Goal: Task Accomplishment & Management: Use online tool/utility

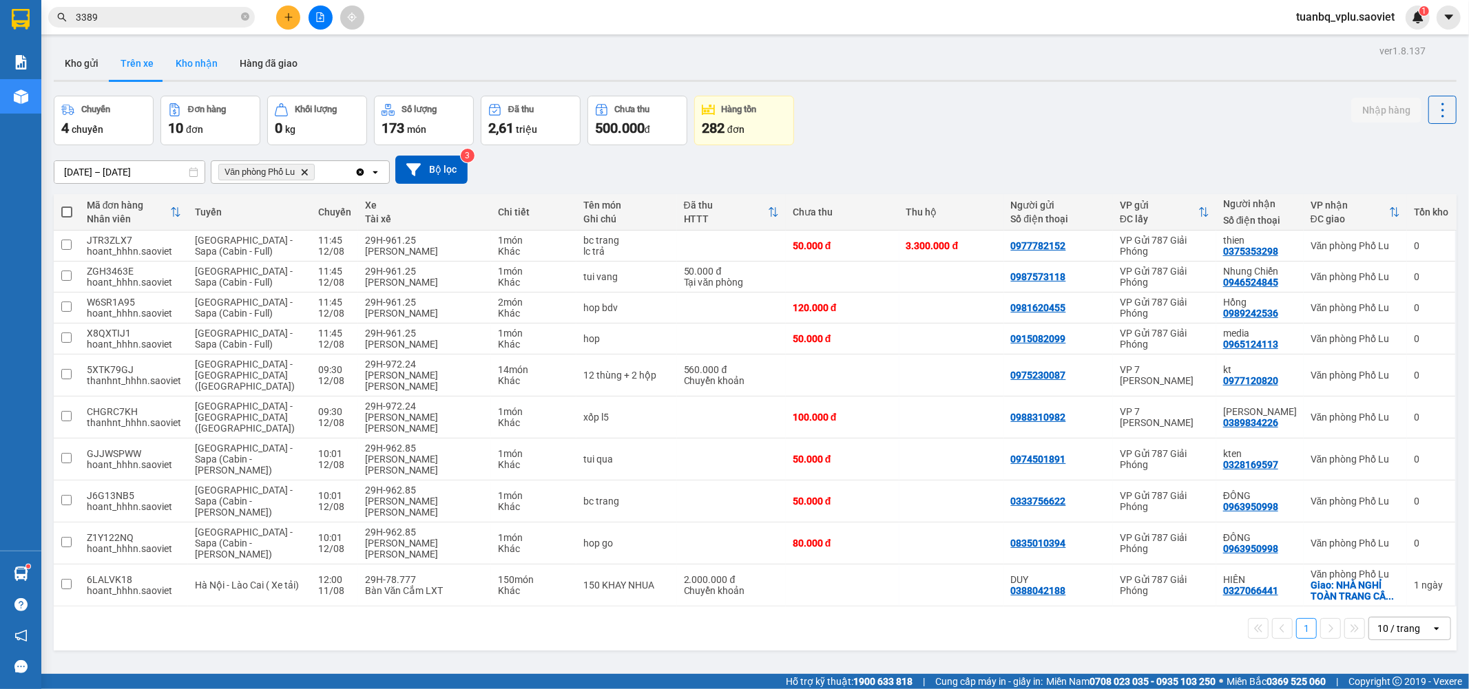
click at [189, 60] on button "Kho nhận" at bounding box center [197, 63] width 64 height 33
type input "[DATE] – [DATE]"
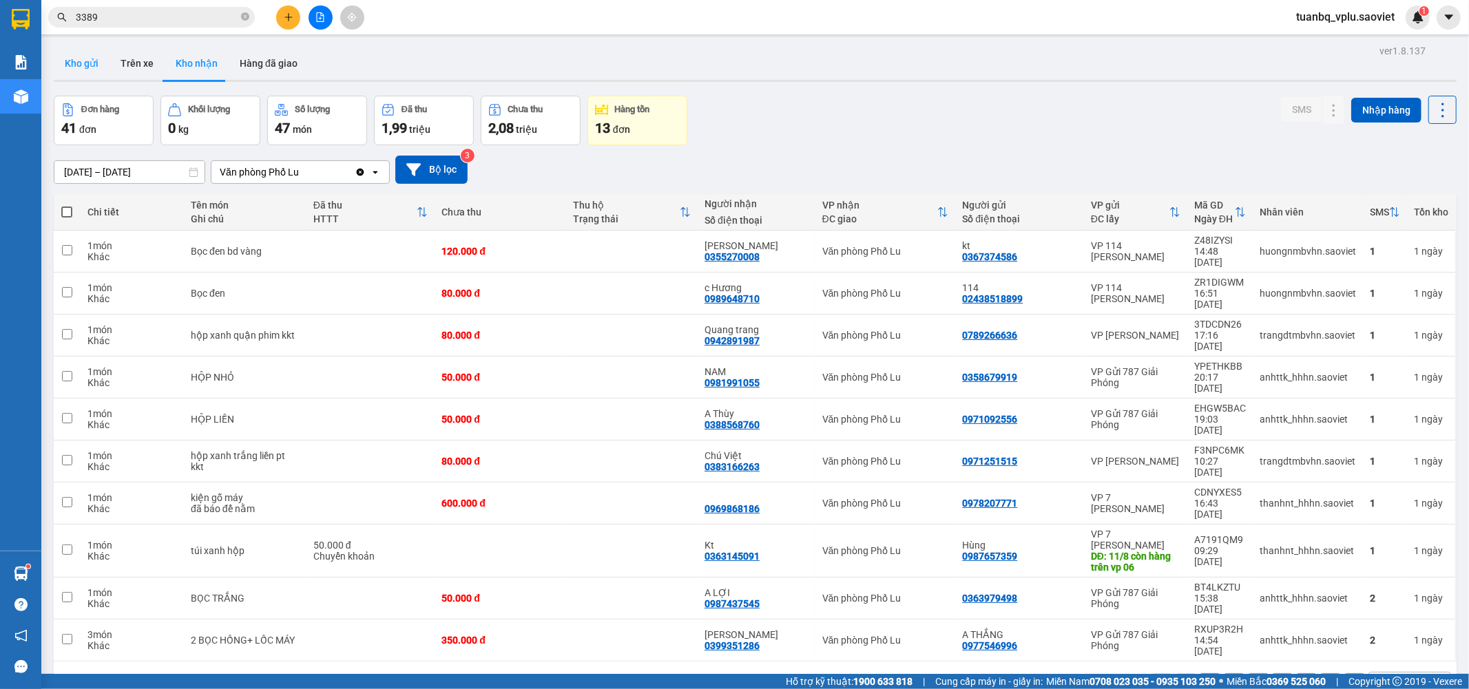
click at [78, 65] on button "Kho gửi" at bounding box center [82, 63] width 56 height 33
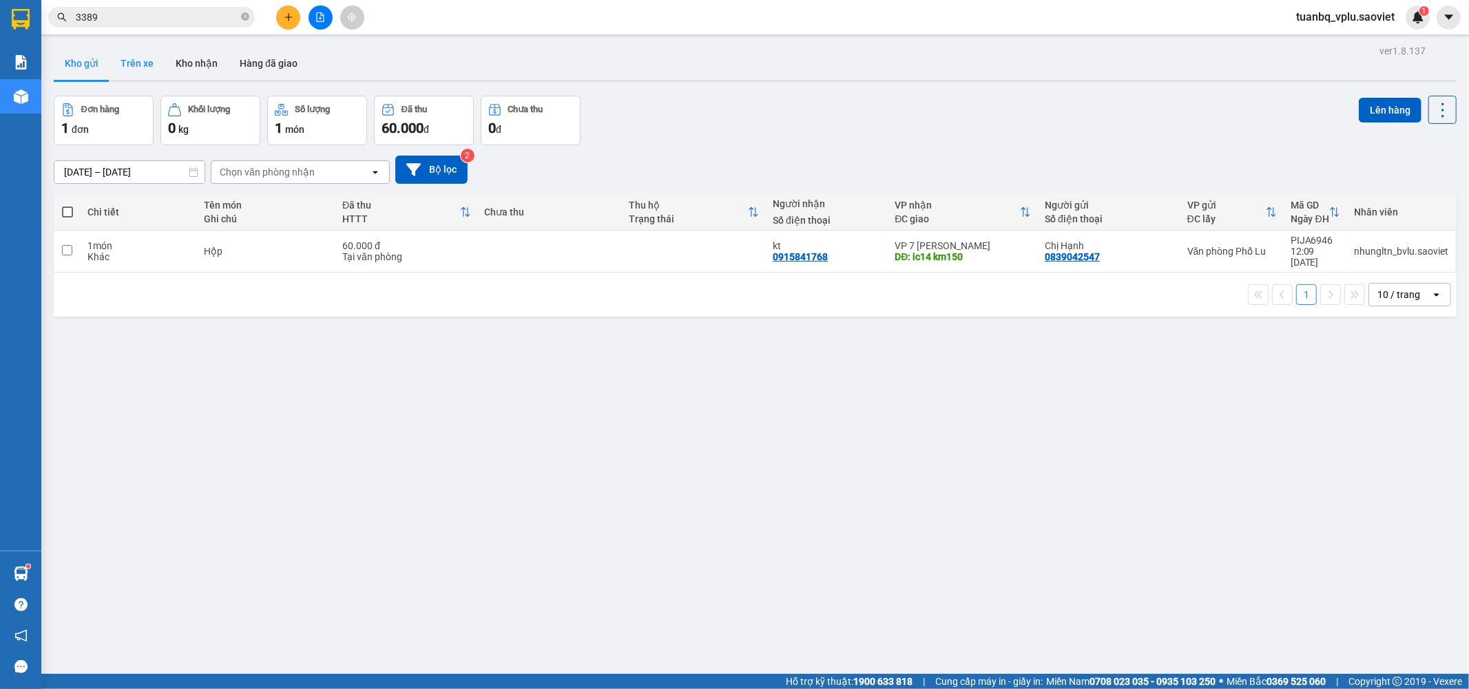
click at [156, 59] on button "Trên xe" at bounding box center [136, 63] width 55 height 33
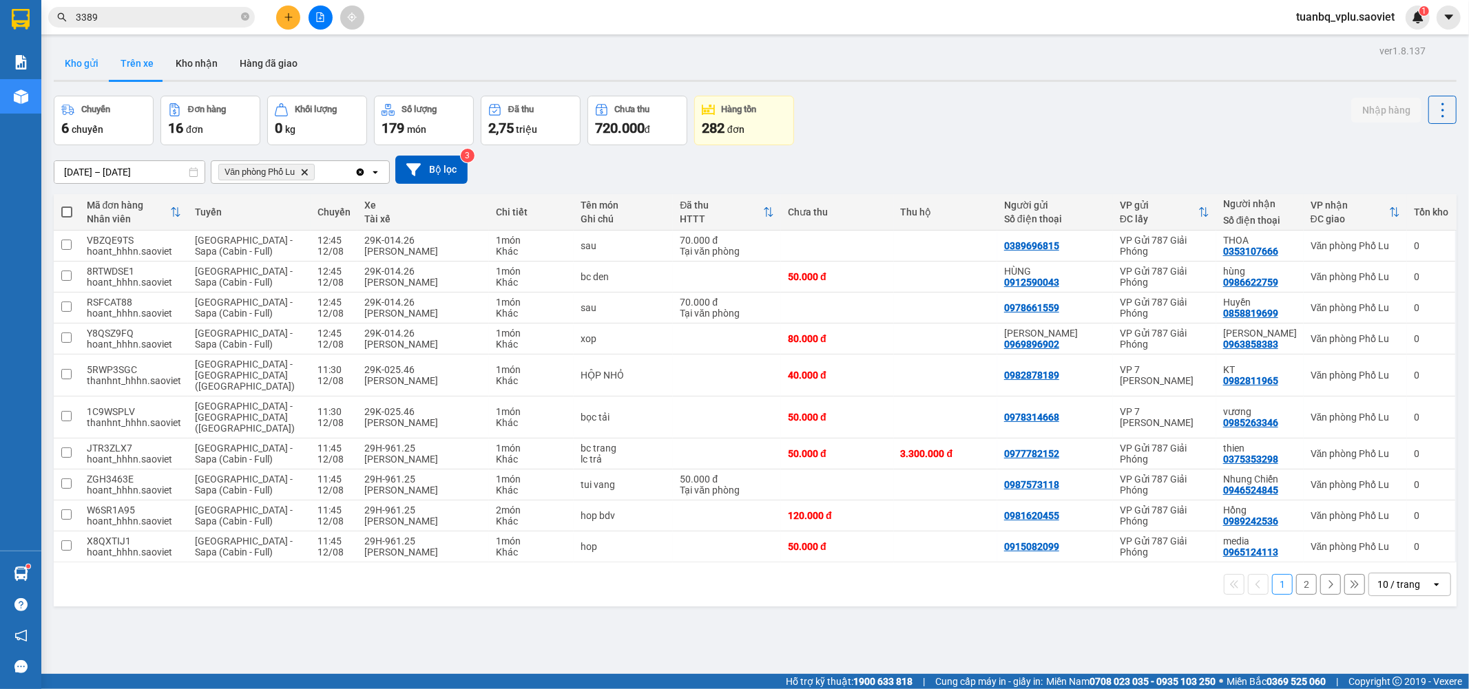
click at [81, 72] on button "Kho gửi" at bounding box center [82, 63] width 56 height 33
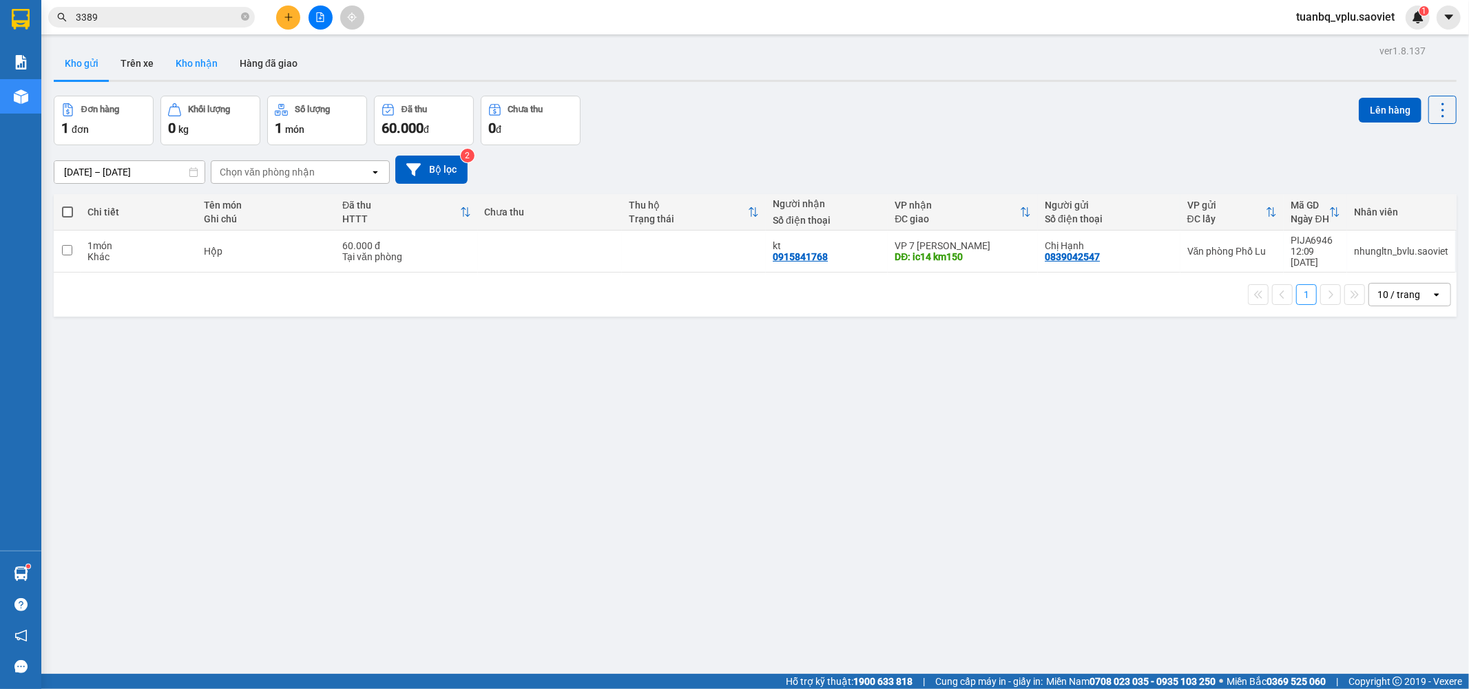
click at [200, 60] on button "Kho nhận" at bounding box center [197, 63] width 64 height 33
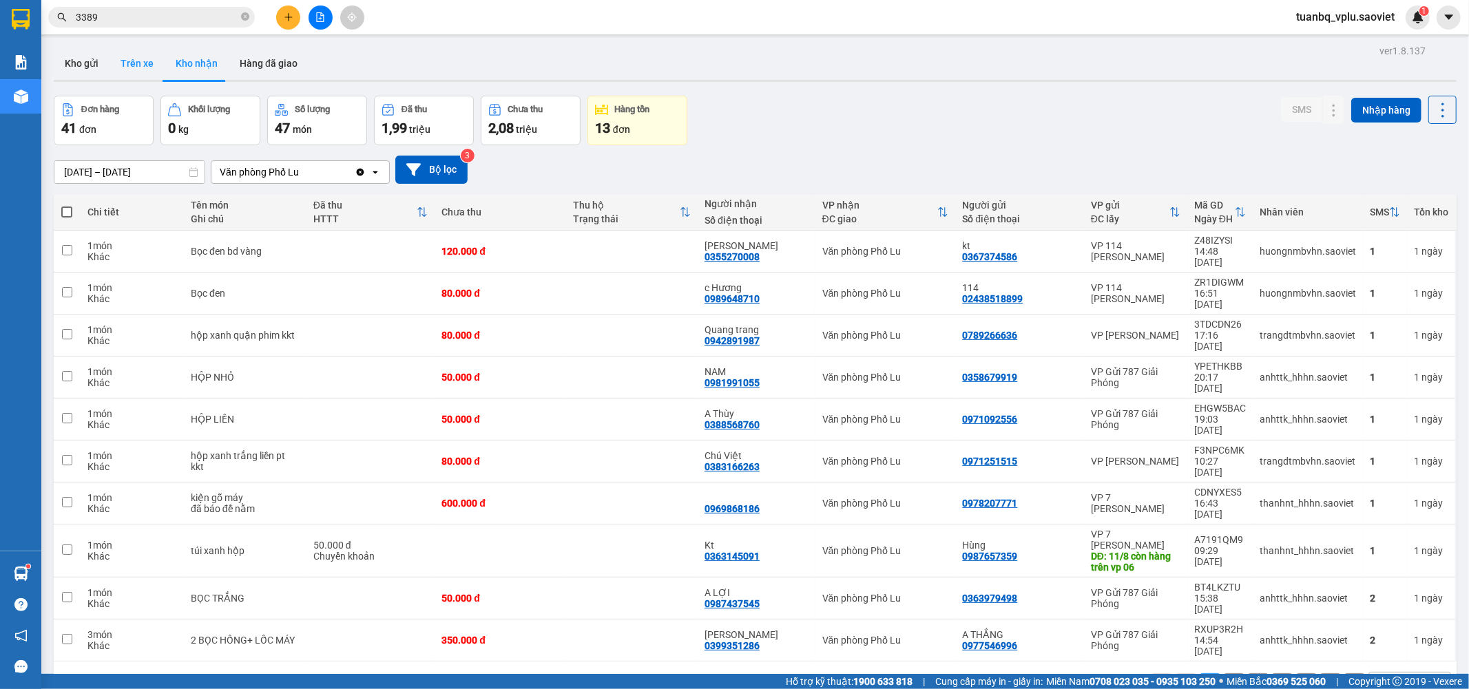
click at [141, 60] on button "Trên xe" at bounding box center [136, 63] width 55 height 33
type input "[DATE] – [DATE]"
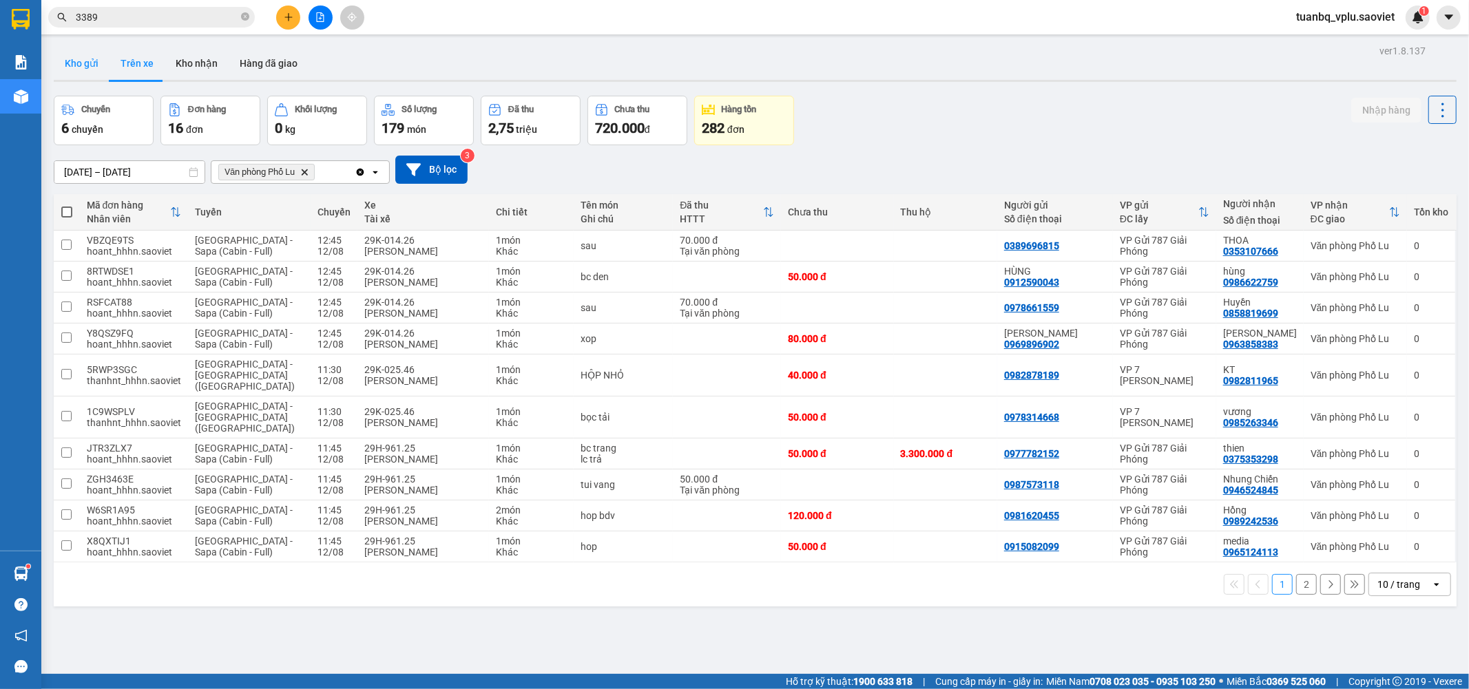
click at [79, 65] on button "Kho gửi" at bounding box center [82, 63] width 56 height 33
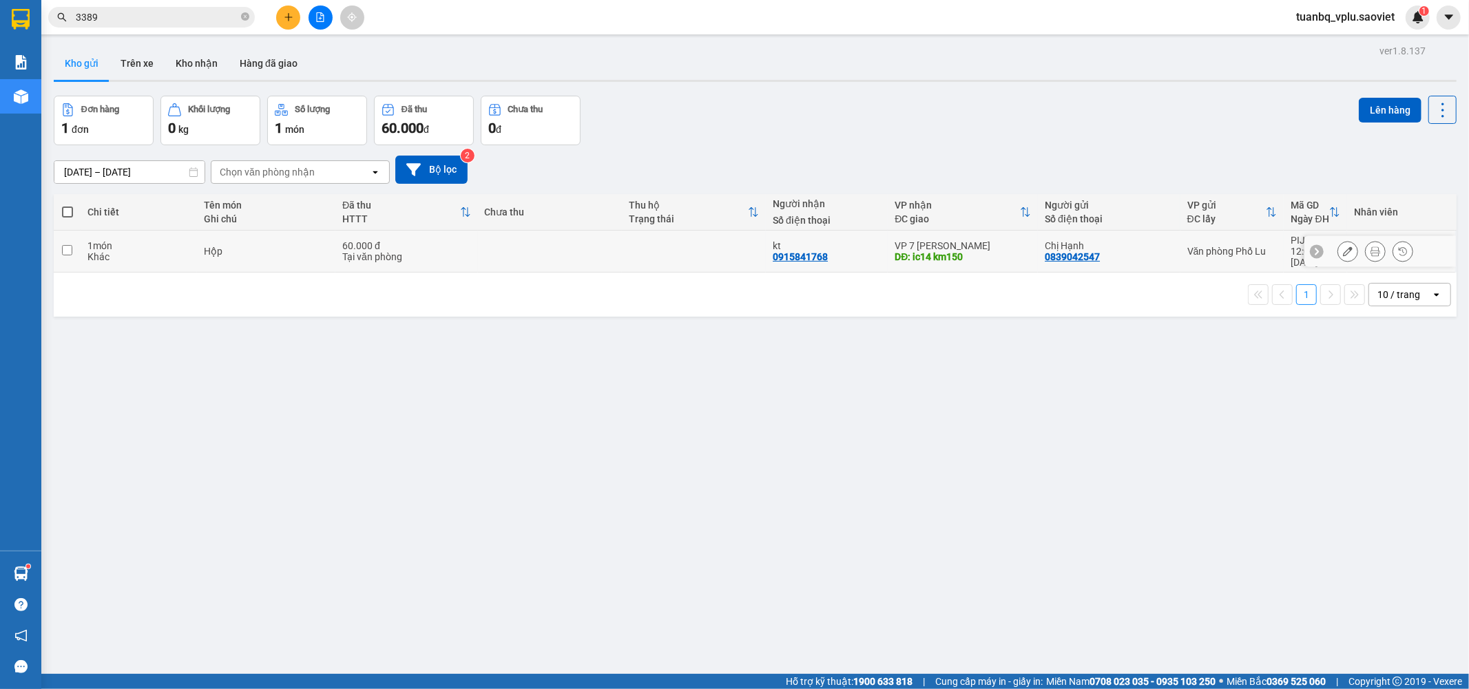
click at [73, 251] on td at bounding box center [67, 252] width 27 height 42
checkbox input "true"
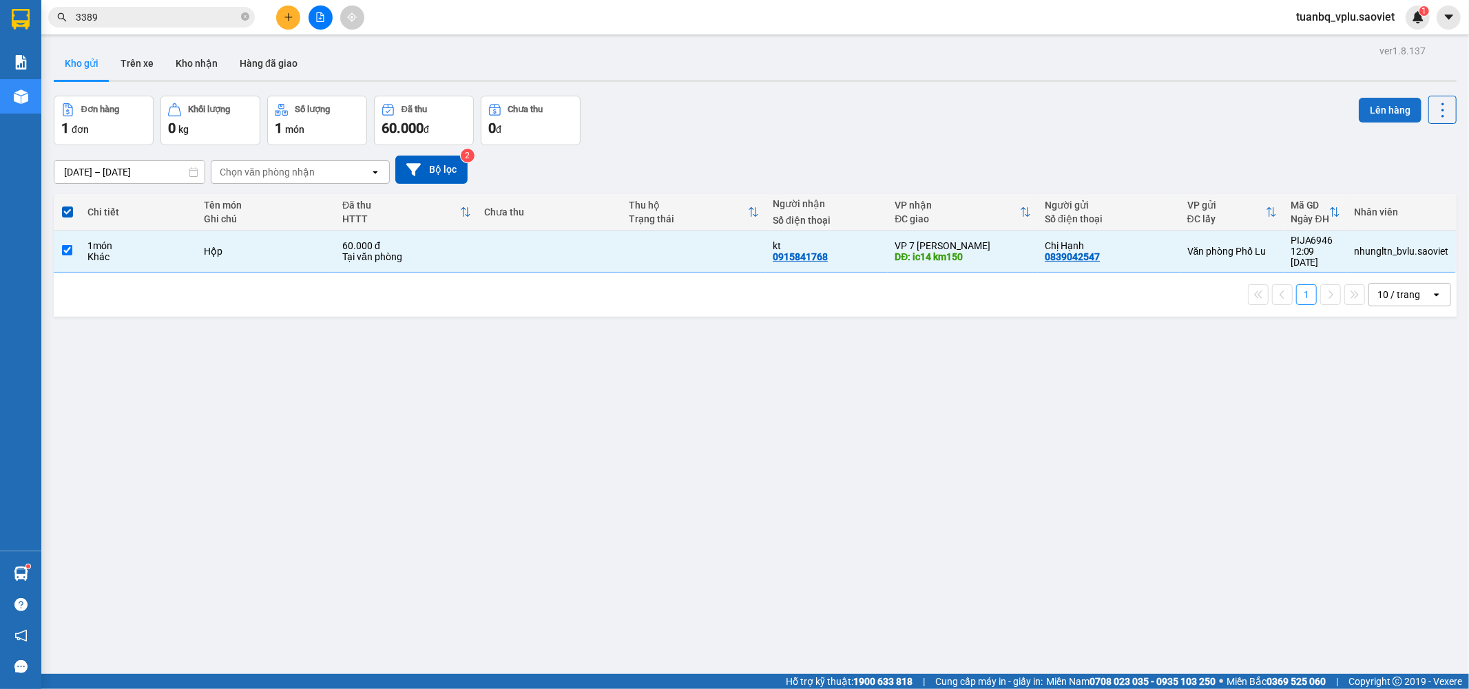
click at [1374, 111] on button "Lên hàng" at bounding box center [1390, 110] width 63 height 25
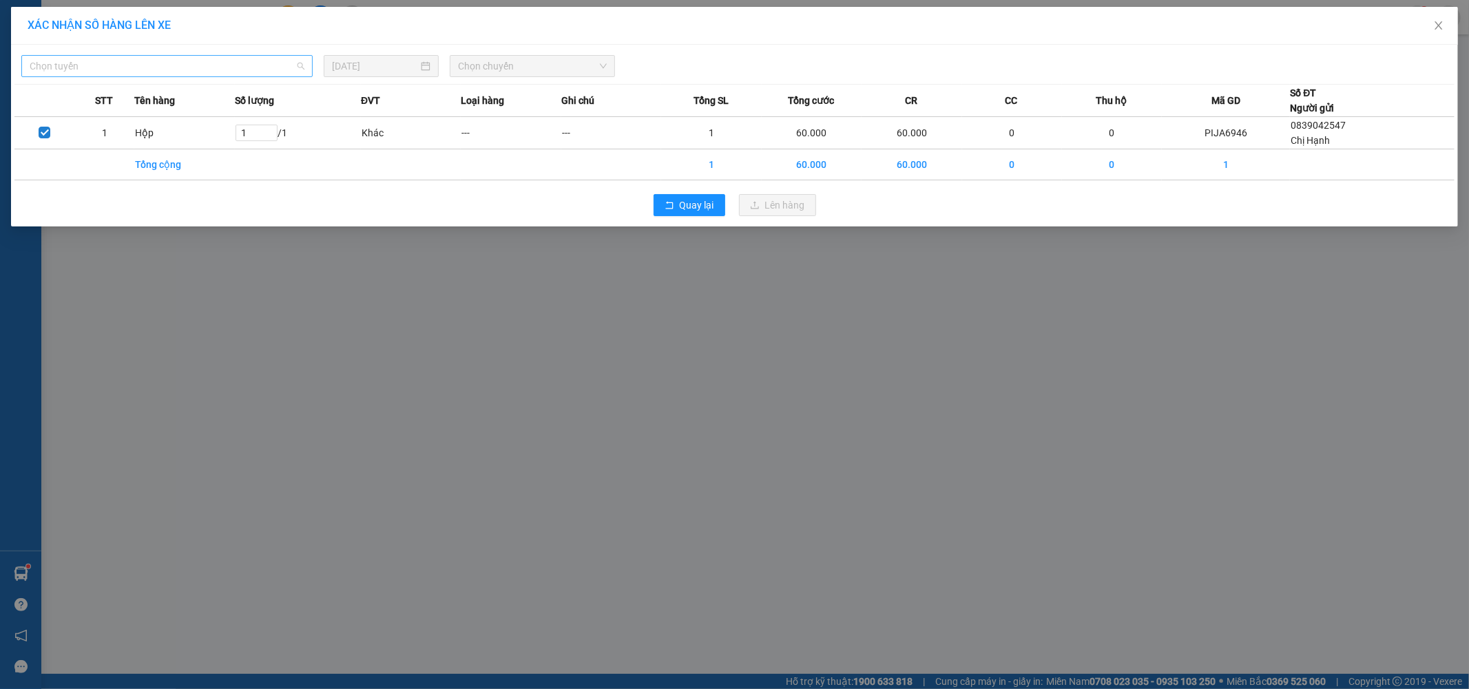
click at [258, 65] on span "Chọn tuyến" at bounding box center [167, 66] width 275 height 21
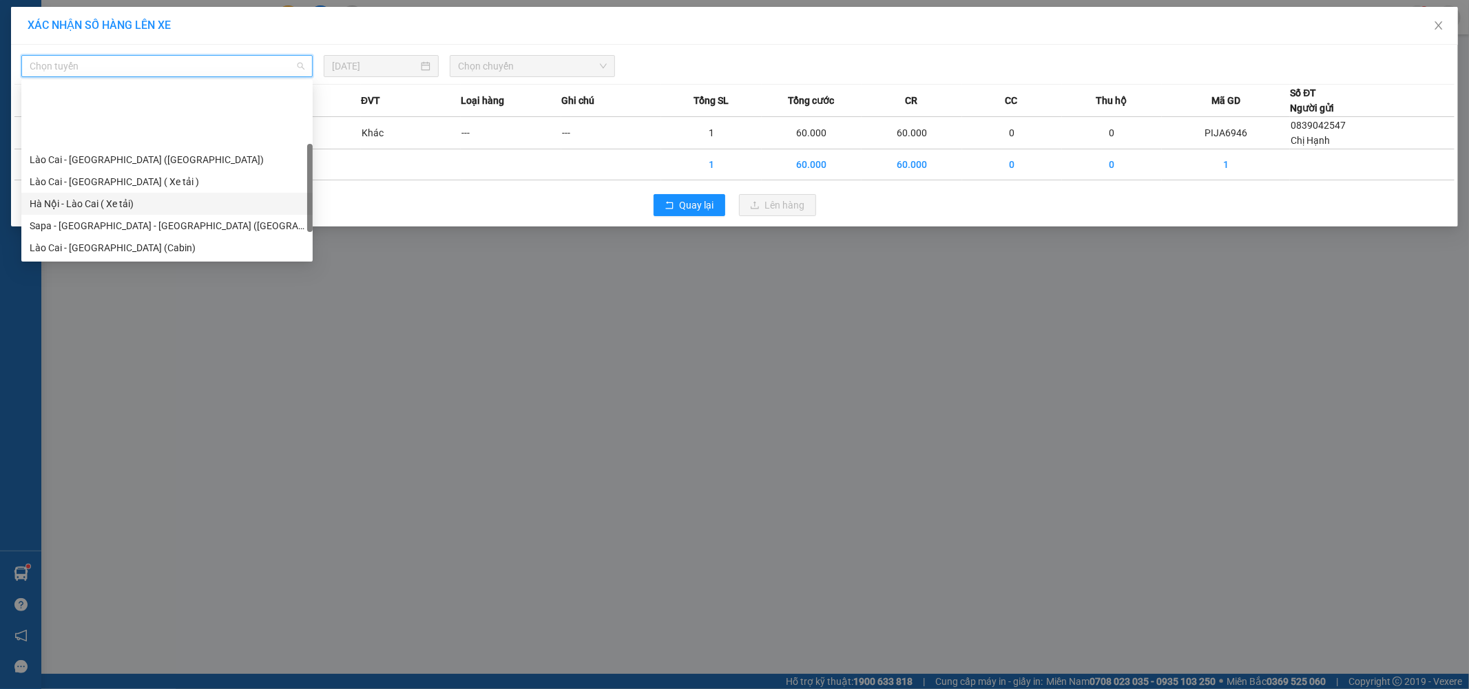
scroll to position [76, 0]
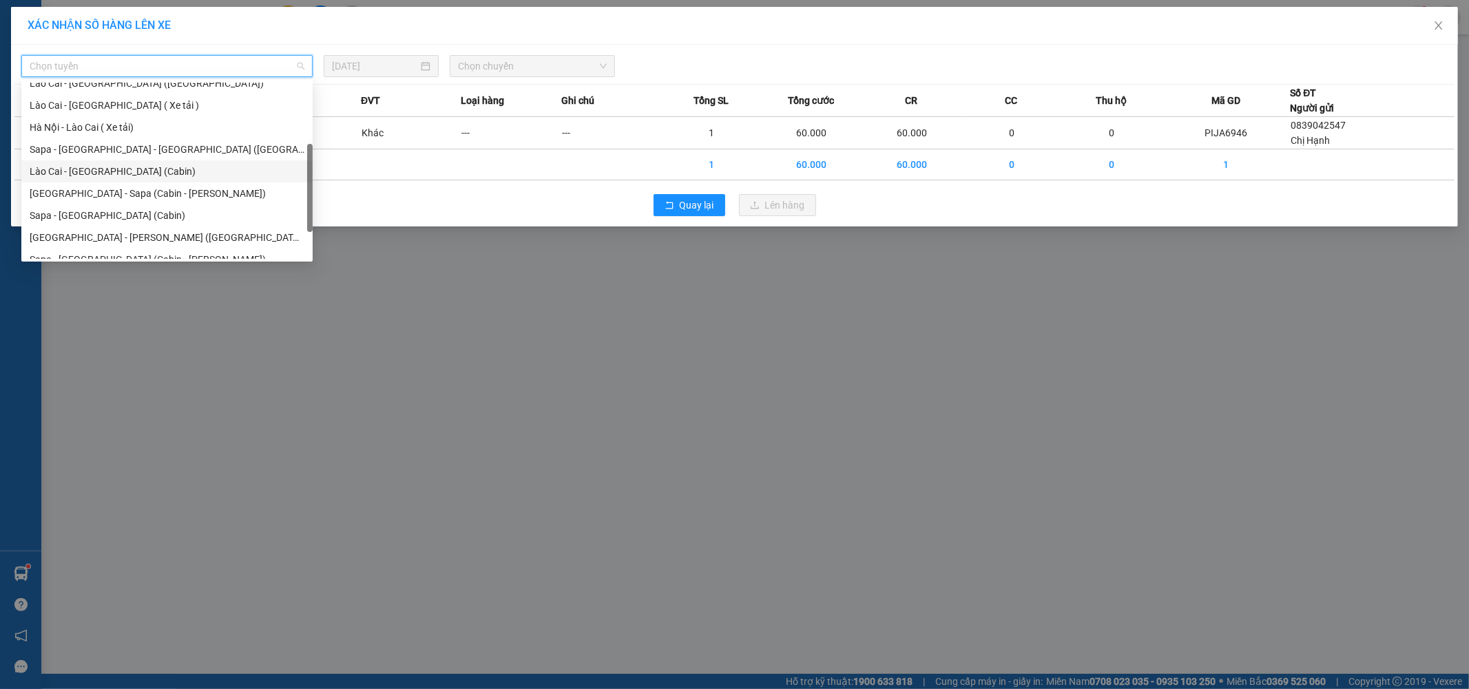
click at [147, 174] on div "Lào Cai - [GEOGRAPHIC_DATA] (Cabin)" at bounding box center [167, 171] width 275 height 15
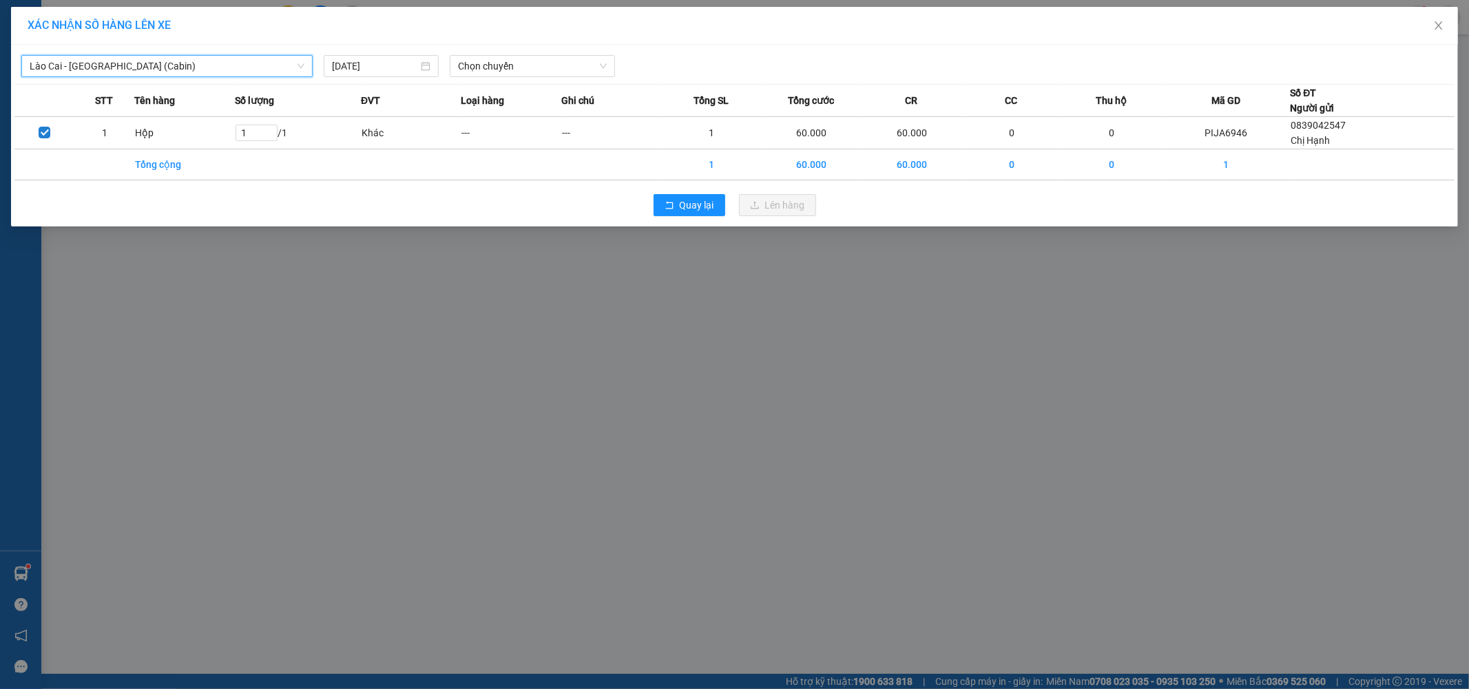
click at [140, 63] on span "Lào Cai - [GEOGRAPHIC_DATA] (Cabin)" at bounding box center [167, 66] width 275 height 21
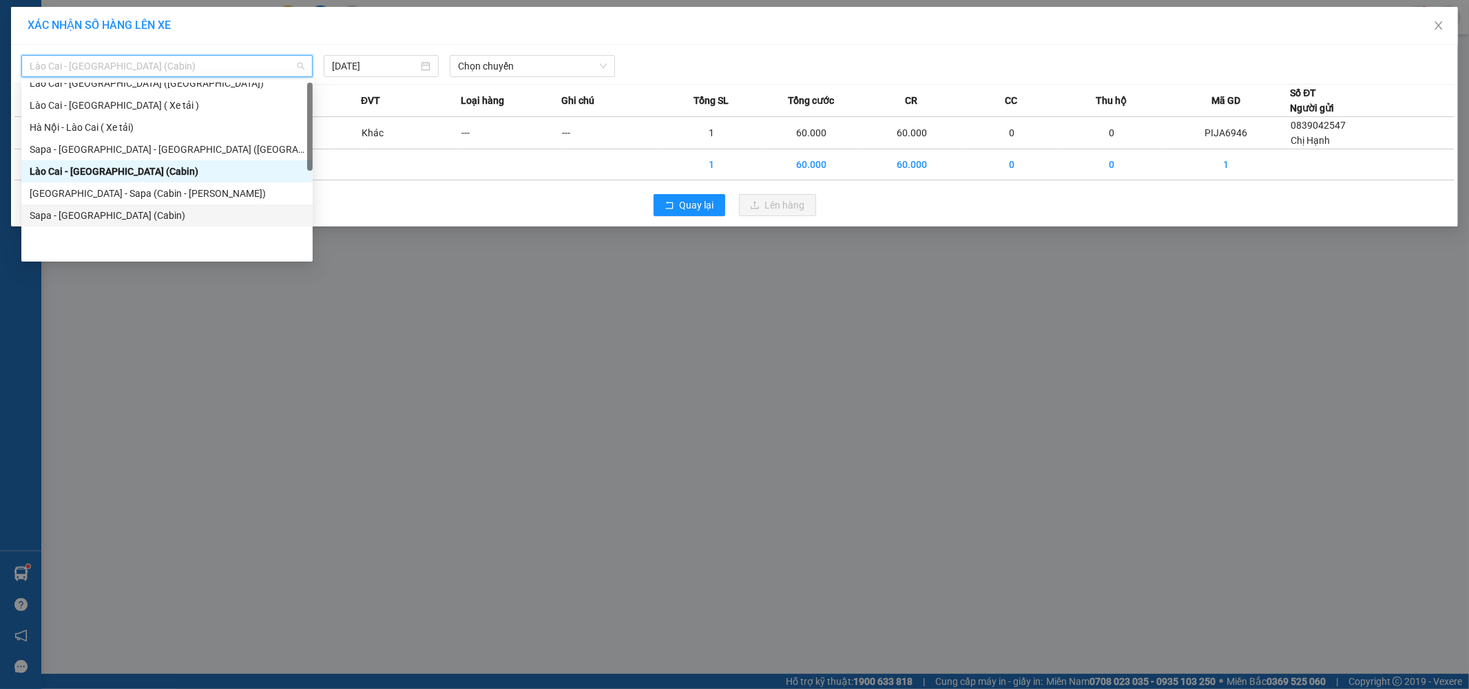
scroll to position [0, 0]
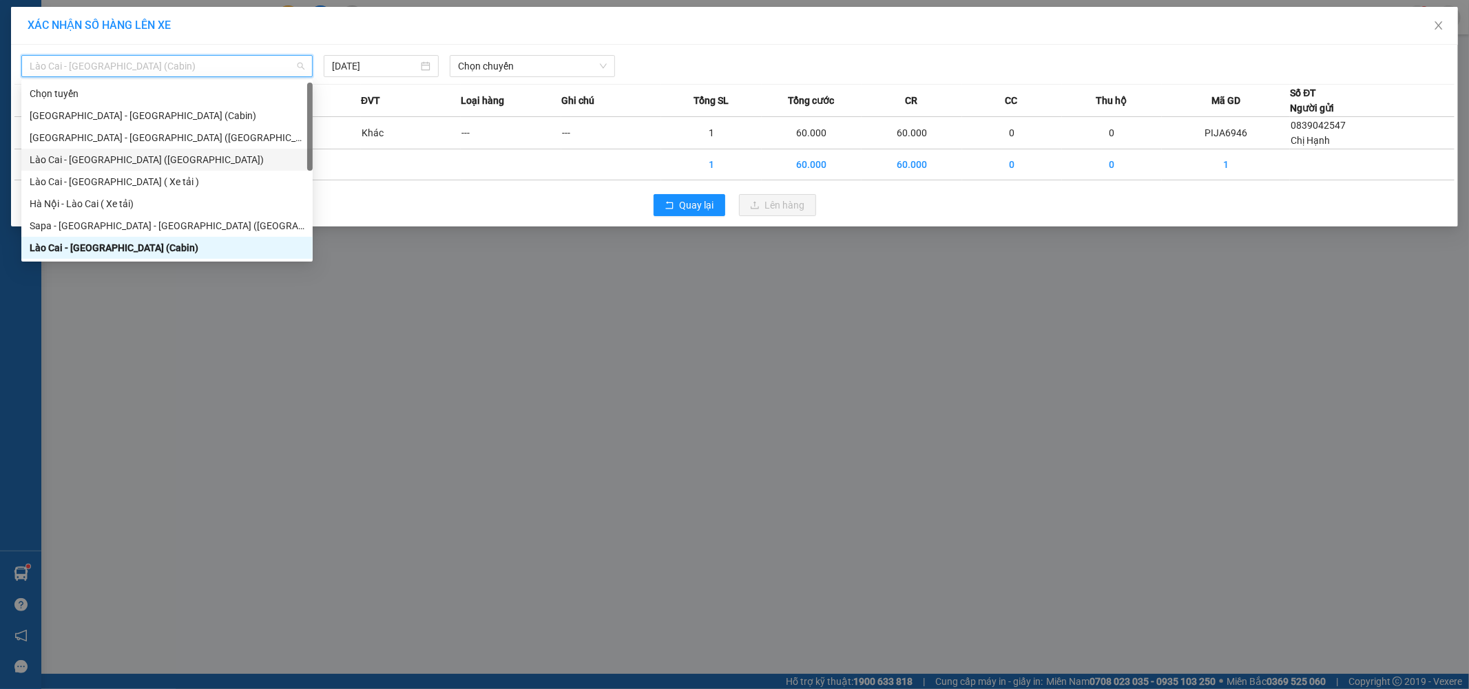
click at [134, 153] on div "Lào Cai - [GEOGRAPHIC_DATA] ([GEOGRAPHIC_DATA])" at bounding box center [167, 159] width 275 height 15
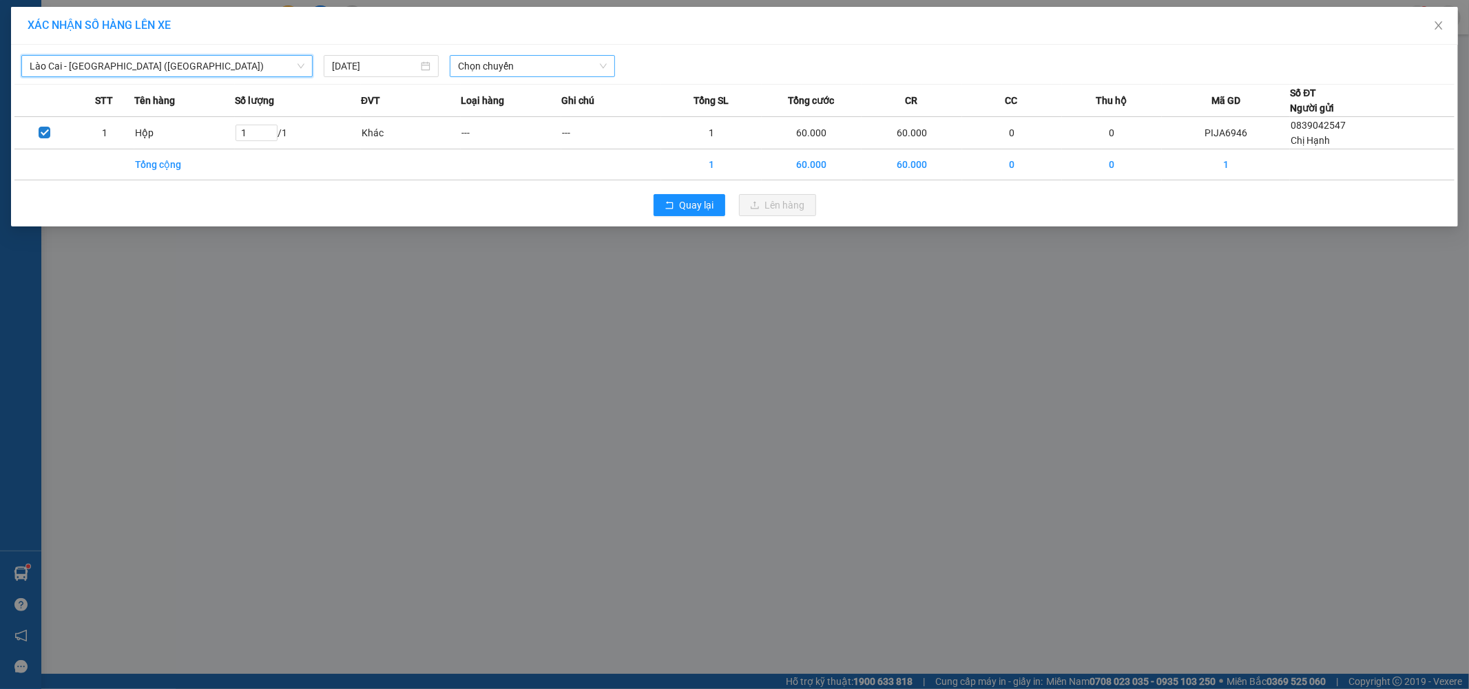
click at [512, 64] on span "Chọn chuyến" at bounding box center [532, 66] width 149 height 21
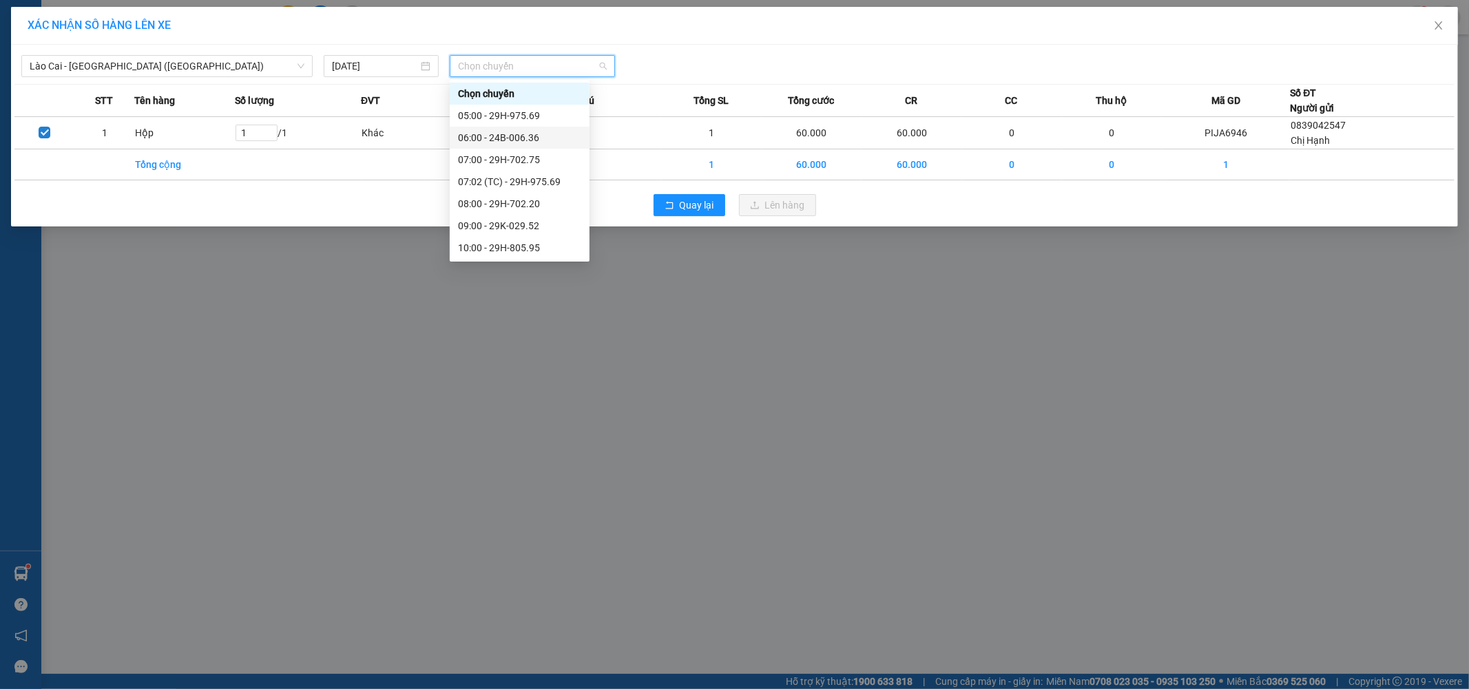
click at [536, 134] on div "06:00 - 24B-006.36" at bounding box center [519, 137] width 123 height 15
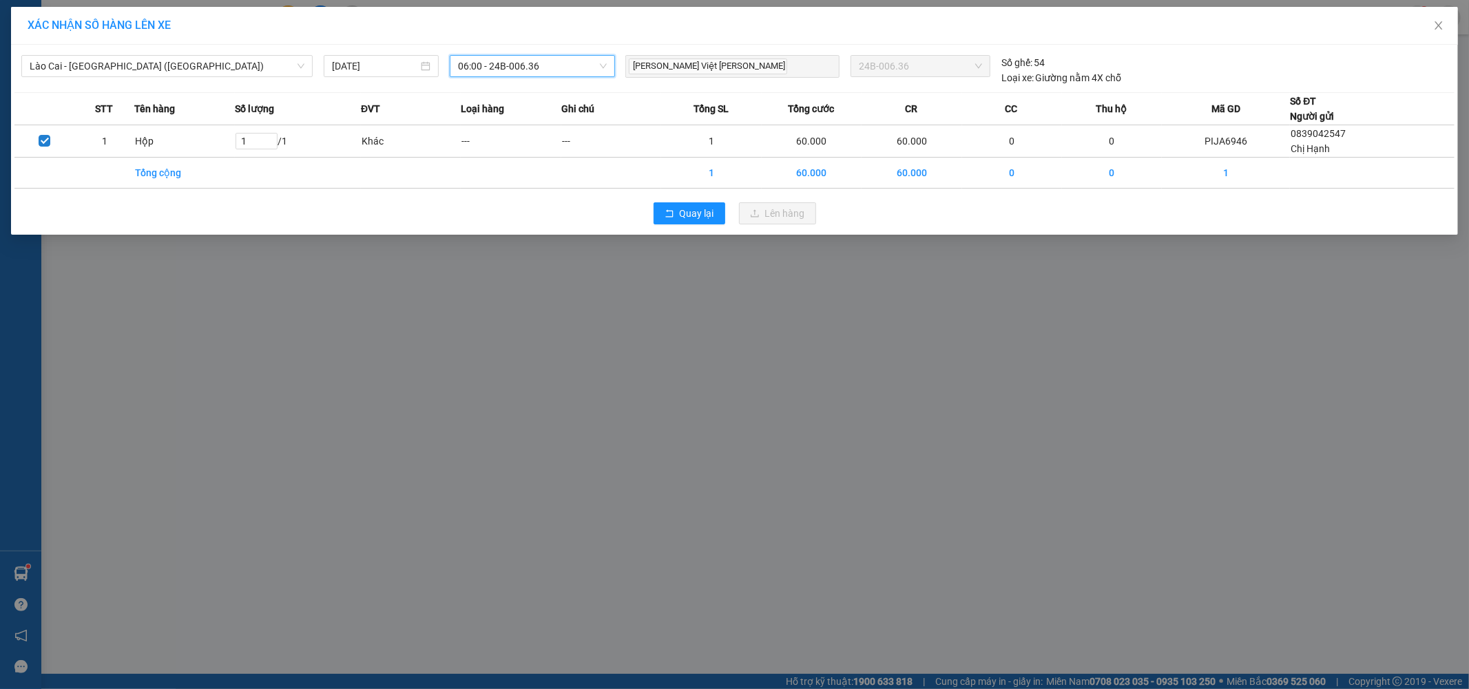
click at [525, 60] on span "06:00 - 24B-006.36" at bounding box center [532, 66] width 149 height 21
click at [228, 65] on span "Lào Cai - [GEOGRAPHIC_DATA] ([GEOGRAPHIC_DATA])" at bounding box center [167, 66] width 275 height 21
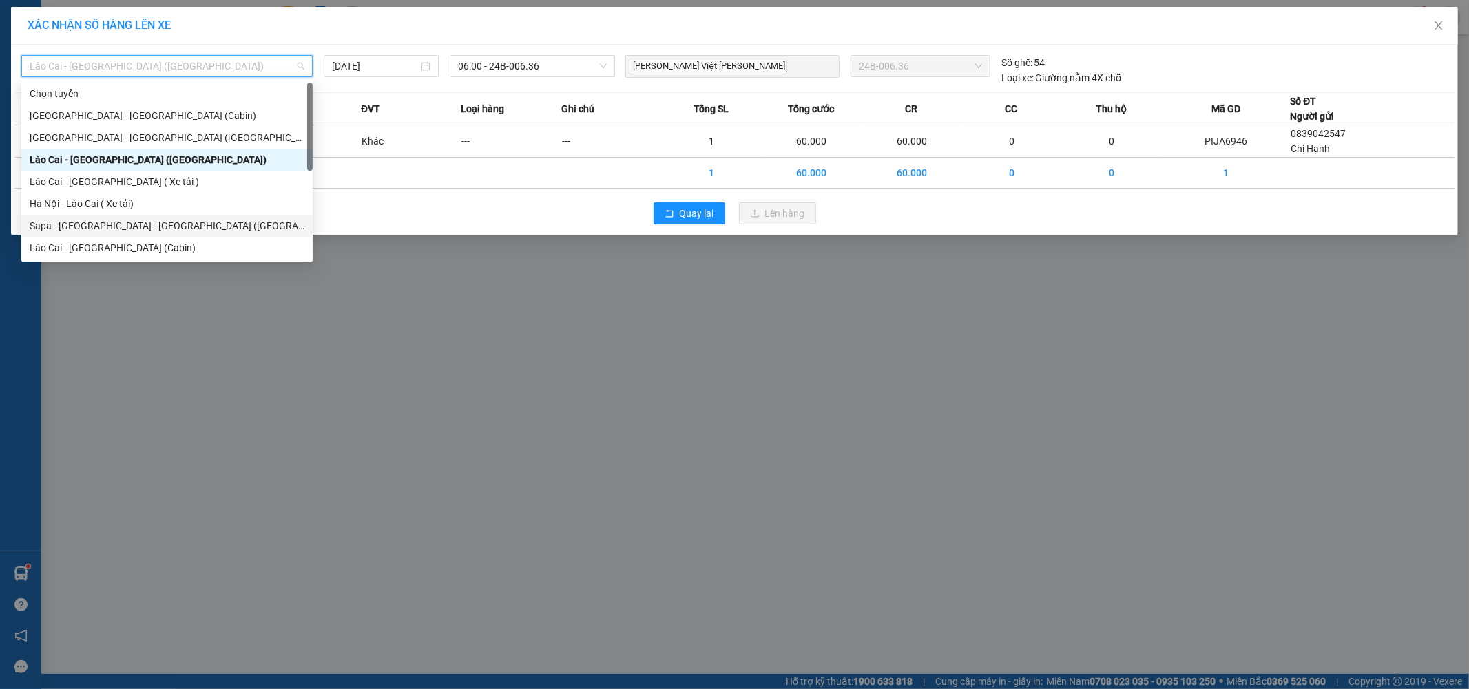
click at [196, 219] on div "Sapa - [GEOGRAPHIC_DATA] - [GEOGRAPHIC_DATA] ([GEOGRAPHIC_DATA])" at bounding box center [167, 225] width 275 height 15
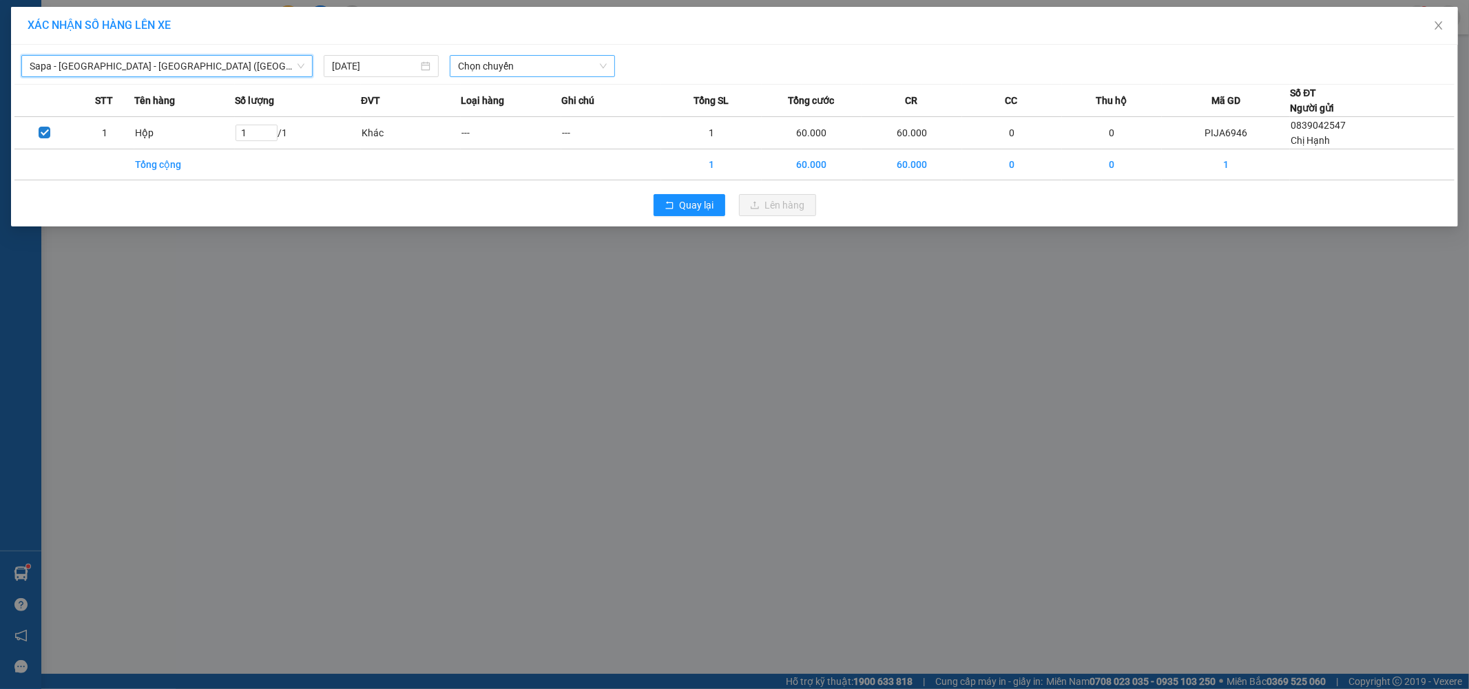
click at [533, 65] on span "Chọn chuyến" at bounding box center [532, 66] width 149 height 21
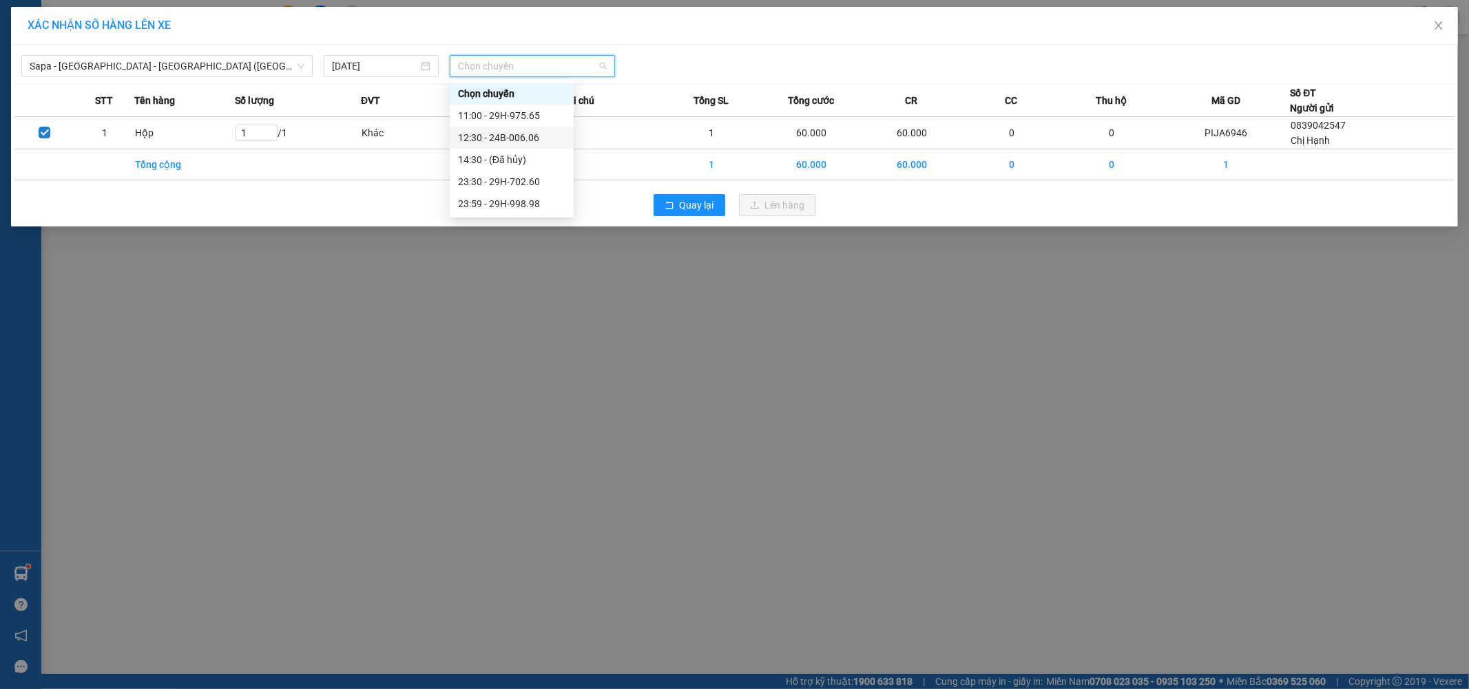
click at [555, 135] on div "12:30 - 24B-006.06" at bounding box center [511, 137] width 107 height 15
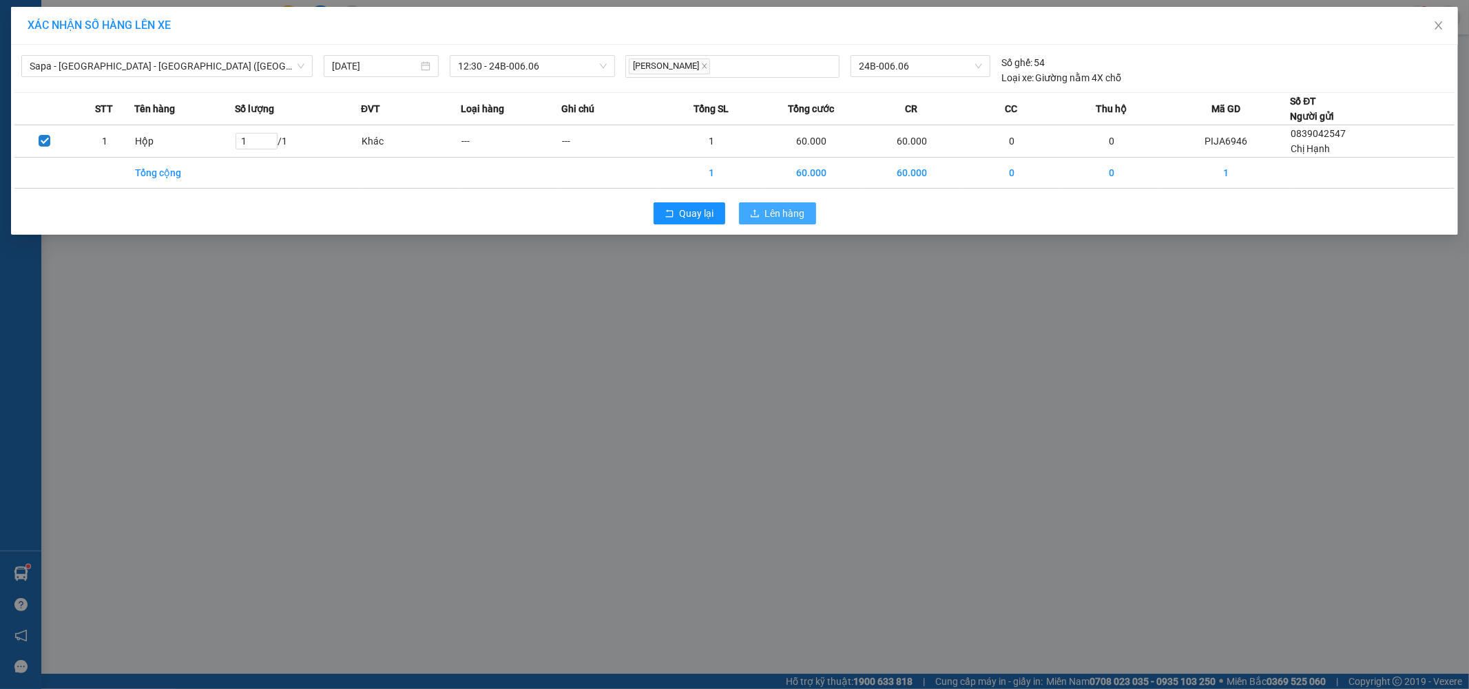
click at [807, 215] on button "Lên hàng" at bounding box center [777, 213] width 77 height 22
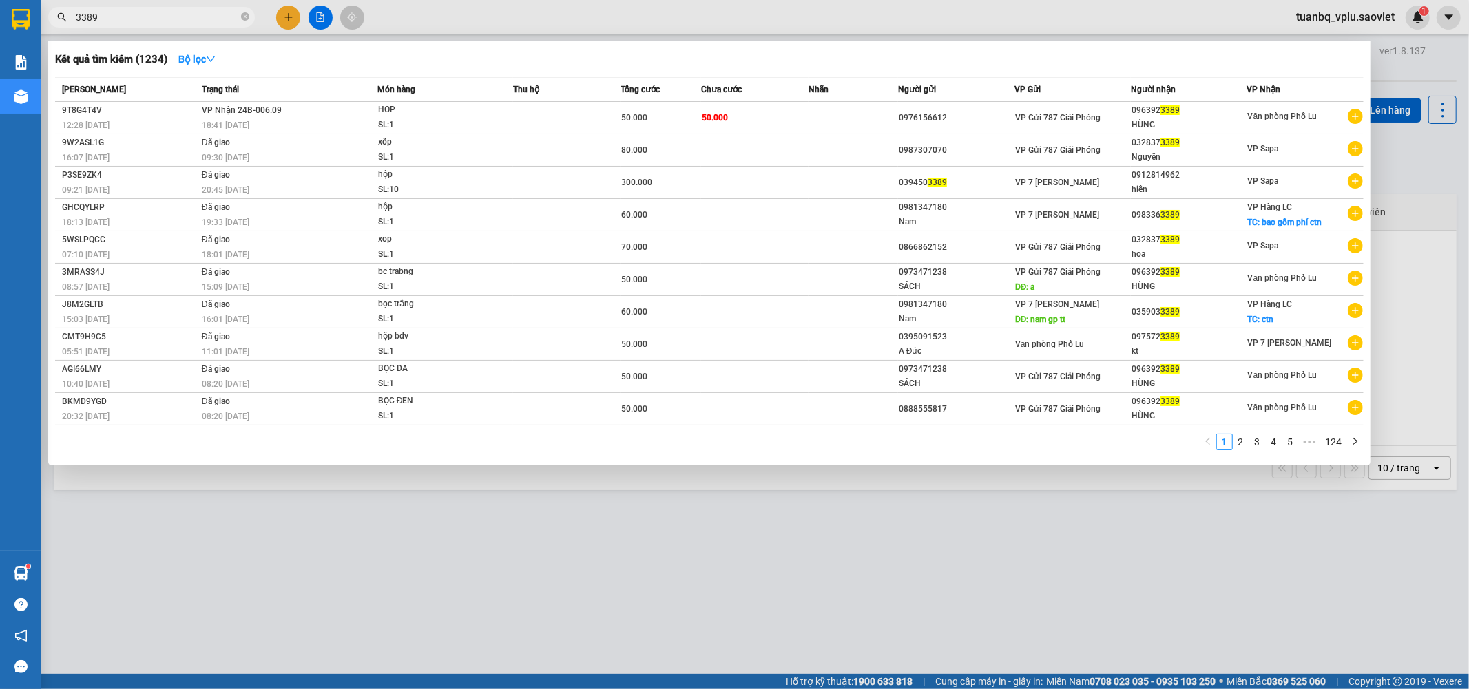
click at [202, 16] on input "3389" at bounding box center [157, 17] width 163 height 15
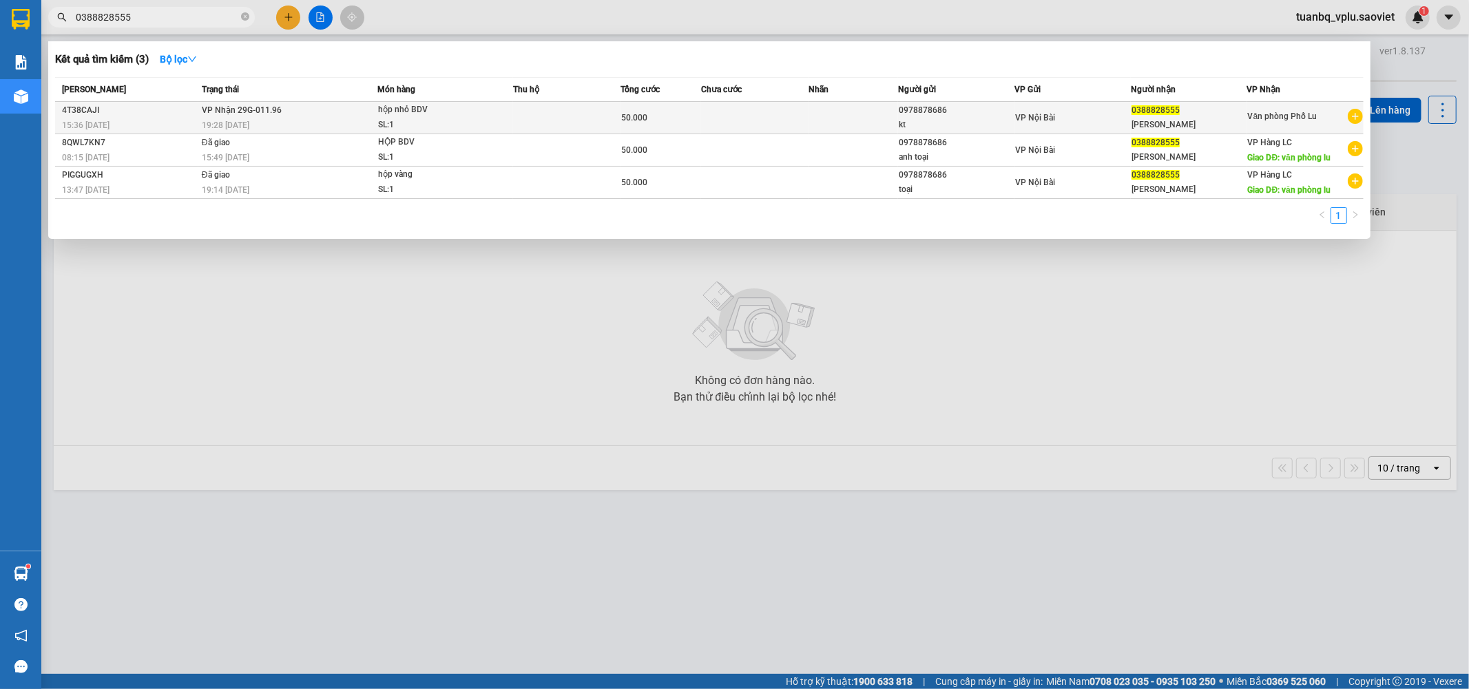
type input "0388828555"
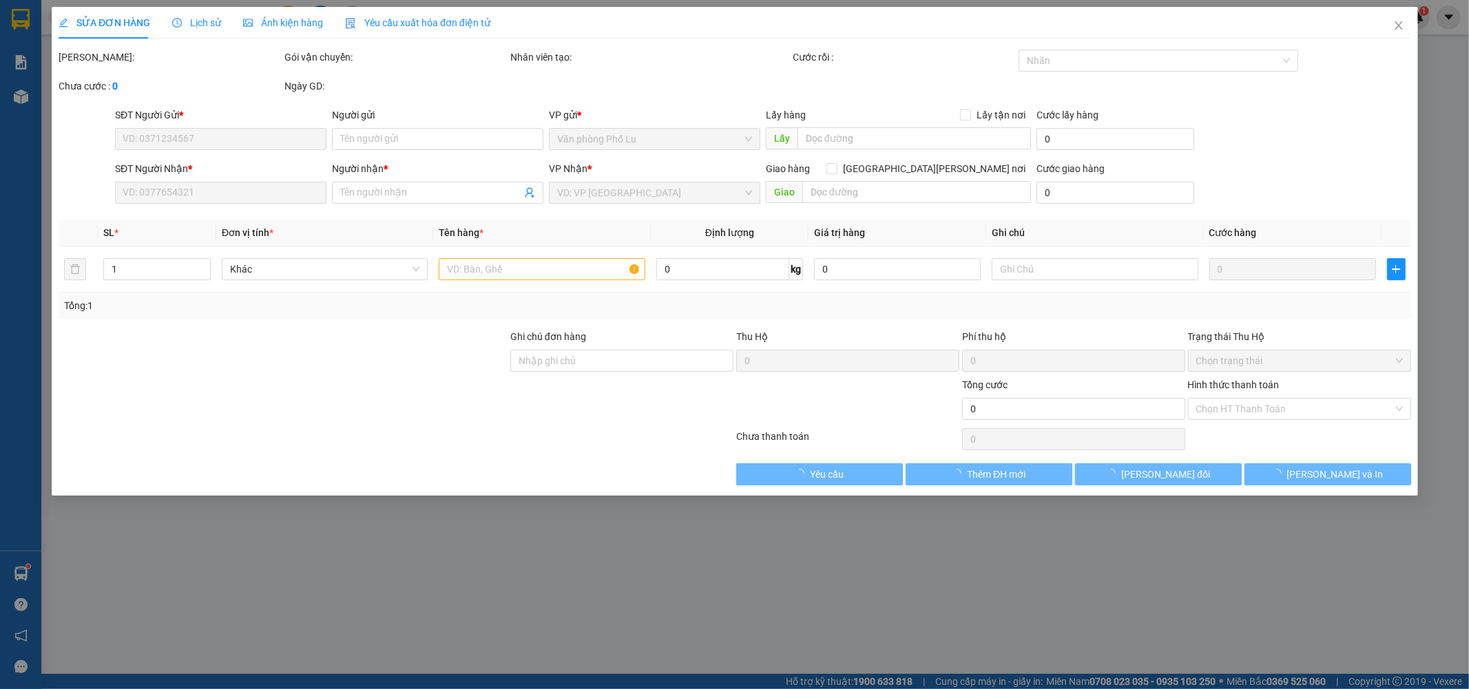
type input "0978878686"
type input "kt"
type input "0388828555"
type input "[PERSON_NAME]"
type input "50.000"
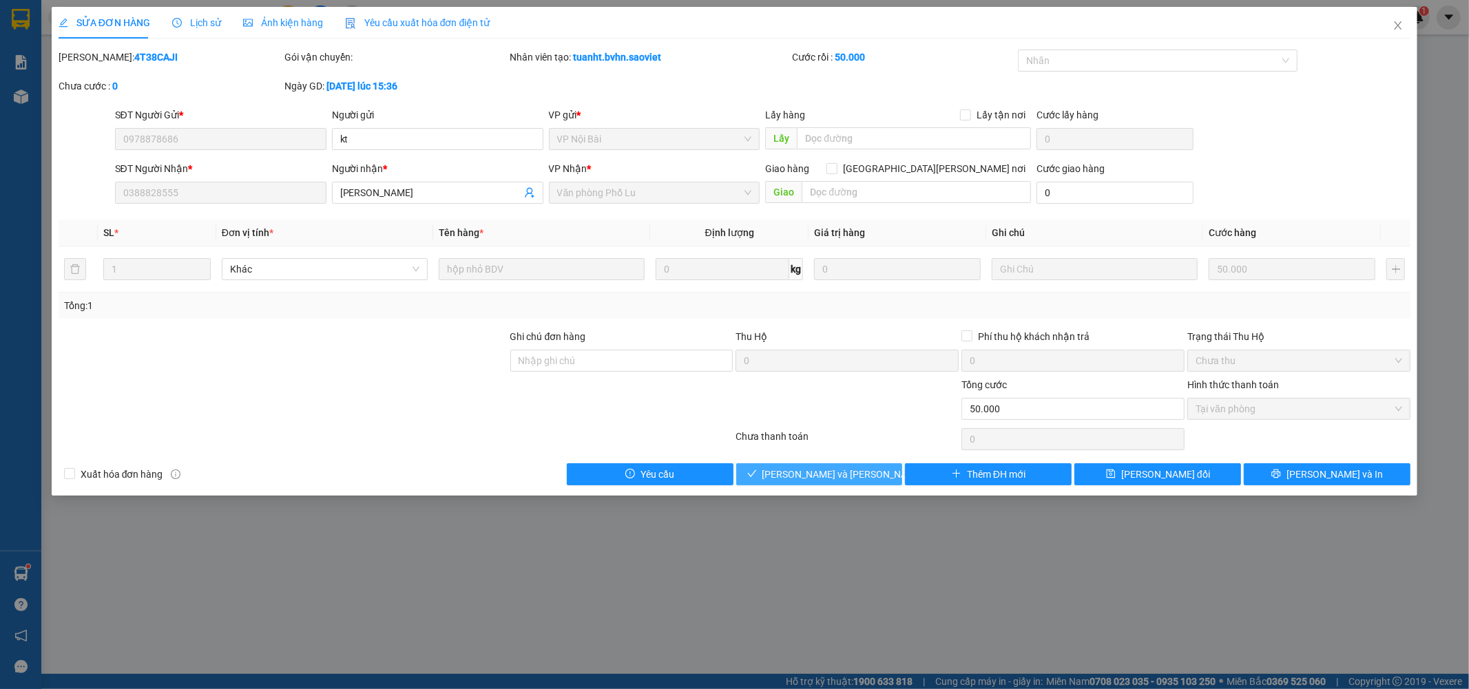
click at [832, 485] on button "[PERSON_NAME] và [PERSON_NAME] hàng" at bounding box center [819, 474] width 167 height 22
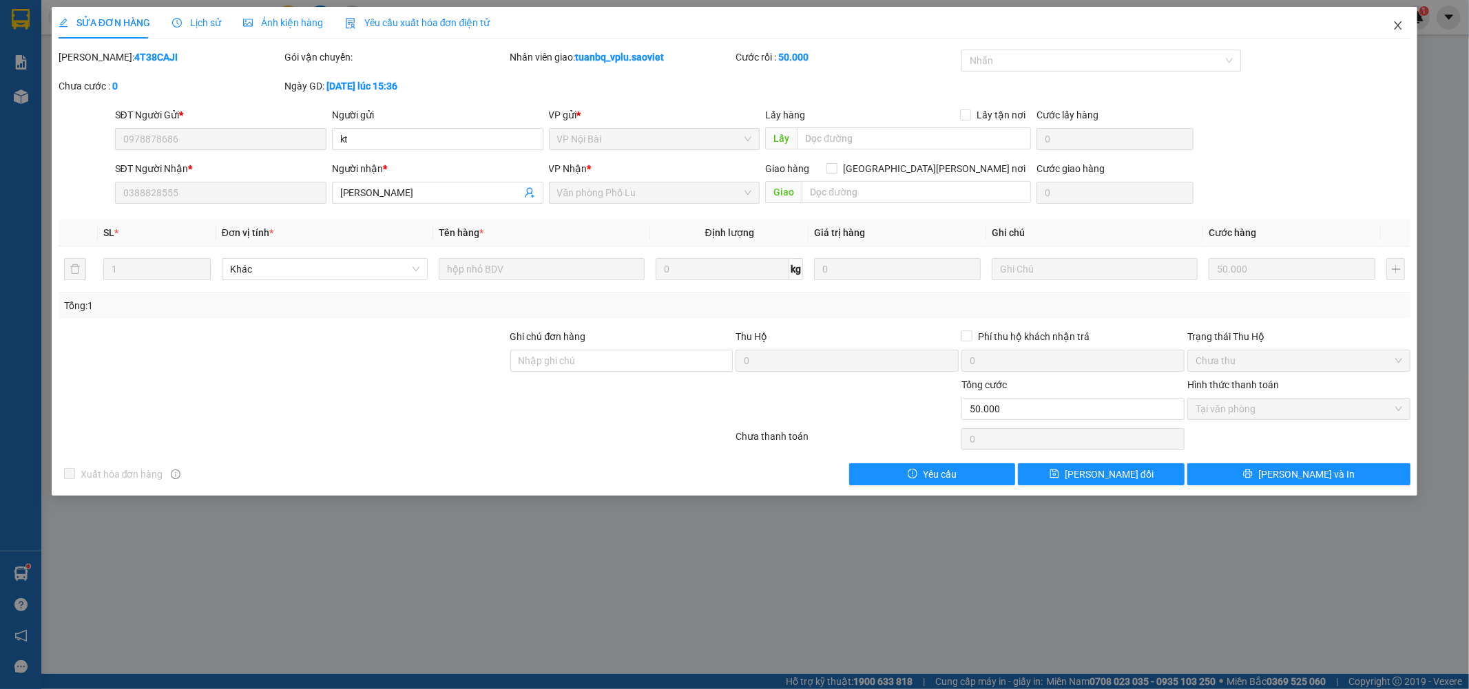
click at [1399, 32] on span "Close" at bounding box center [1398, 26] width 39 height 39
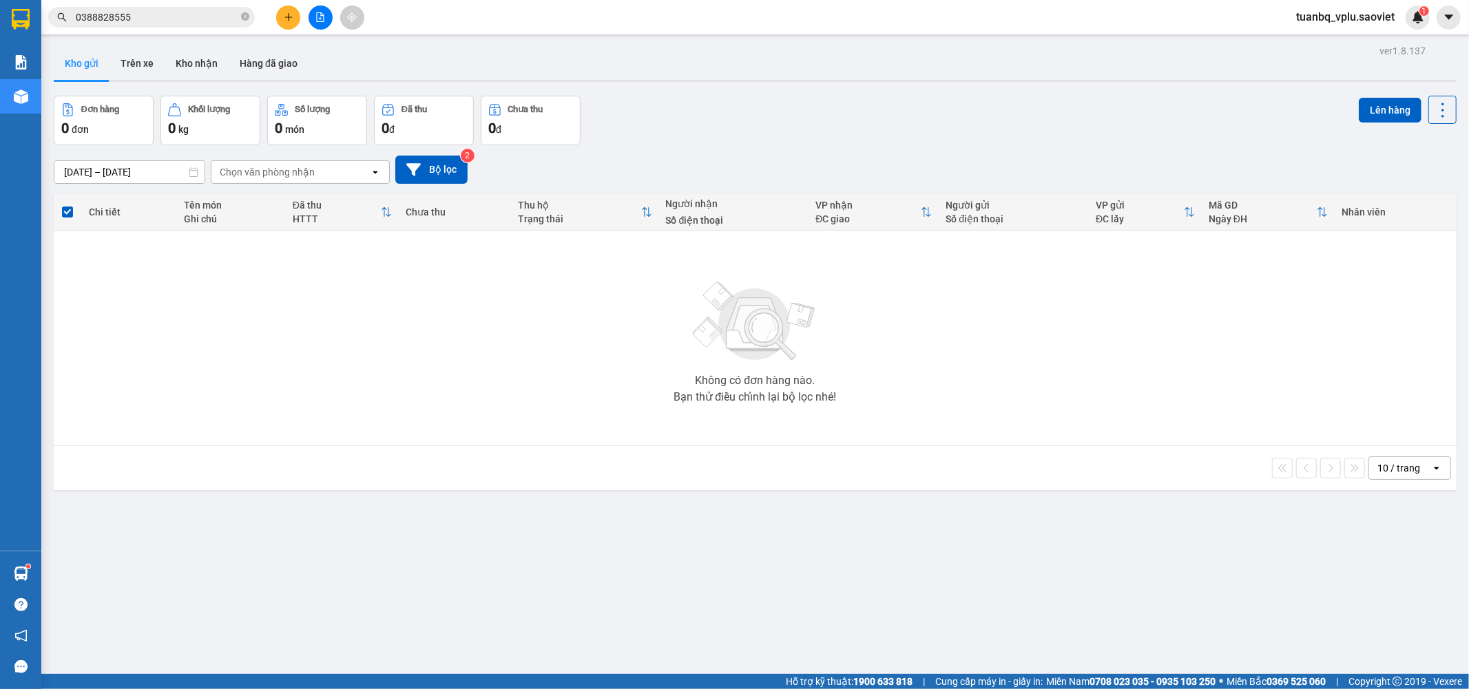
click at [317, 12] on icon "file-add" at bounding box center [320, 17] width 10 height 10
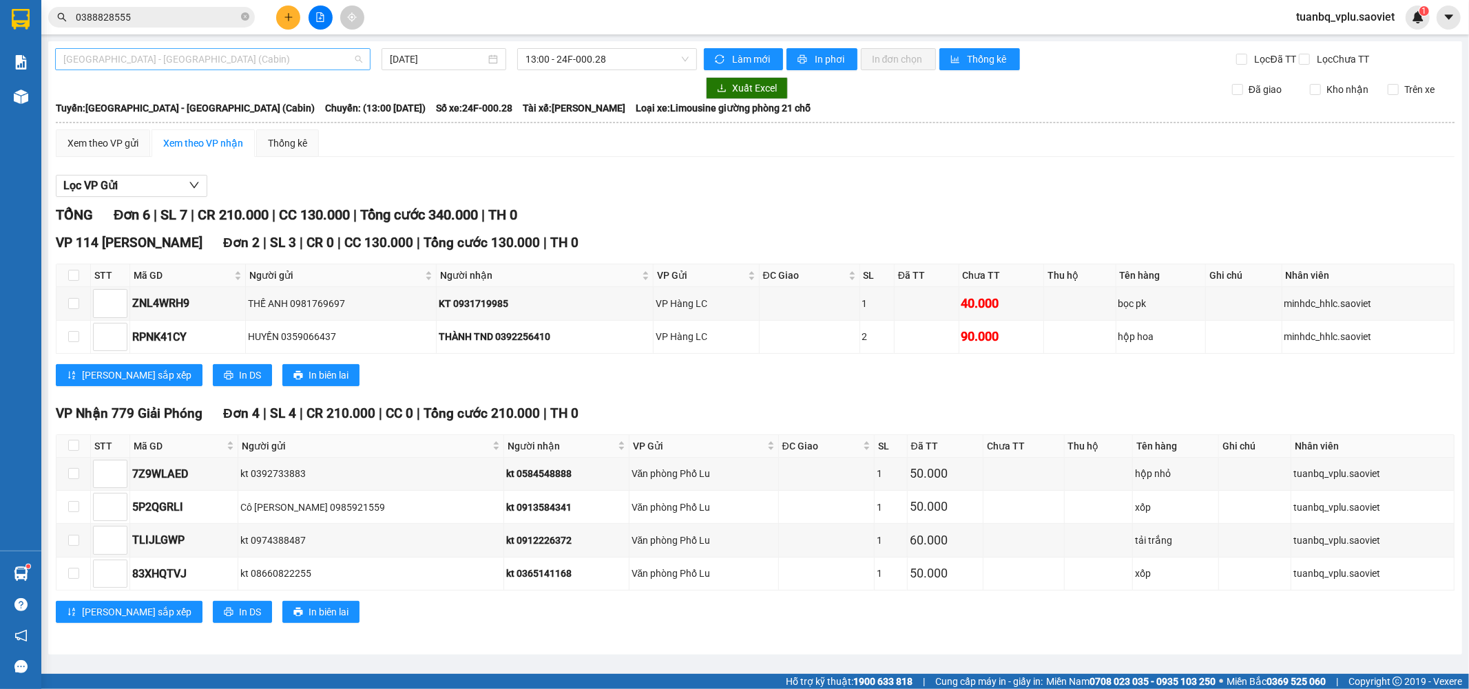
click at [279, 59] on span "[GEOGRAPHIC_DATA] - [GEOGRAPHIC_DATA] (Cabin)" at bounding box center [212, 59] width 299 height 21
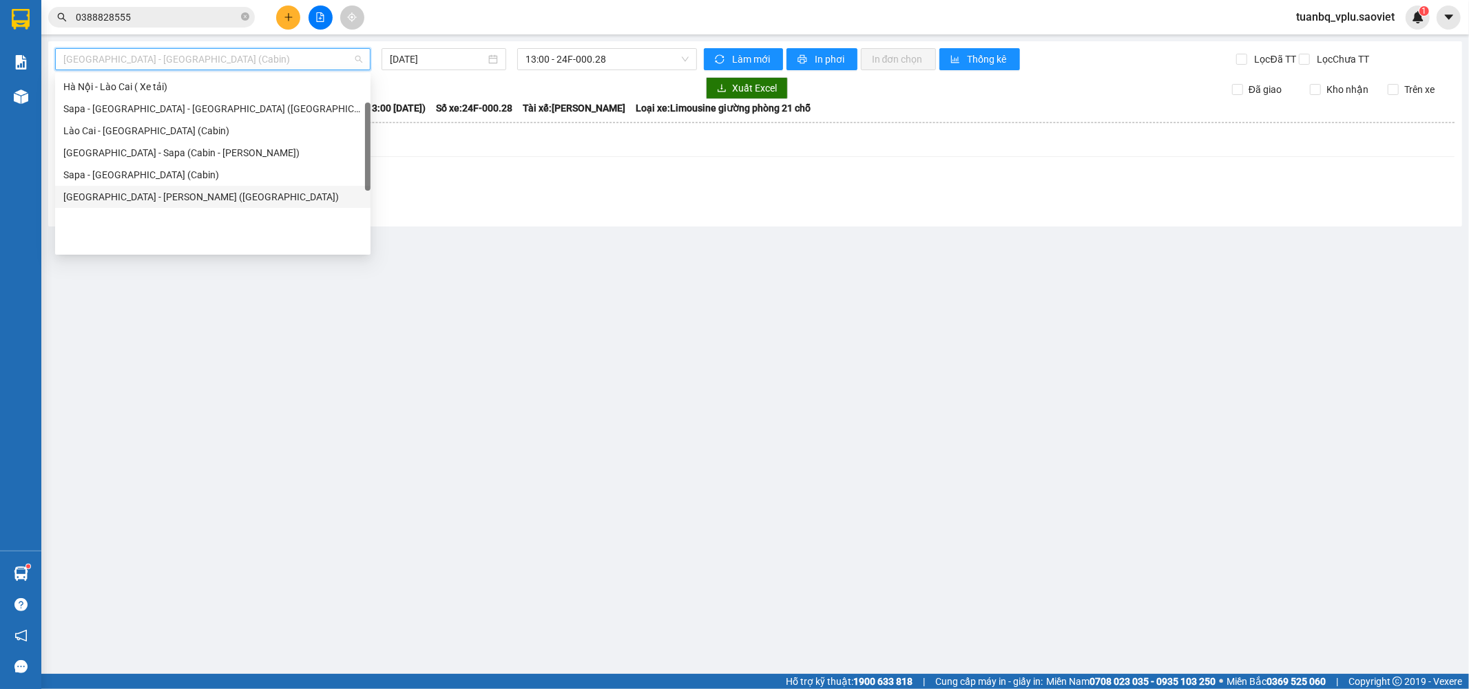
scroll to position [33, 0]
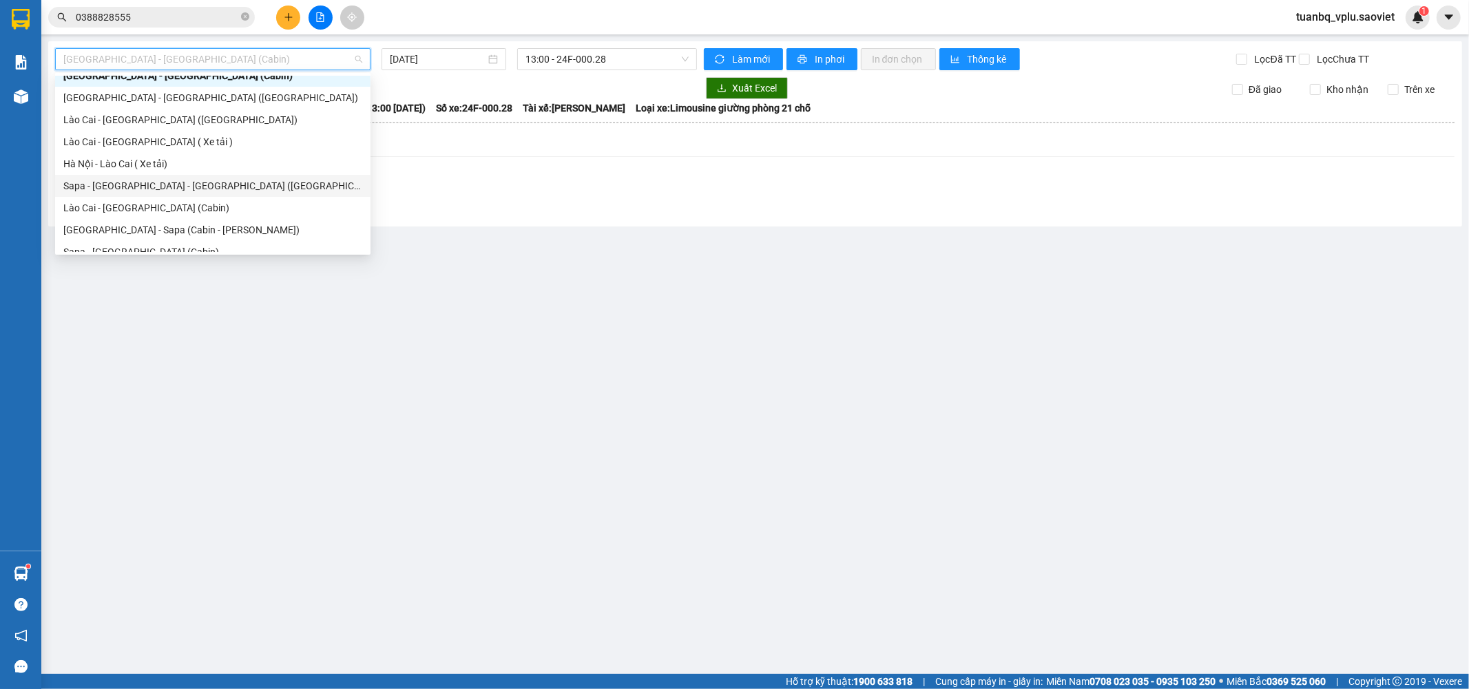
click at [166, 180] on div "Sapa - [GEOGRAPHIC_DATA] - [GEOGRAPHIC_DATA] ([GEOGRAPHIC_DATA])" at bounding box center [212, 185] width 299 height 15
type input "[DATE]"
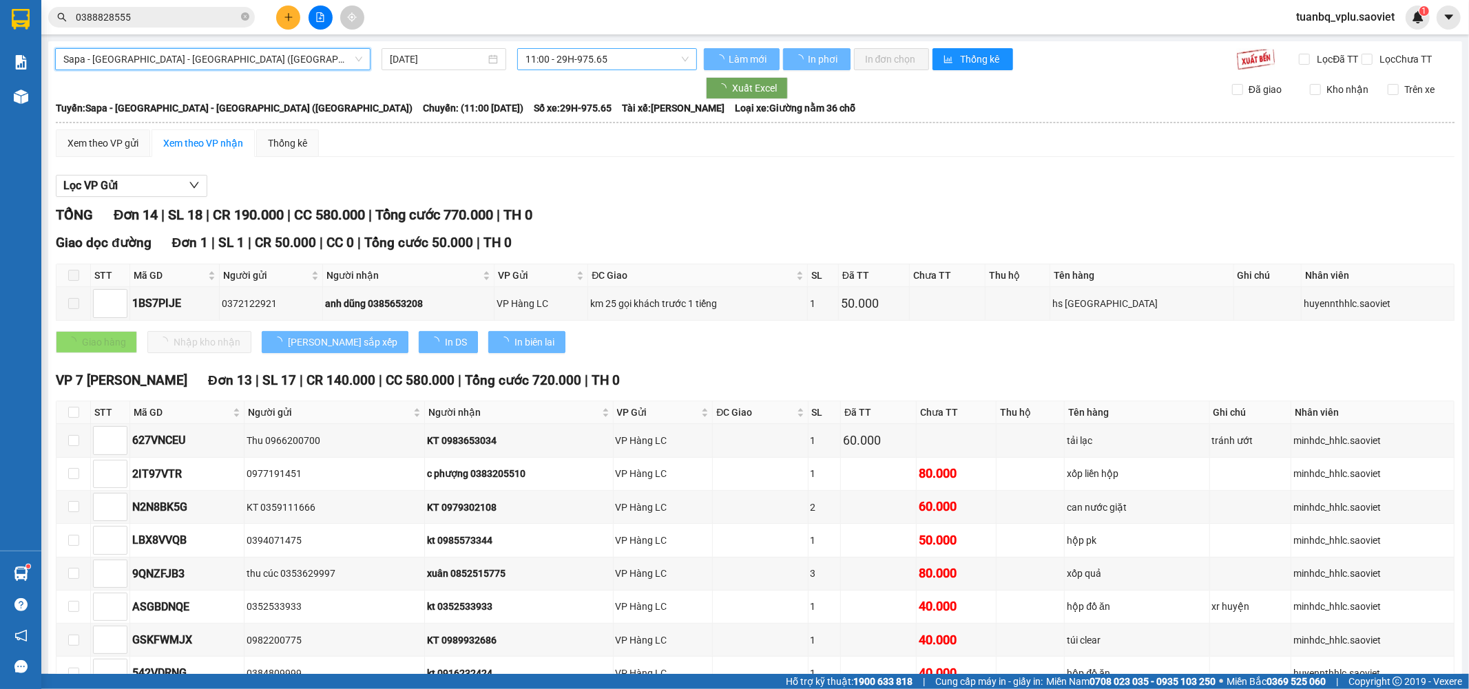
click at [598, 63] on span "11:00 - 29H-975.65" at bounding box center [606, 59] width 163 height 21
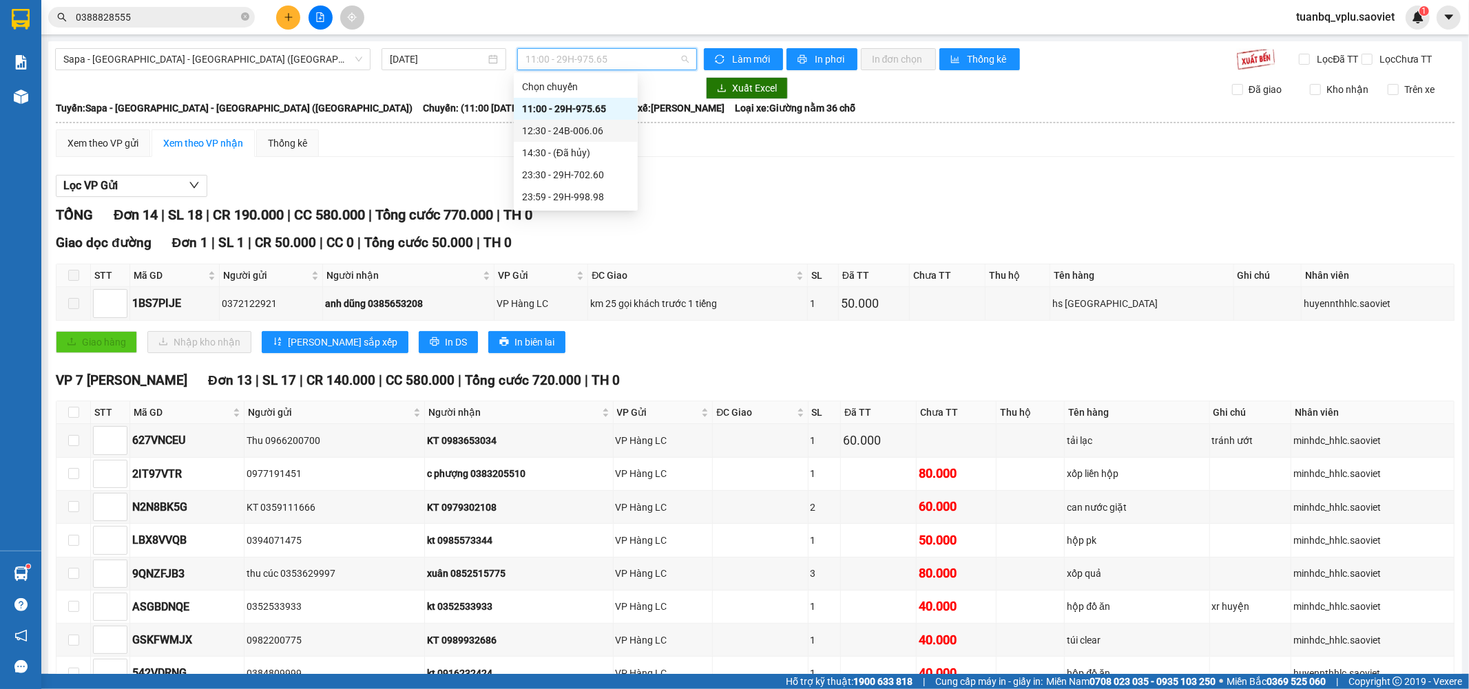
click at [603, 135] on div "12:30 - 24B-006.06" at bounding box center [575, 130] width 107 height 15
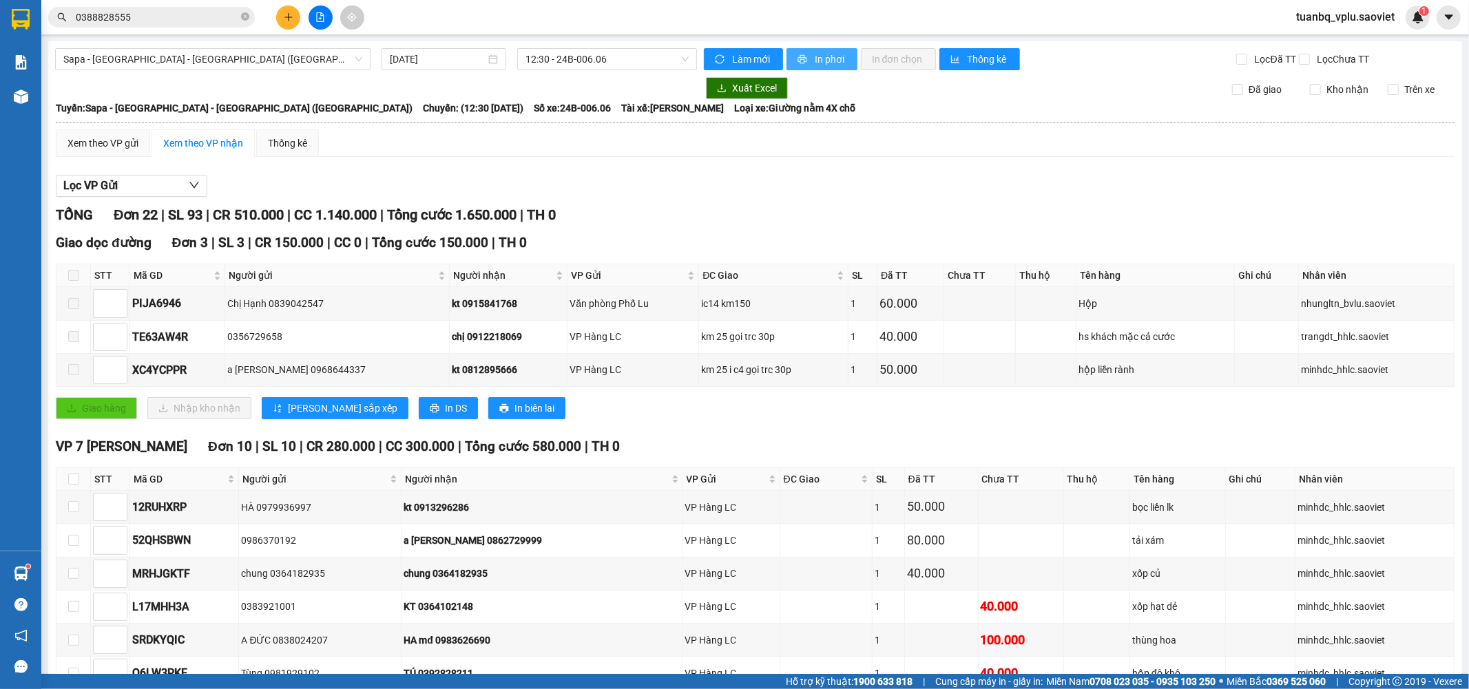
click at [825, 59] on span "In phơi" at bounding box center [831, 59] width 32 height 15
click at [322, 12] on icon "file-add" at bounding box center [320, 17] width 10 height 10
click at [294, 17] on button at bounding box center [288, 18] width 24 height 24
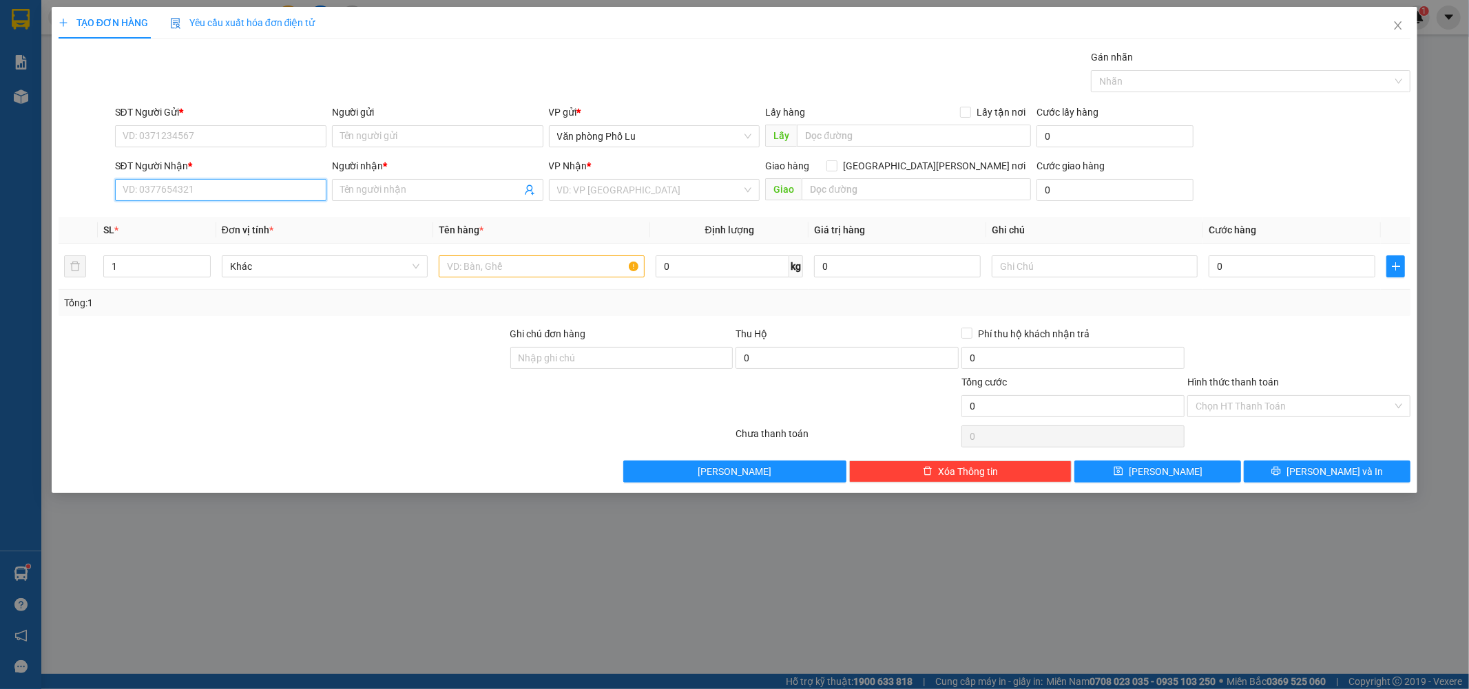
click at [209, 189] on input "SĐT Người Nhận *" at bounding box center [220, 190] width 211 height 22
click at [198, 138] on input "SĐT Người Gửi *" at bounding box center [220, 136] width 211 height 22
type input "0327188582"
click at [200, 156] on div "0327188582 - kt" at bounding box center [220, 163] width 195 height 15
type input "kt"
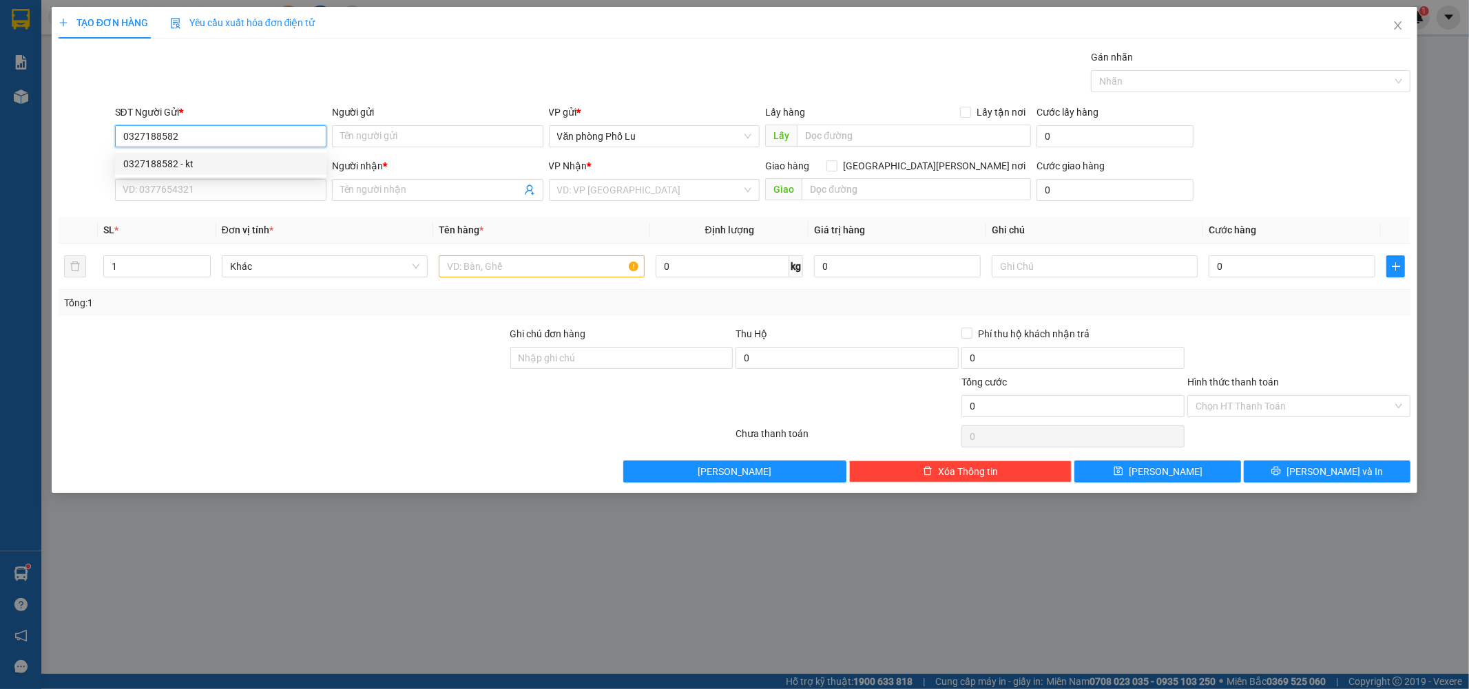
type input "0961456263"
type input "kt"
type input "a"
type input "0327188582"
click at [197, 189] on input "0961456263" at bounding box center [220, 190] width 211 height 22
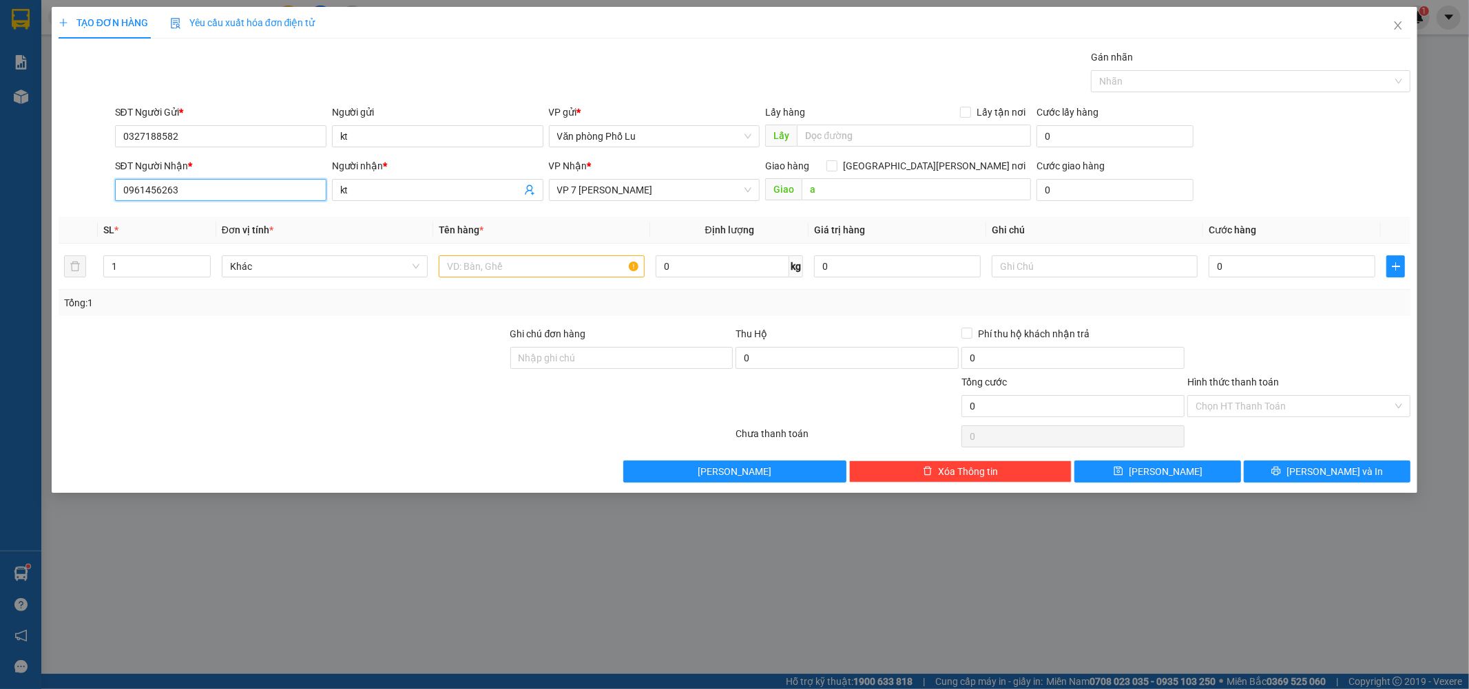
click at [197, 189] on input "0961456263" at bounding box center [220, 190] width 211 height 22
click at [218, 225] on div "0961456263 - kt" at bounding box center [220, 218] width 211 height 22
click at [586, 273] on input "text" at bounding box center [542, 266] width 206 height 22
type input "xốp"
click at [1240, 263] on input "0" at bounding box center [1291, 266] width 167 height 22
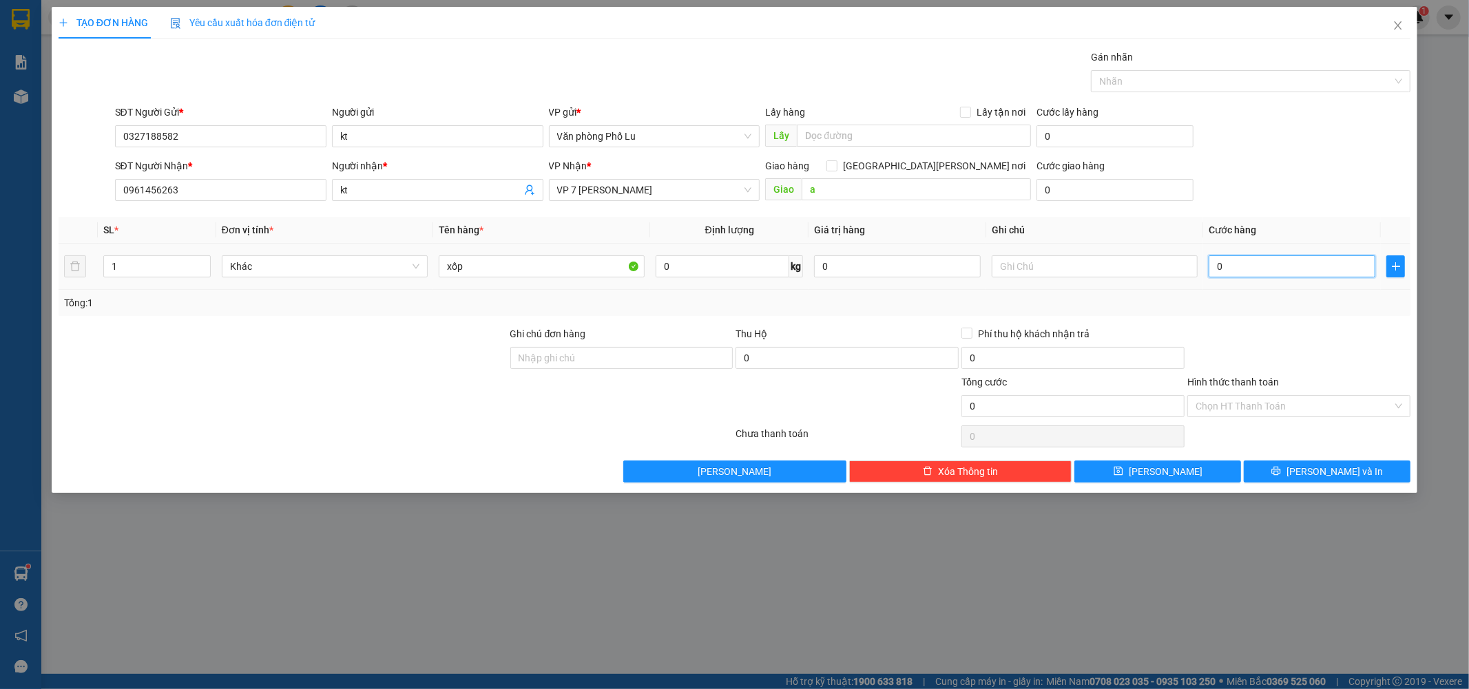
paste input "5"
type input "50"
type input "50.000"
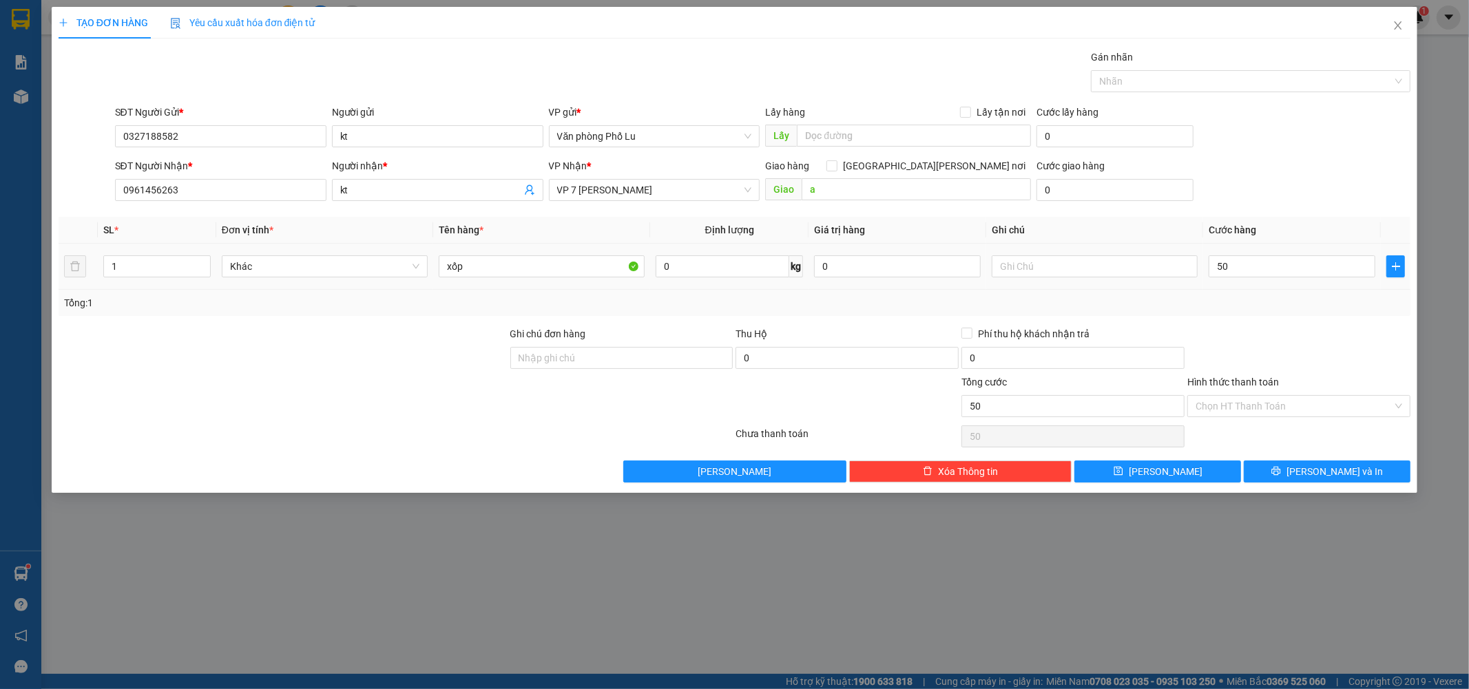
type input "50.000"
drag, startPoint x: 1288, startPoint y: 335, endPoint x: 1282, endPoint y: 368, distance: 33.6
click at [1289, 334] on div at bounding box center [1299, 350] width 226 height 48
click at [1288, 408] on input "Hình thức thanh toán" at bounding box center [1293, 406] width 197 height 21
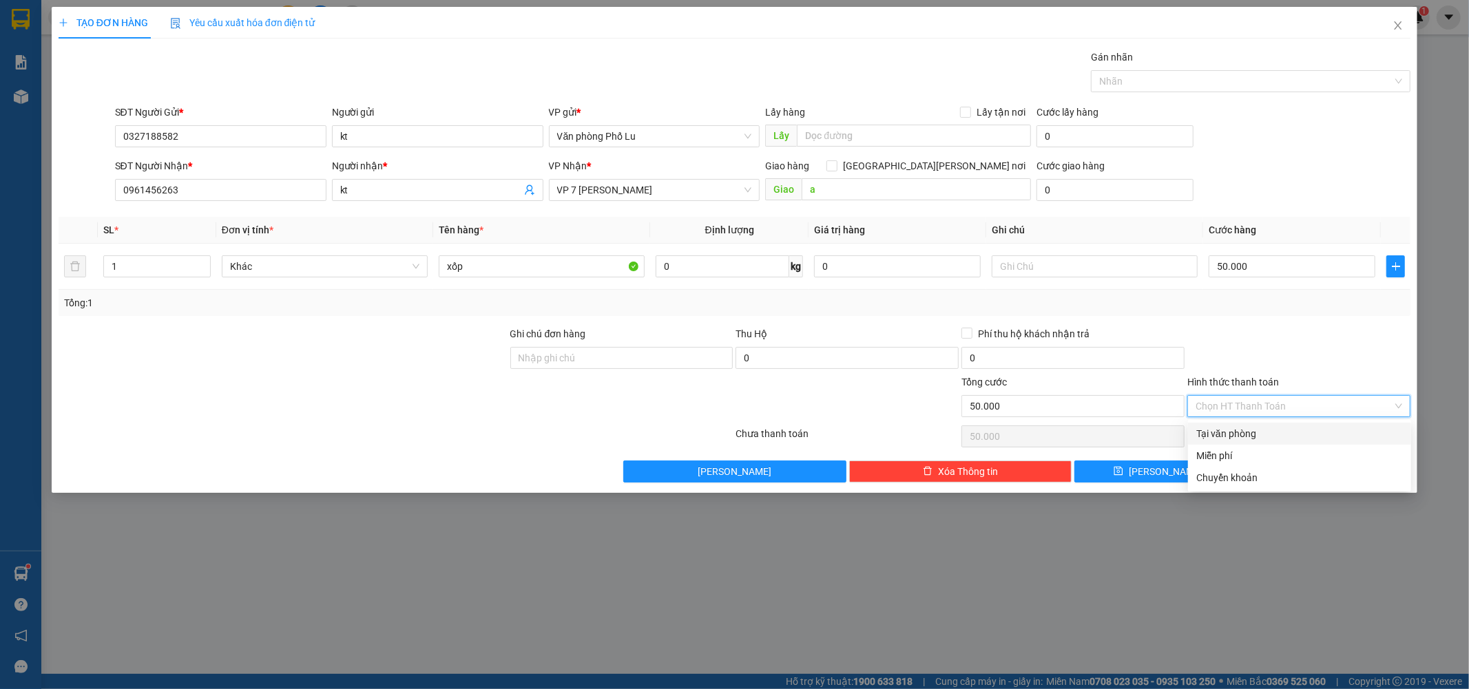
click at [1319, 322] on div "Transit Pickup Surcharge Ids Transit Deliver Surcharge Ids Transit Deliver Surc…" at bounding box center [735, 266] width 1352 height 433
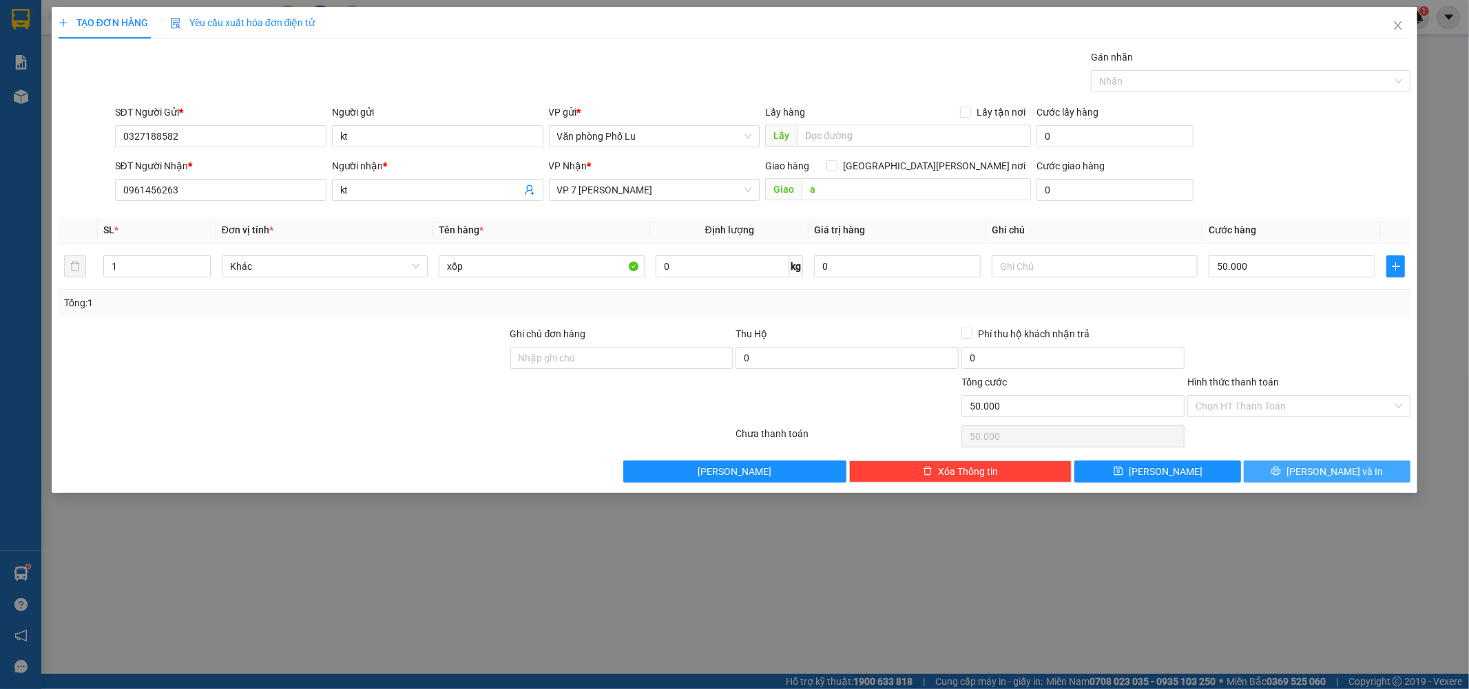
click at [1298, 479] on button "[PERSON_NAME] và In" at bounding box center [1327, 472] width 167 height 22
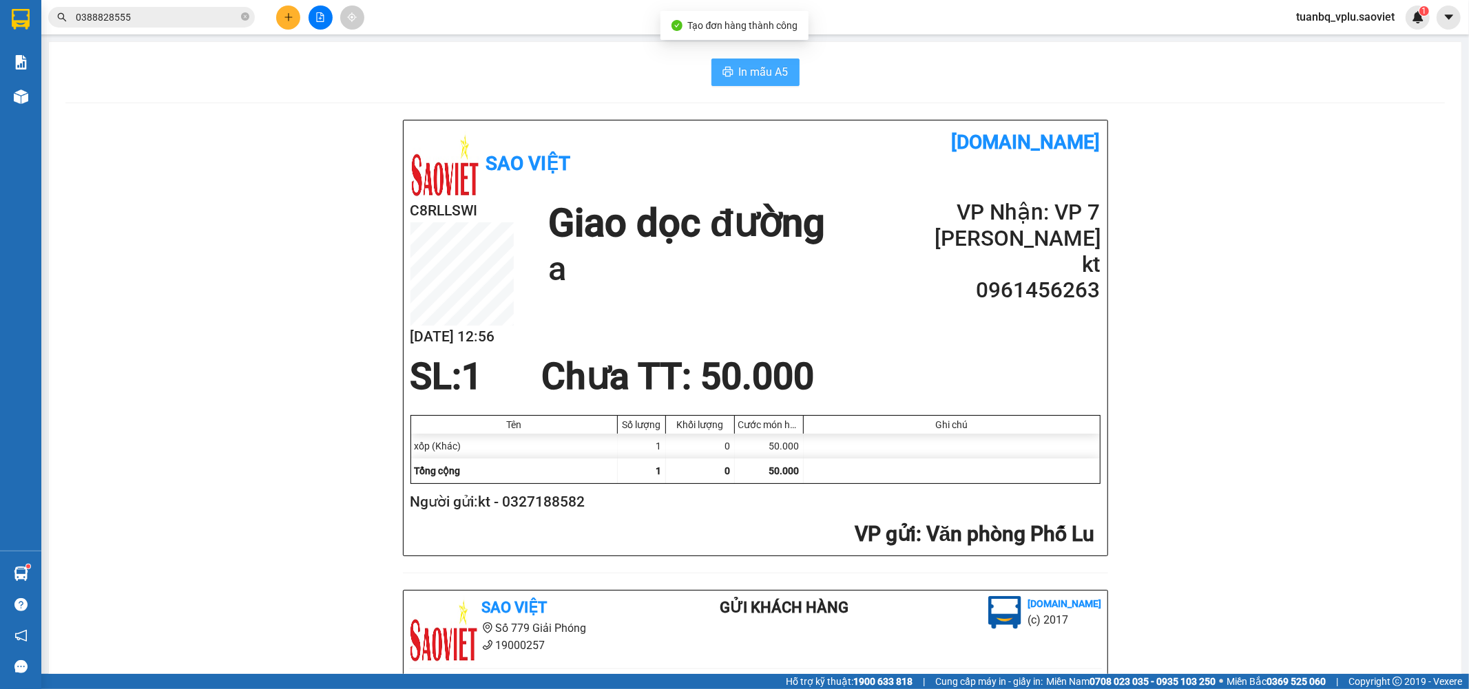
click at [760, 67] on span "In mẫu A5" at bounding box center [764, 71] width 50 height 17
click at [751, 76] on span "In mẫu A5" at bounding box center [764, 71] width 50 height 17
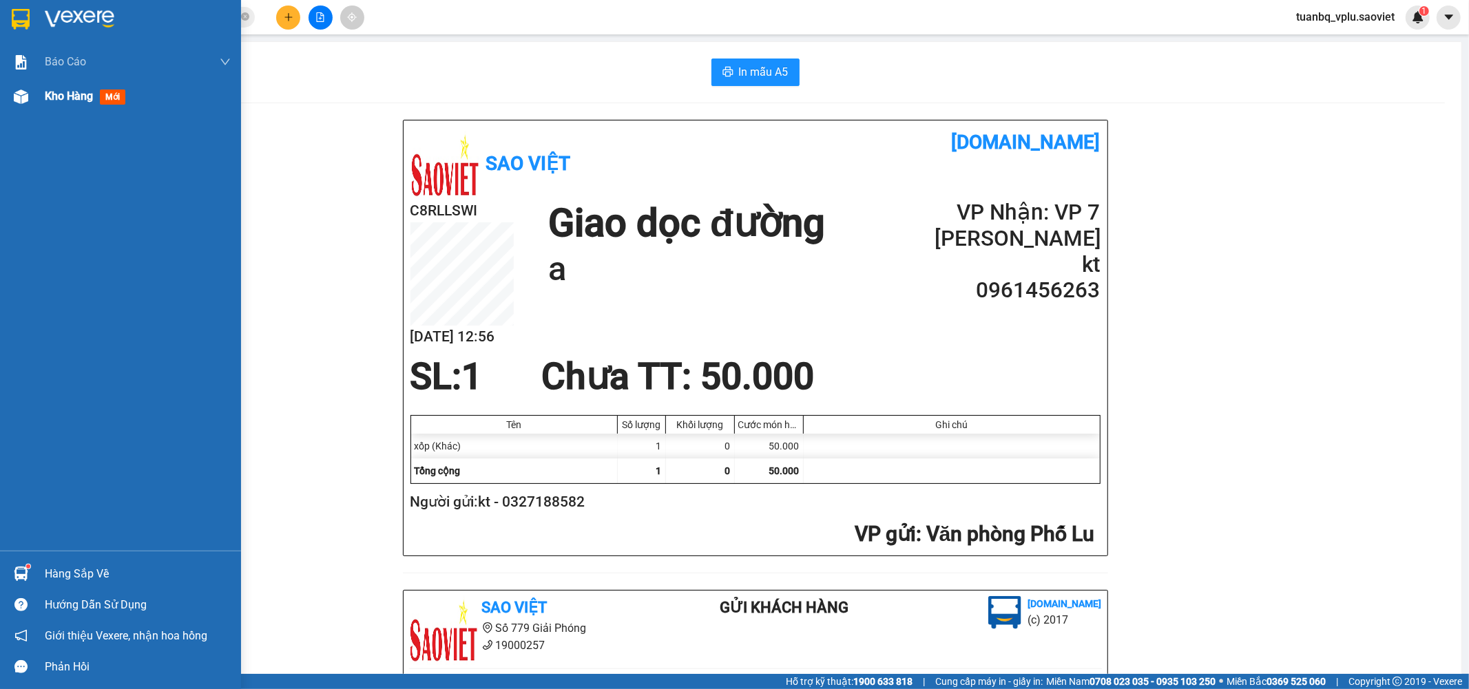
click at [14, 103] on img at bounding box center [21, 97] width 14 height 14
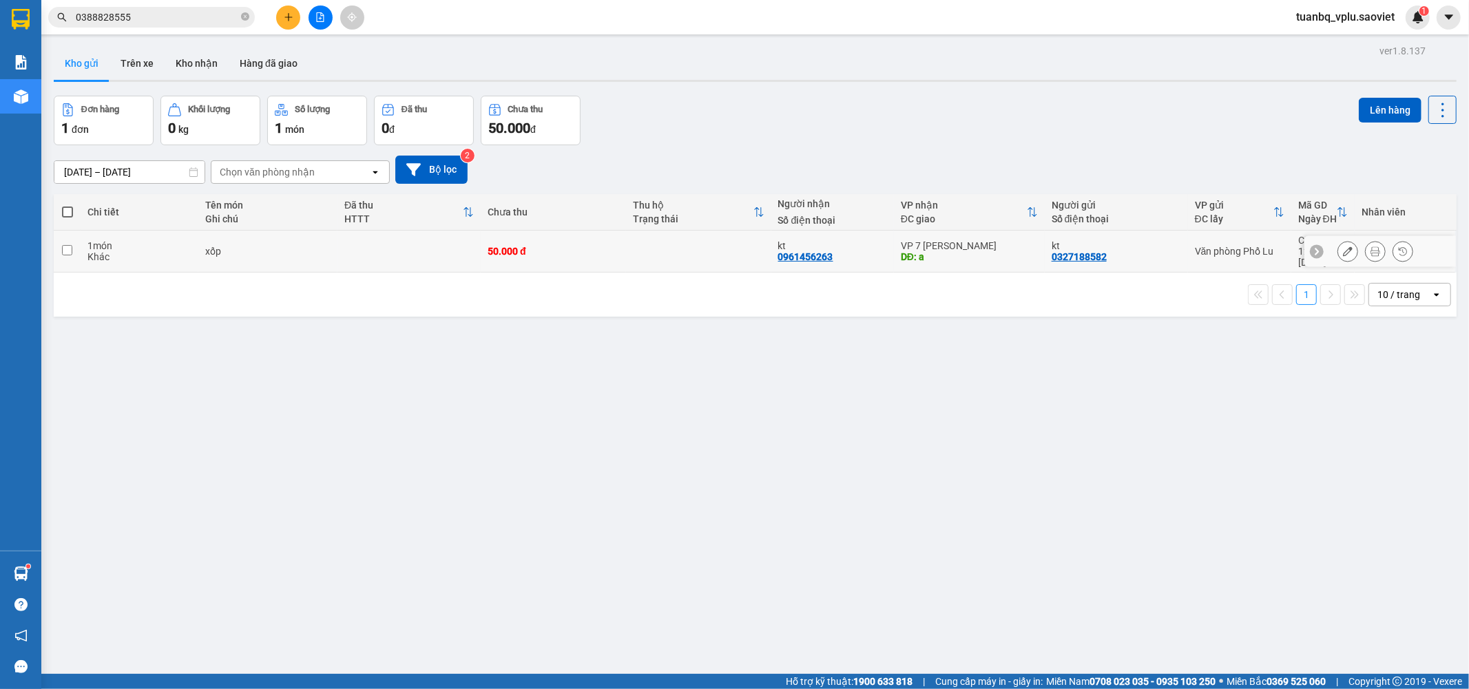
click at [118, 241] on div "1 món" at bounding box center [138, 245] width 103 height 11
checkbox input "true"
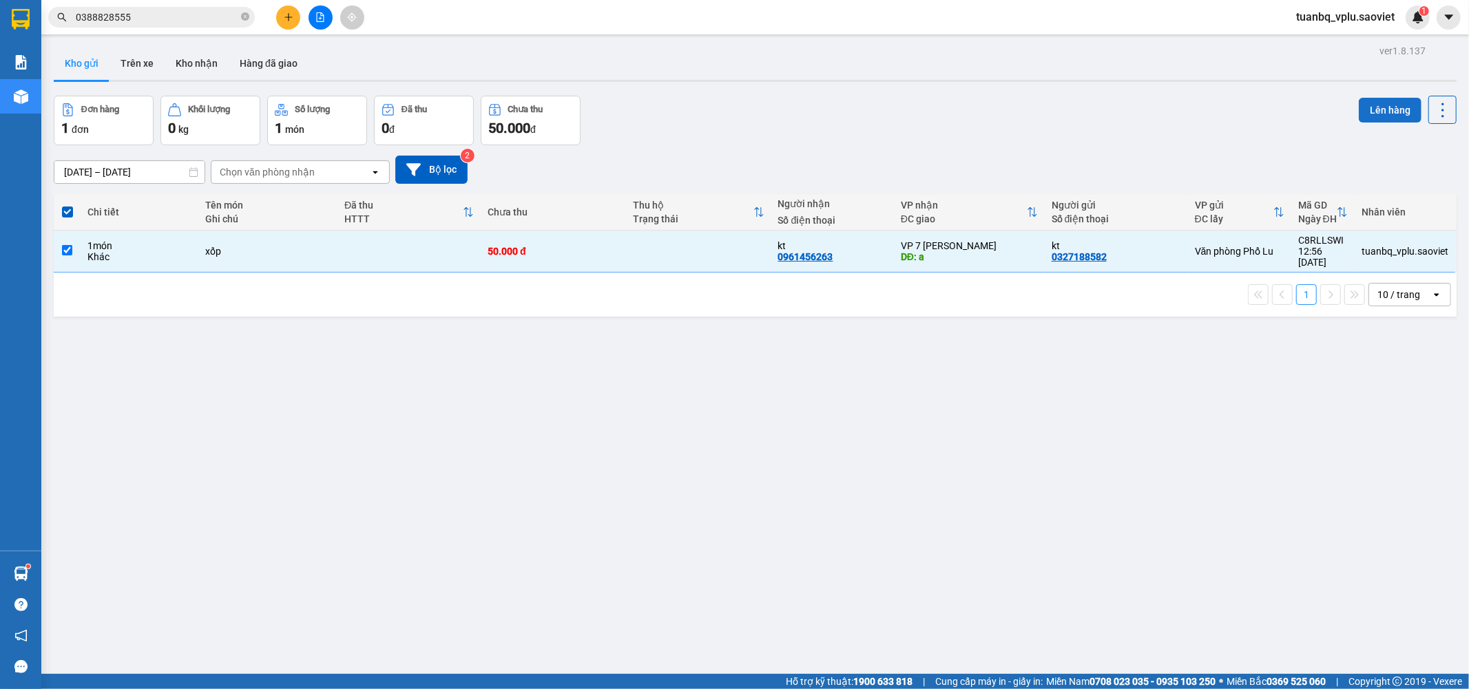
click at [1385, 101] on button "Lên hàng" at bounding box center [1390, 110] width 63 height 25
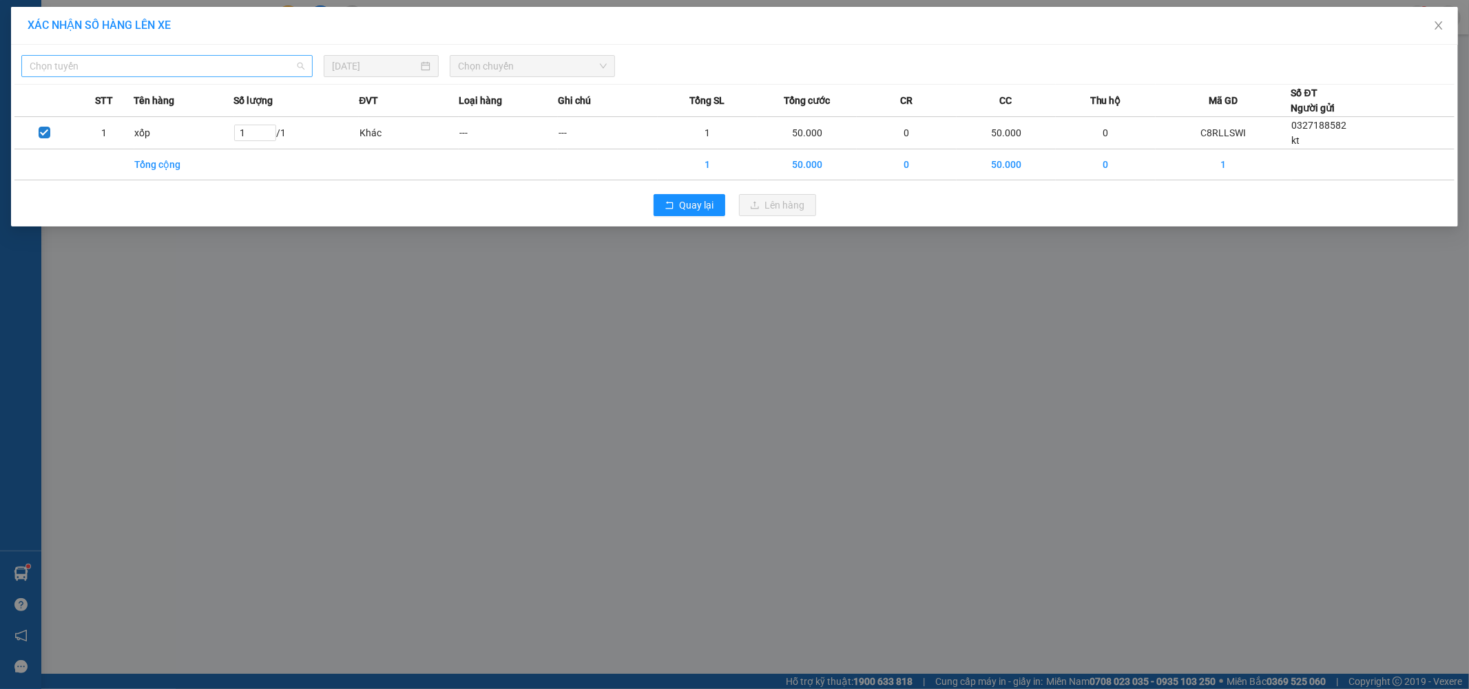
click at [289, 61] on span "Chọn tuyến" at bounding box center [167, 66] width 275 height 21
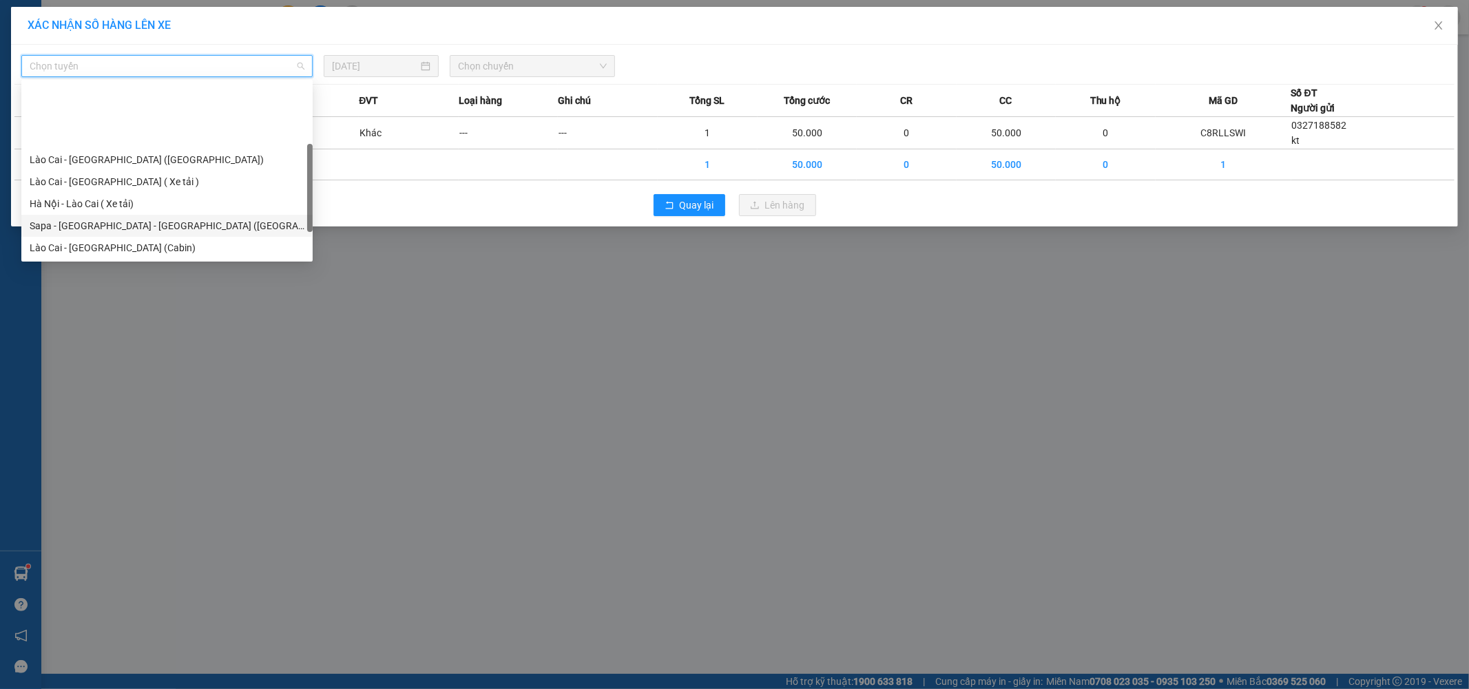
click at [207, 218] on div "Sapa - [GEOGRAPHIC_DATA] - [GEOGRAPHIC_DATA] ([GEOGRAPHIC_DATA])" at bounding box center [167, 225] width 275 height 15
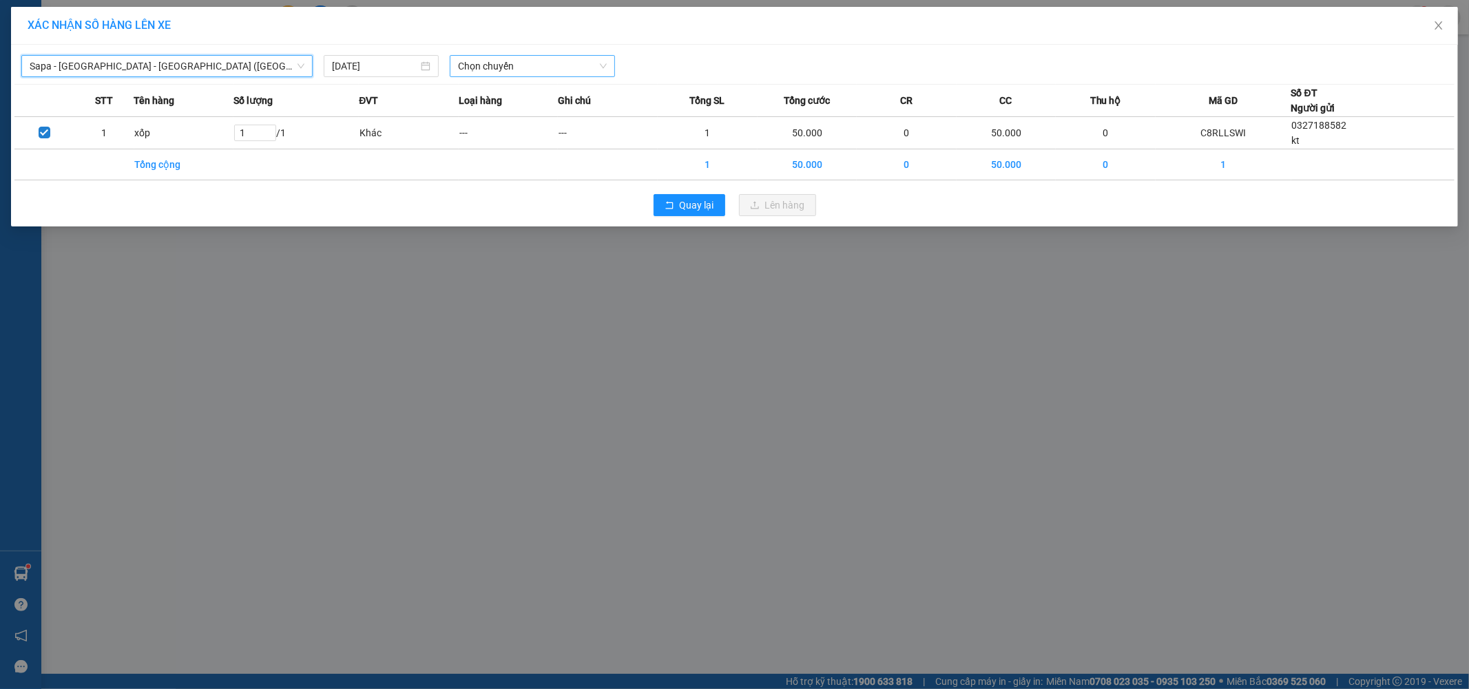
click at [505, 62] on span "Chọn chuyến" at bounding box center [532, 66] width 149 height 21
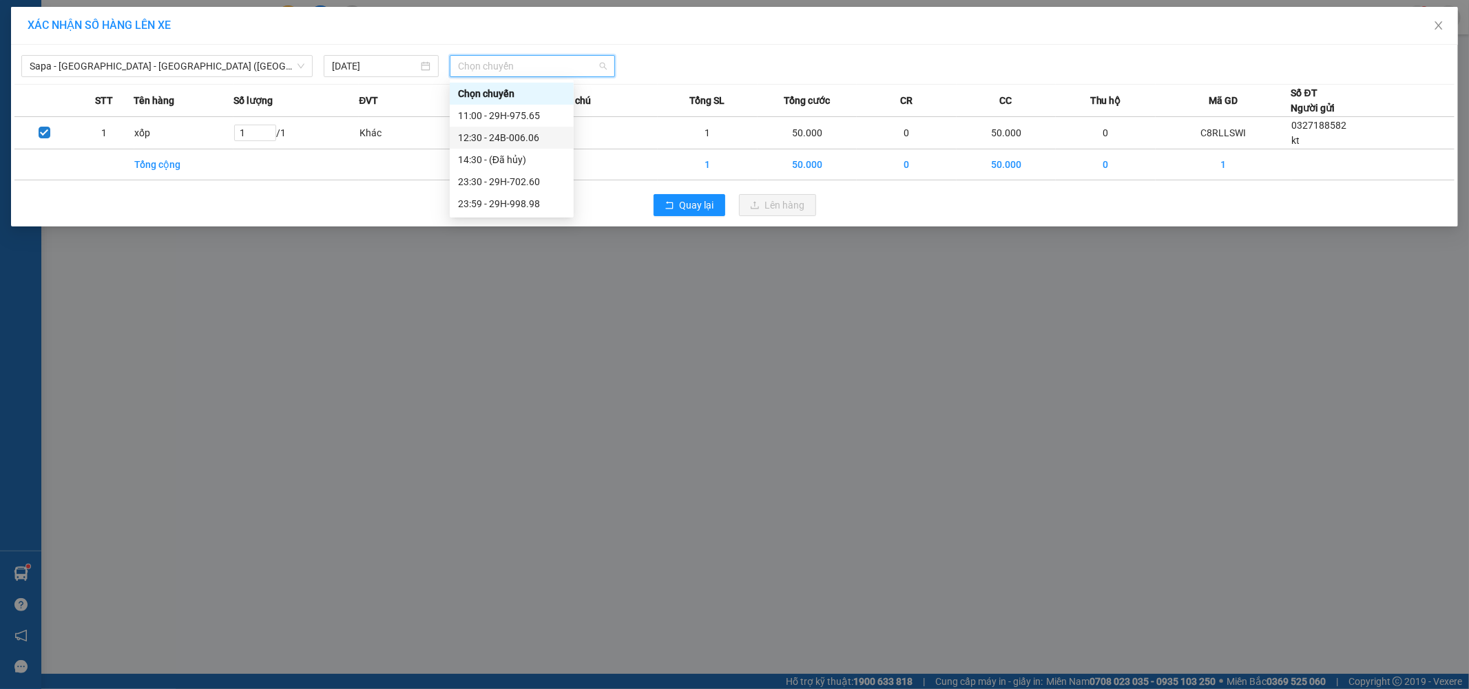
click at [535, 140] on div "12:30 - 24B-006.06" at bounding box center [511, 137] width 107 height 15
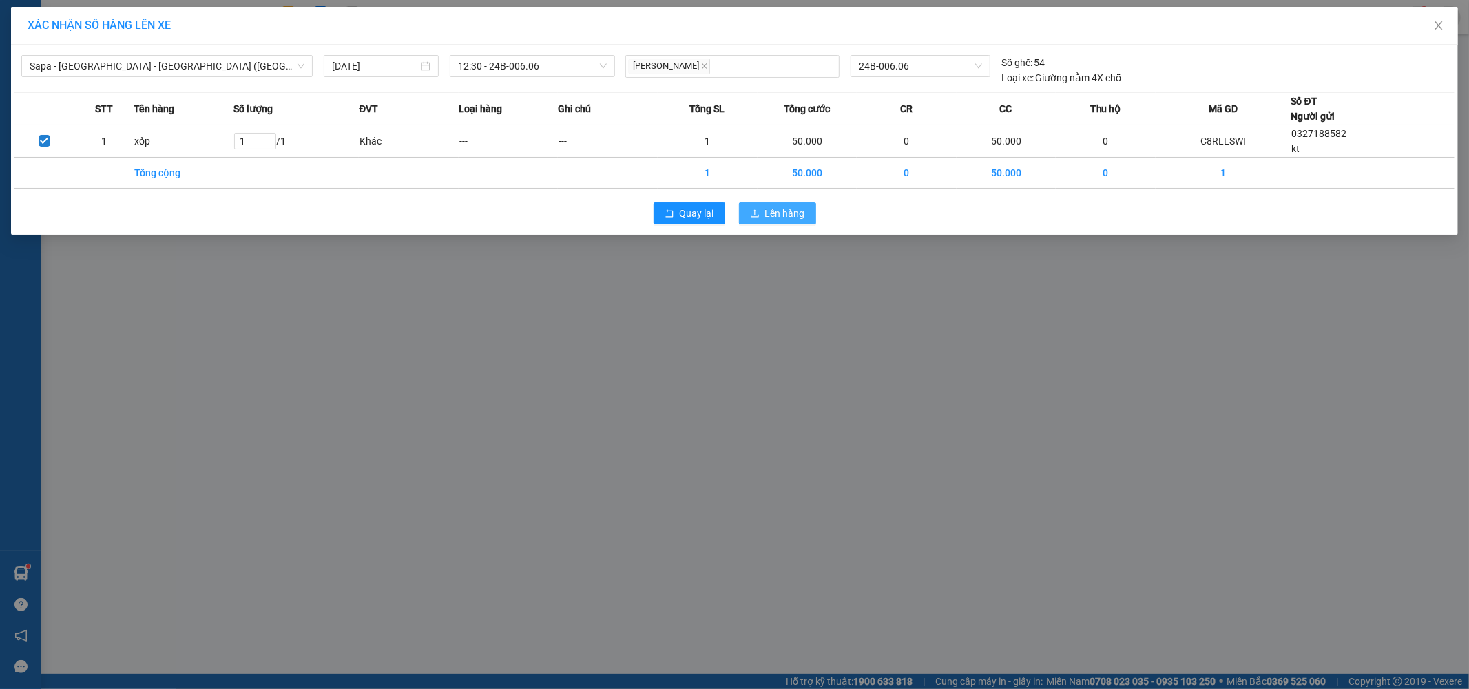
click at [786, 209] on span "Lên hàng" at bounding box center [785, 213] width 40 height 15
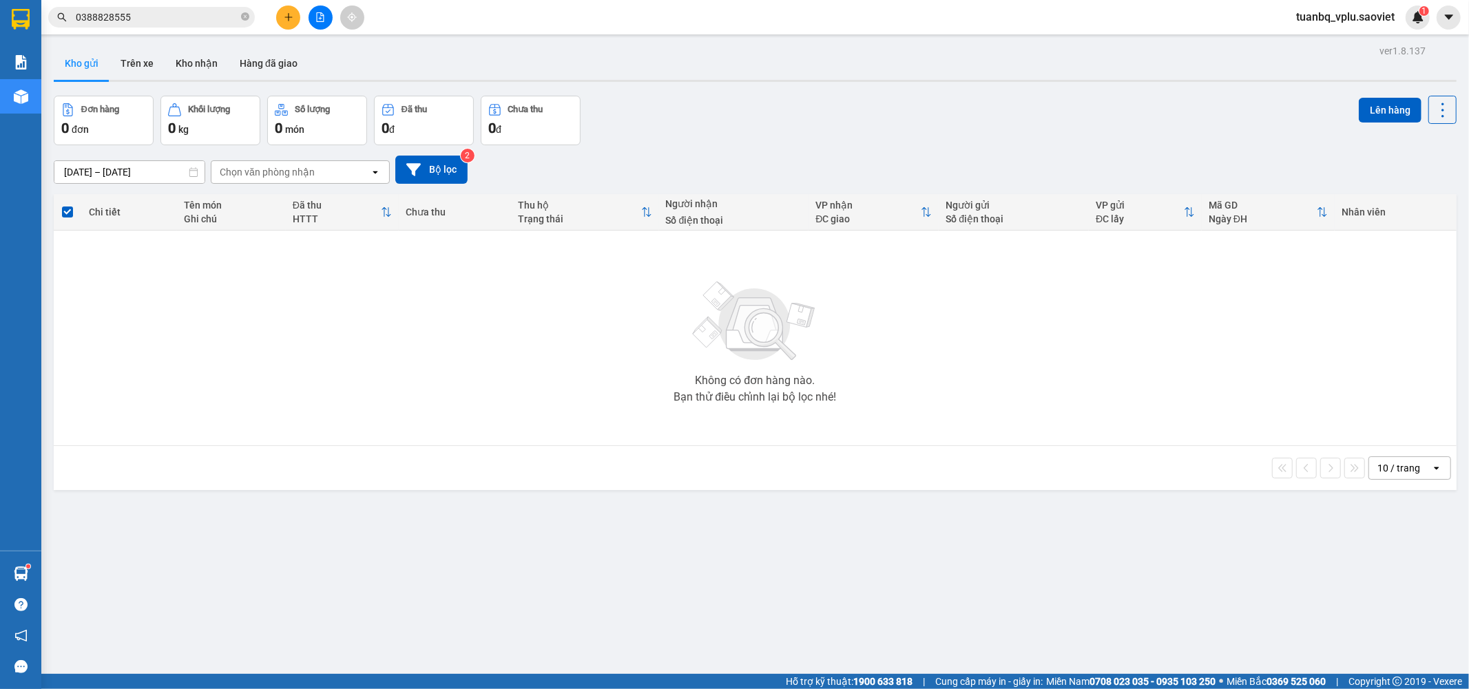
click at [321, 25] on button at bounding box center [320, 18] width 24 height 24
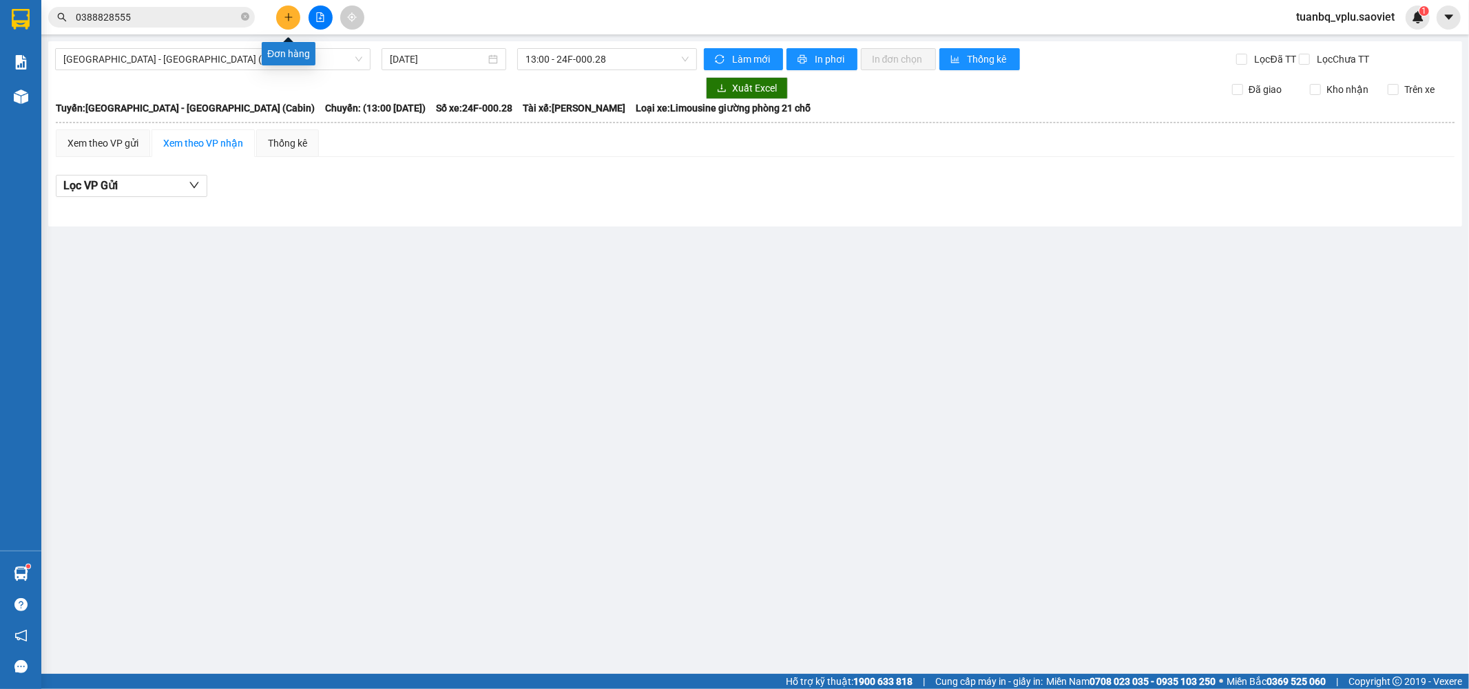
click at [279, 14] on button at bounding box center [288, 18] width 24 height 24
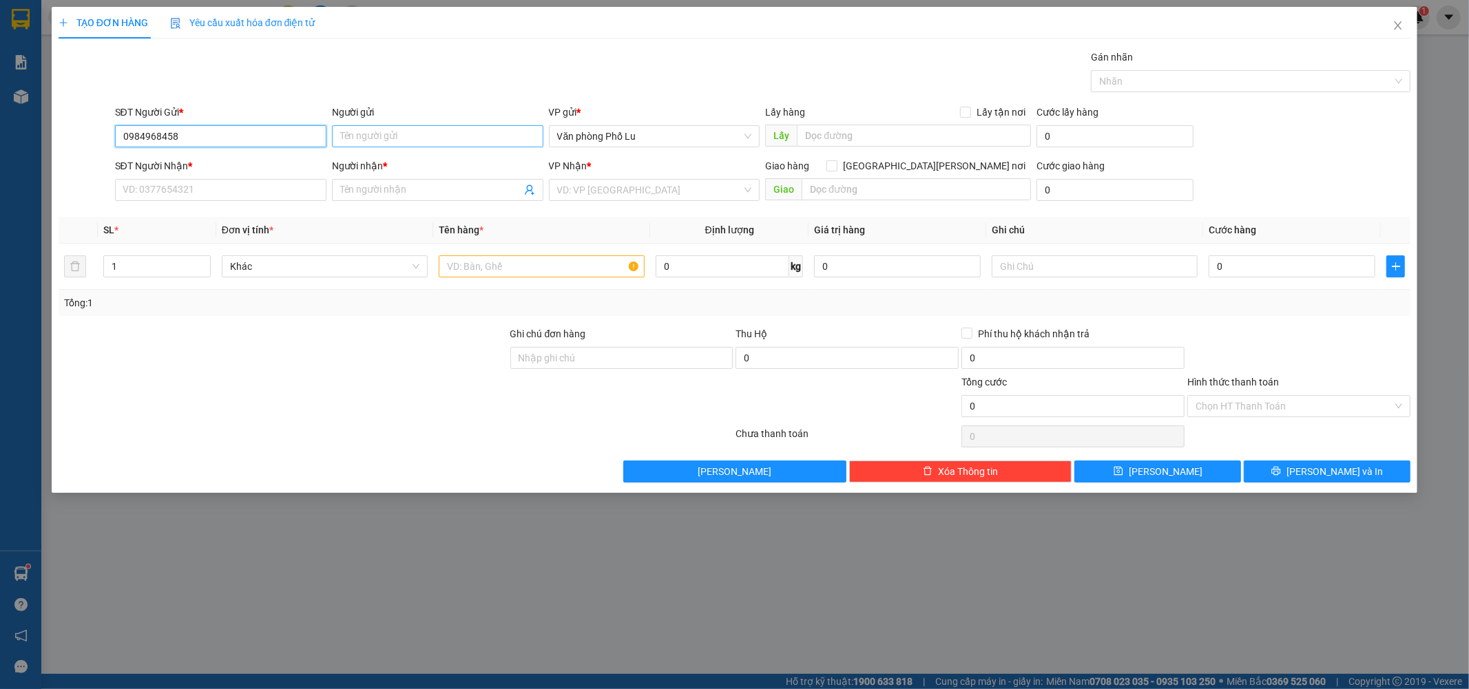
type input "0984968458"
click at [444, 127] on input "Người gửi" at bounding box center [437, 136] width 211 height 22
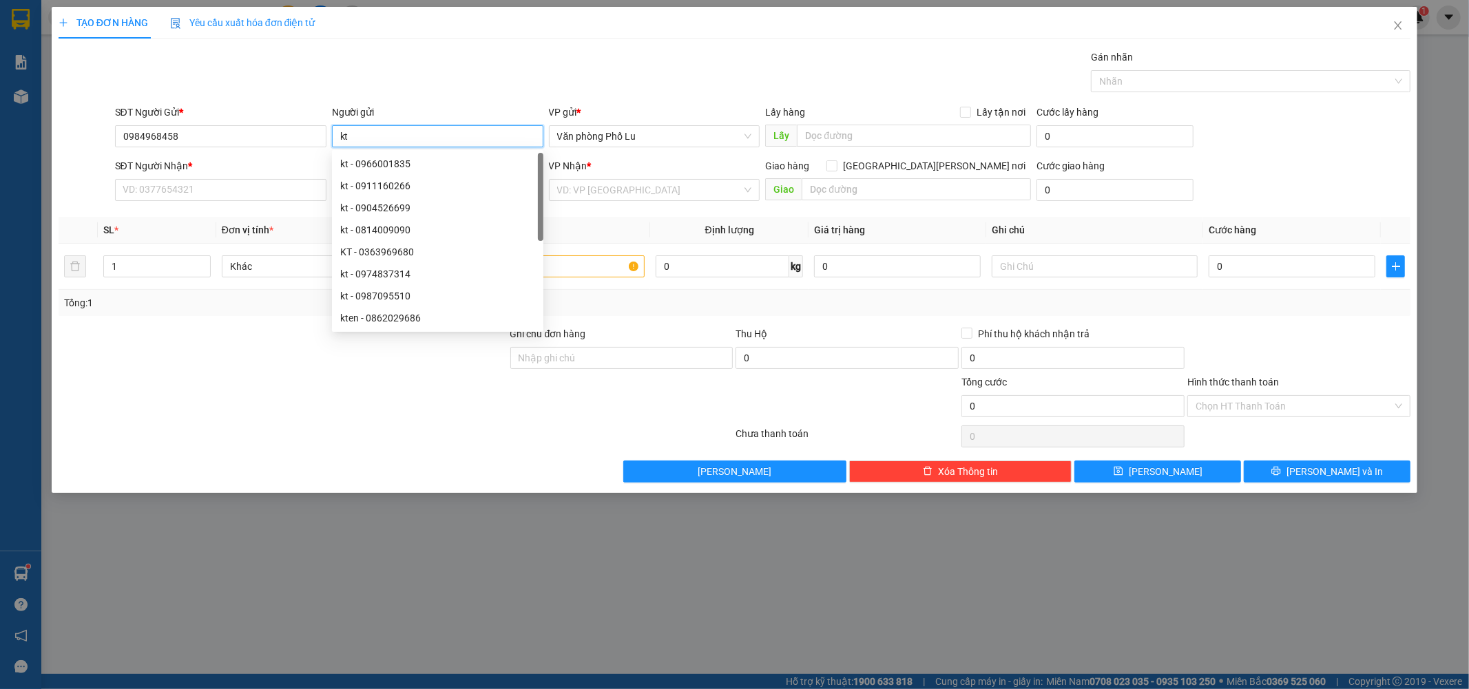
type input "kt"
click at [578, 58] on div "Gán nhãn Nhãn" at bounding box center [762, 74] width 1301 height 48
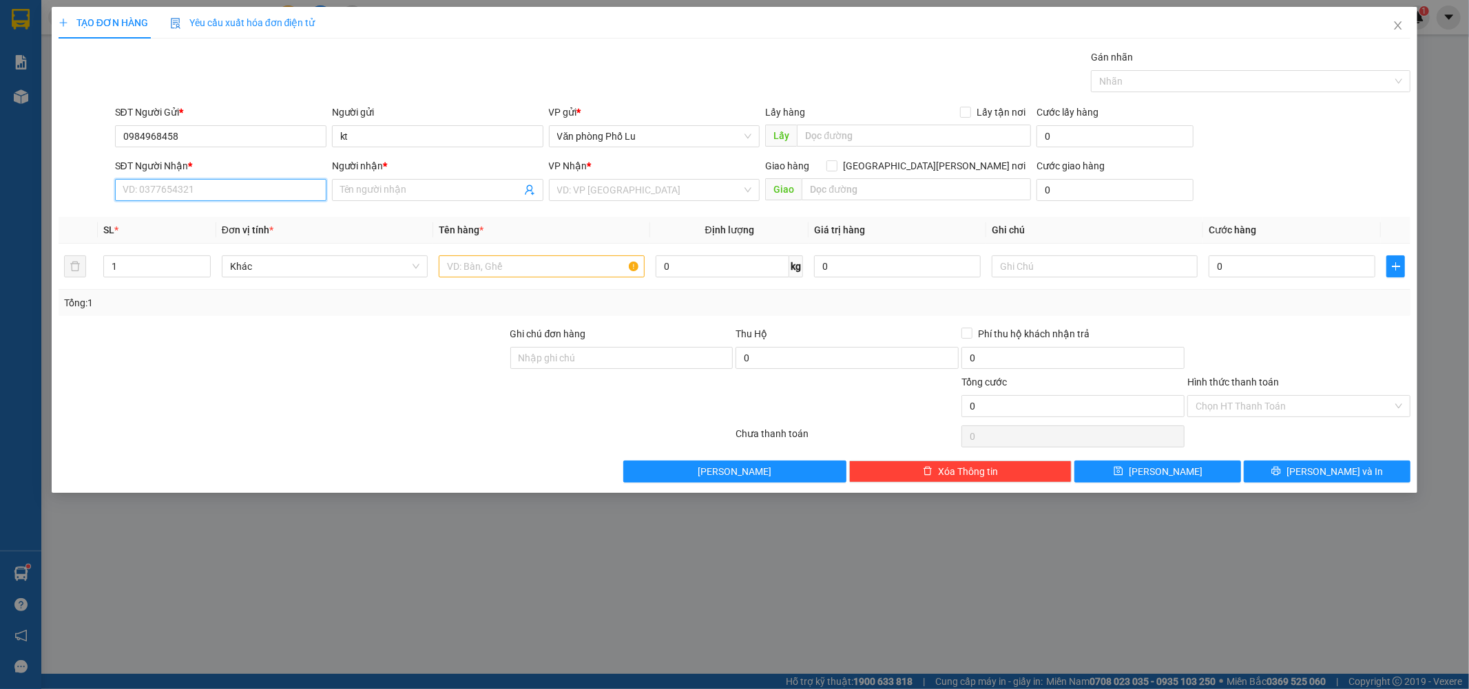
click at [224, 195] on input "SĐT Người Nhận *" at bounding box center [220, 190] width 211 height 22
type input "0977595068"
click at [191, 216] on div "0977595068 - thu" at bounding box center [220, 217] width 195 height 15
type input "thu"
type input "0977595068"
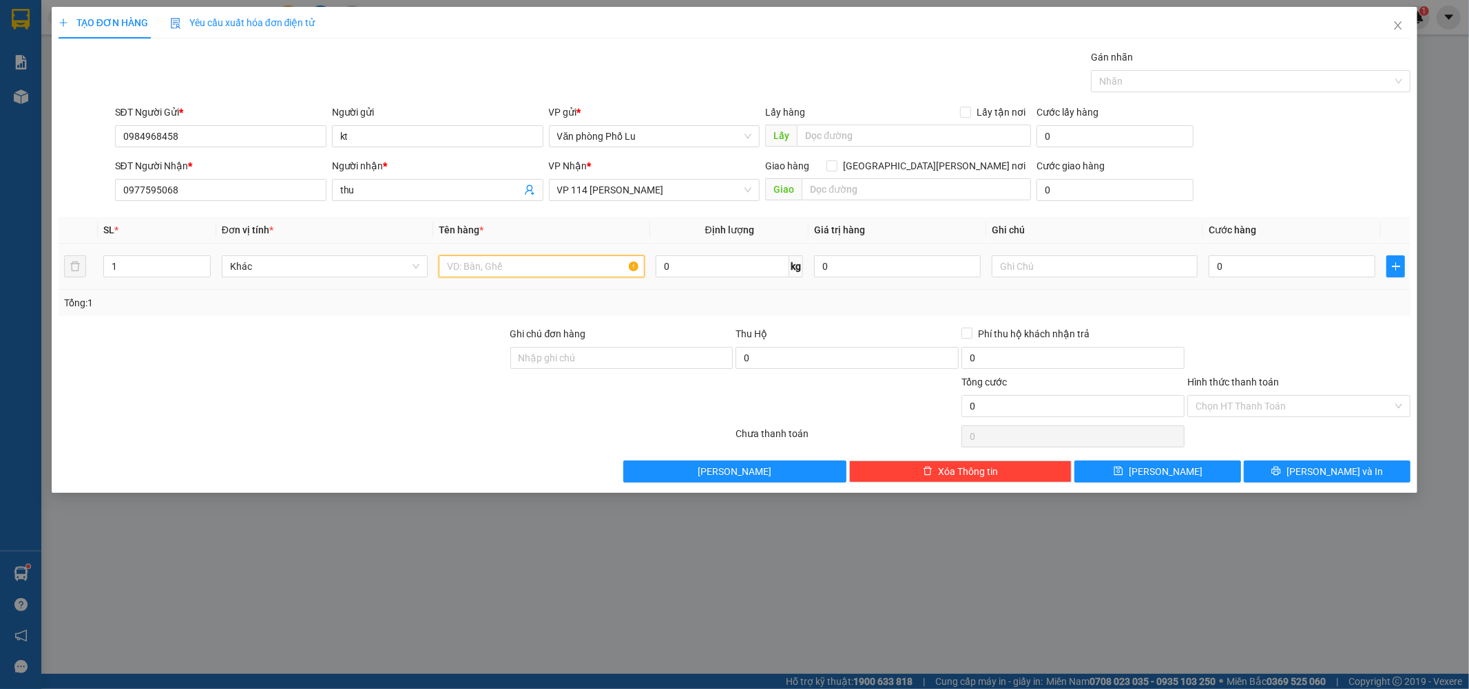
click at [475, 262] on input "text" at bounding box center [542, 266] width 206 height 22
type input "xốp"
click at [417, 342] on div at bounding box center [283, 350] width 452 height 48
click at [1267, 262] on input "0" at bounding box center [1291, 266] width 167 height 22
click at [1306, 315] on div "Tổng: 1" at bounding box center [735, 303] width 1352 height 26
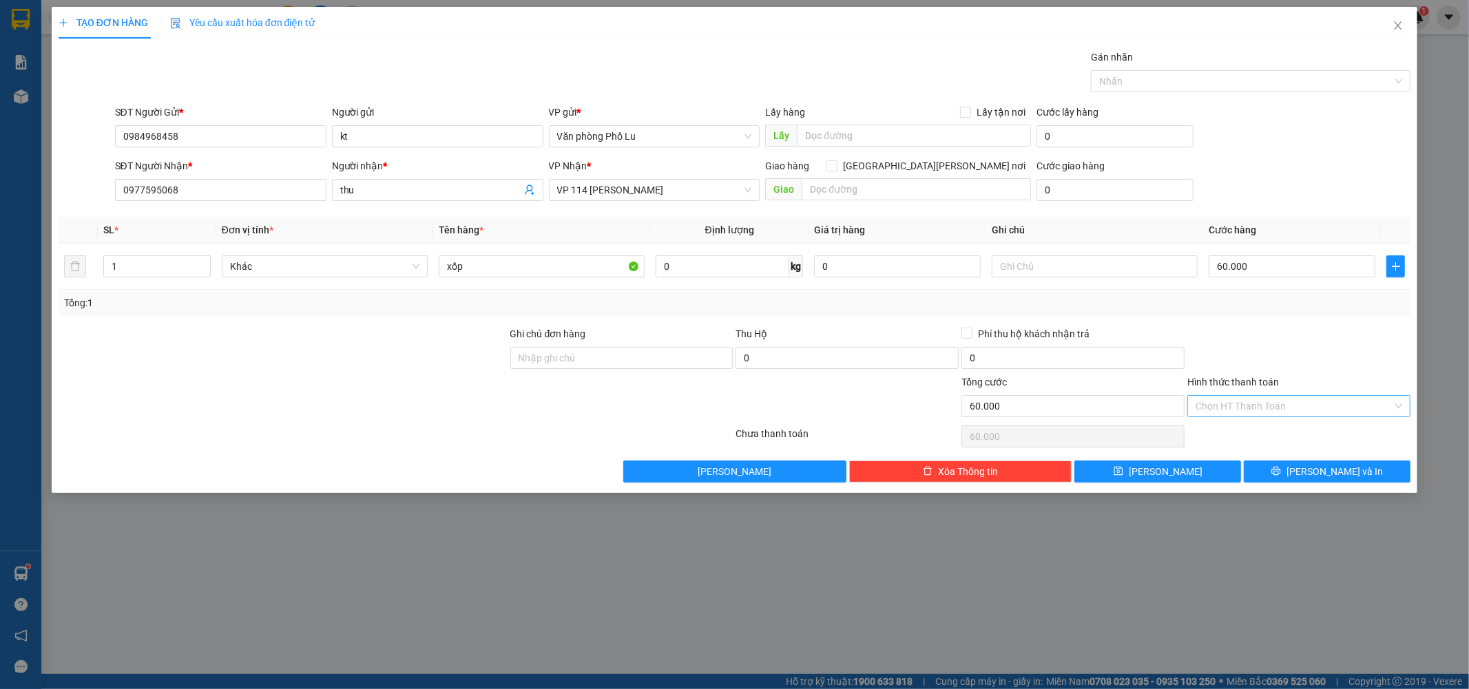
click at [1299, 401] on input "Hình thức thanh toán" at bounding box center [1293, 406] width 197 height 21
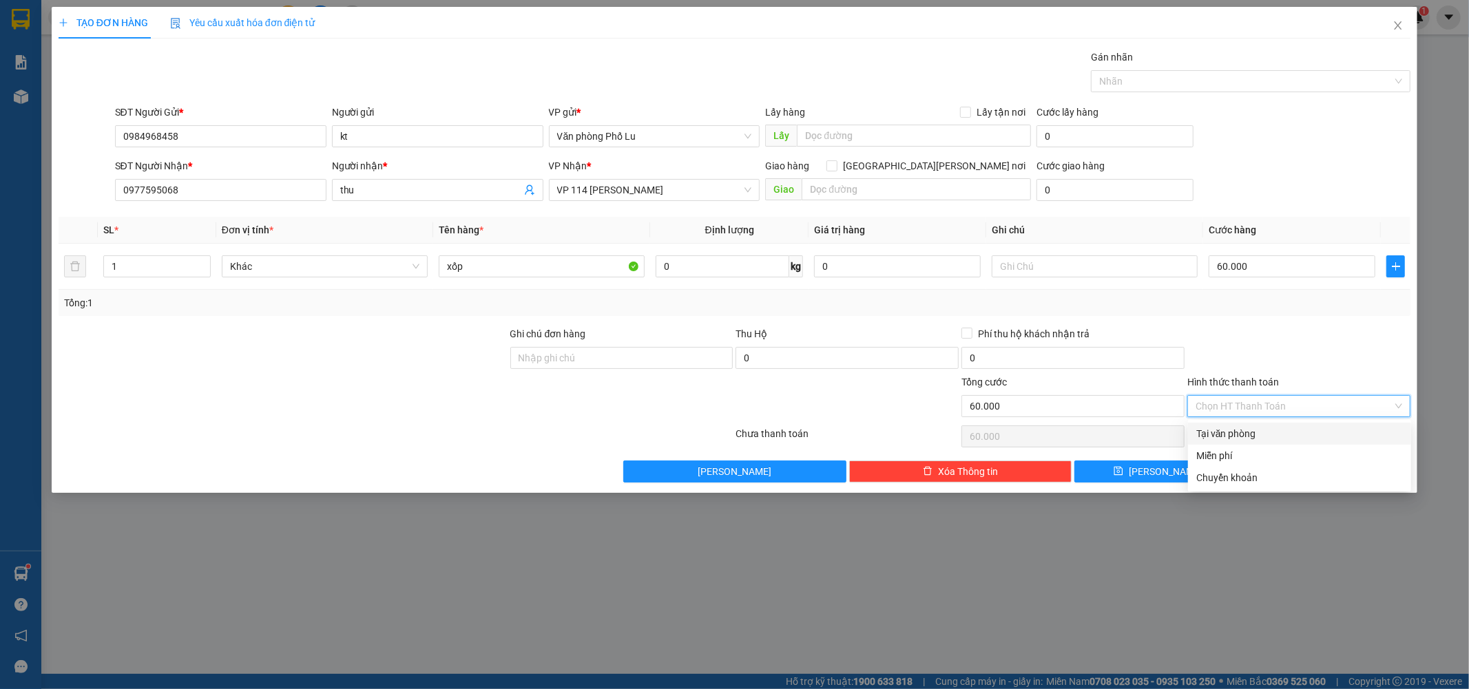
click at [1255, 430] on div "Tại văn phòng" at bounding box center [1299, 433] width 207 height 15
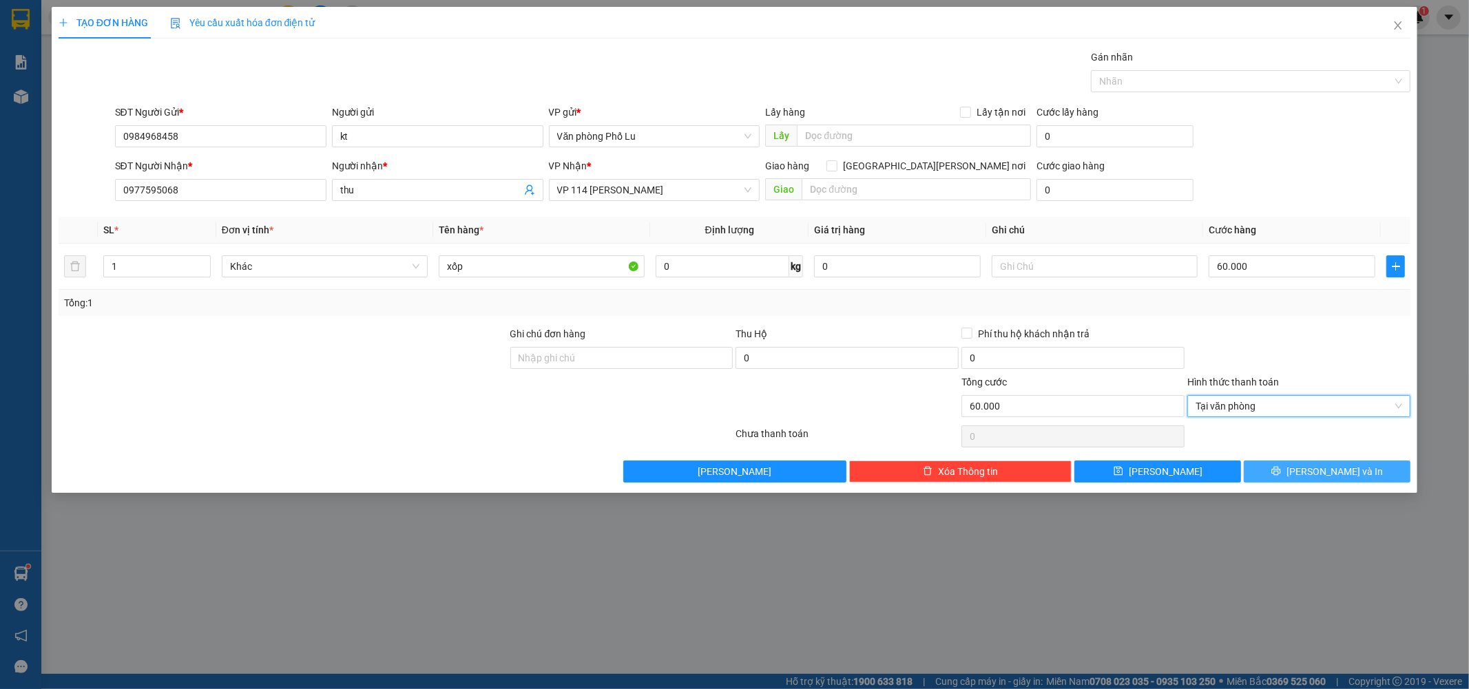
click at [1333, 469] on span "[PERSON_NAME] và In" at bounding box center [1334, 471] width 96 height 15
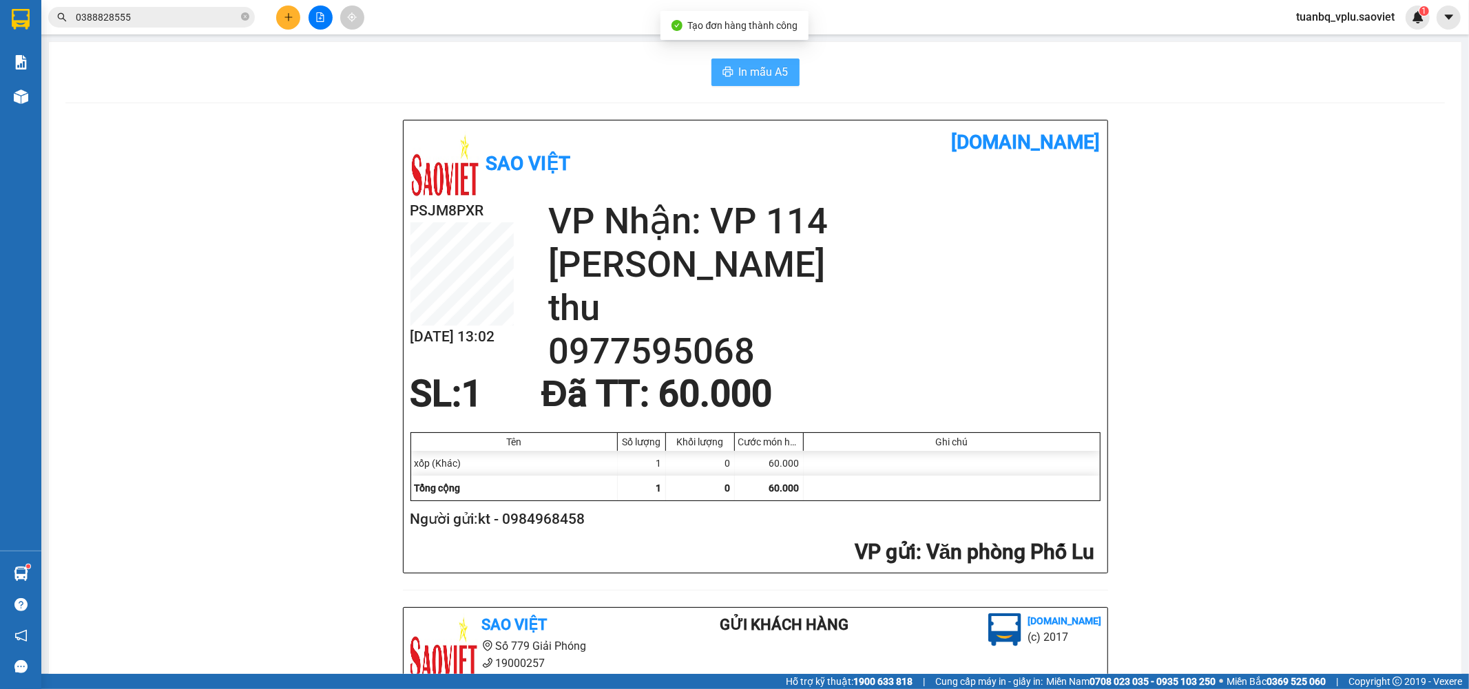
click at [748, 76] on span "In mẫu A5" at bounding box center [764, 71] width 50 height 17
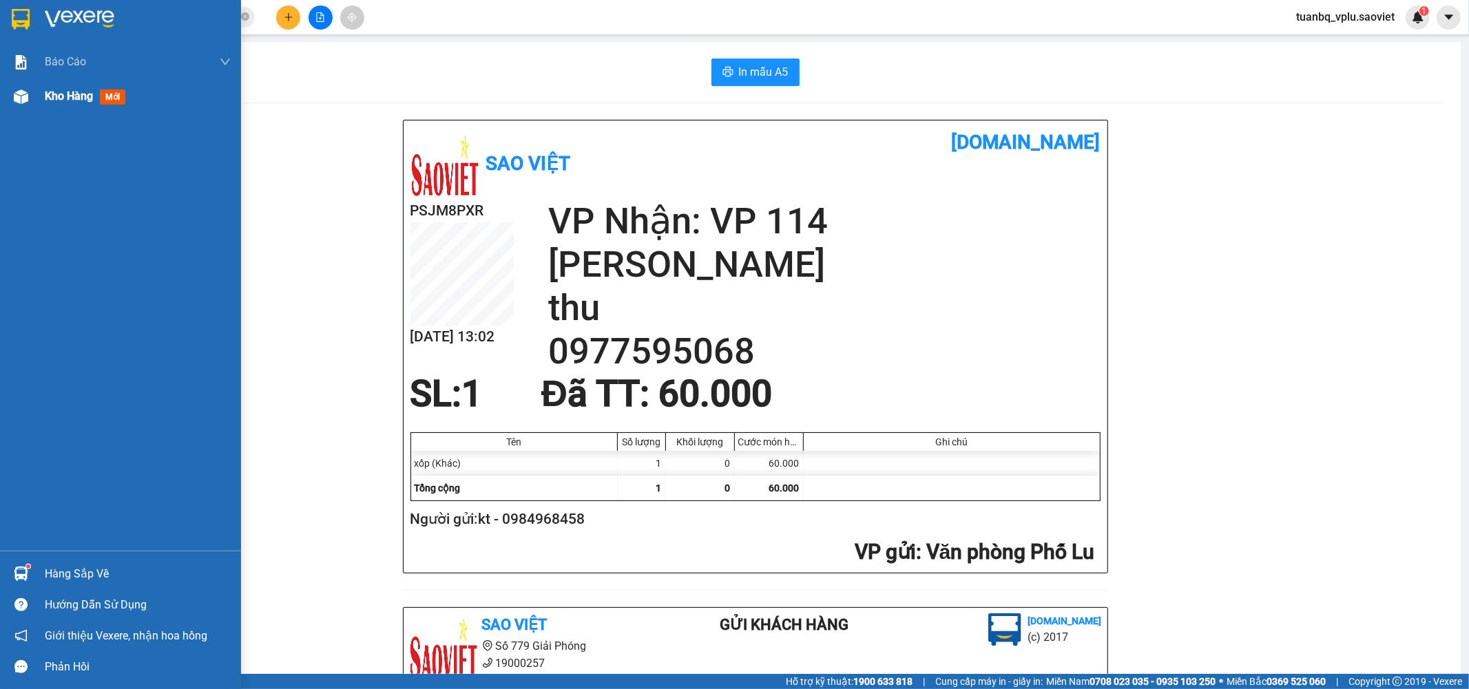
click at [45, 98] on span "Kho hàng" at bounding box center [69, 96] width 48 height 13
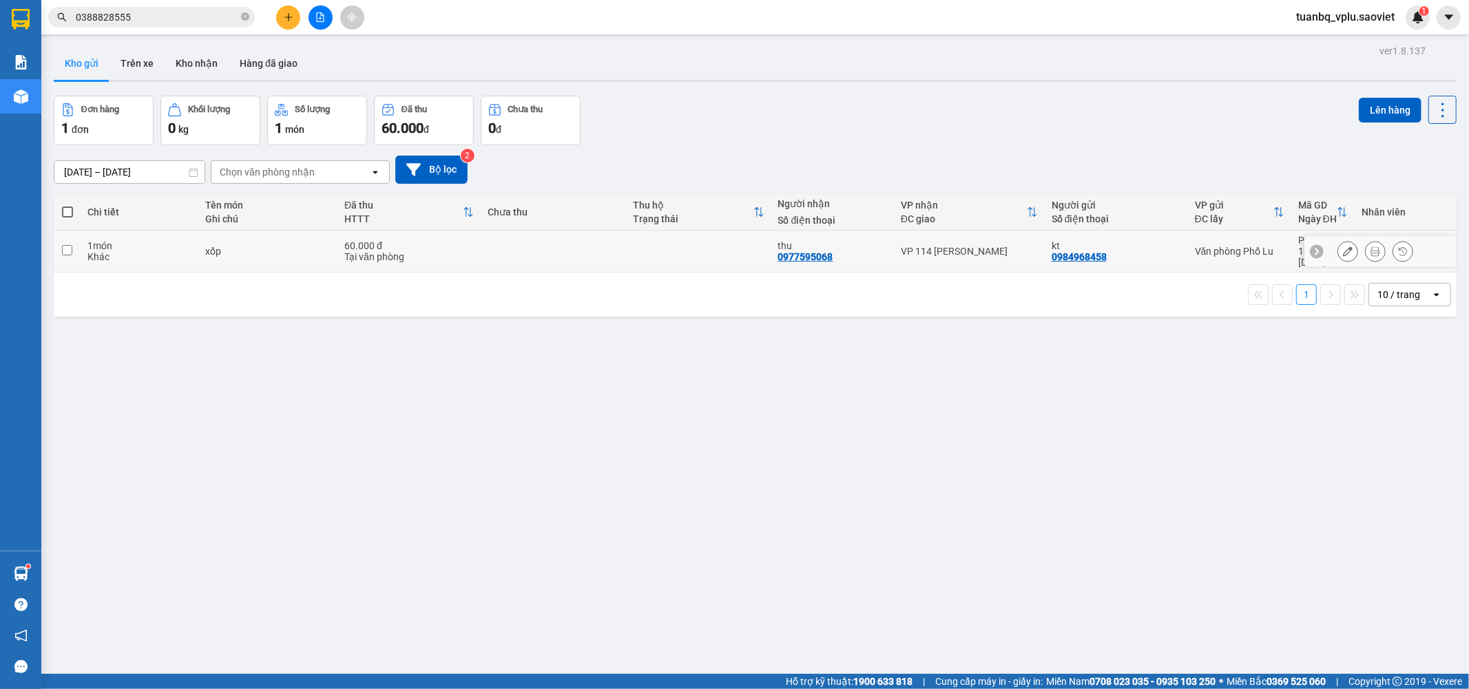
click at [72, 251] on td at bounding box center [67, 252] width 27 height 42
checkbox input "true"
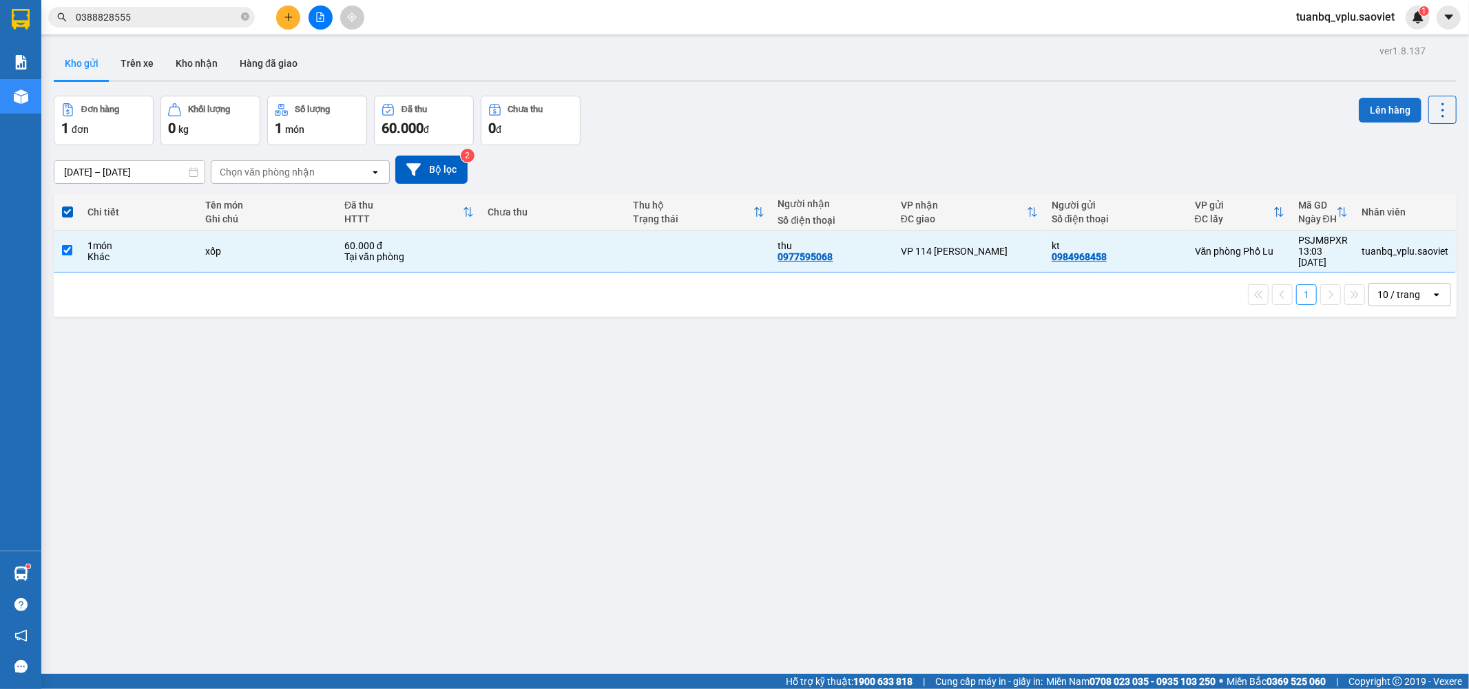
click at [1394, 102] on button "Lên hàng" at bounding box center [1390, 110] width 63 height 25
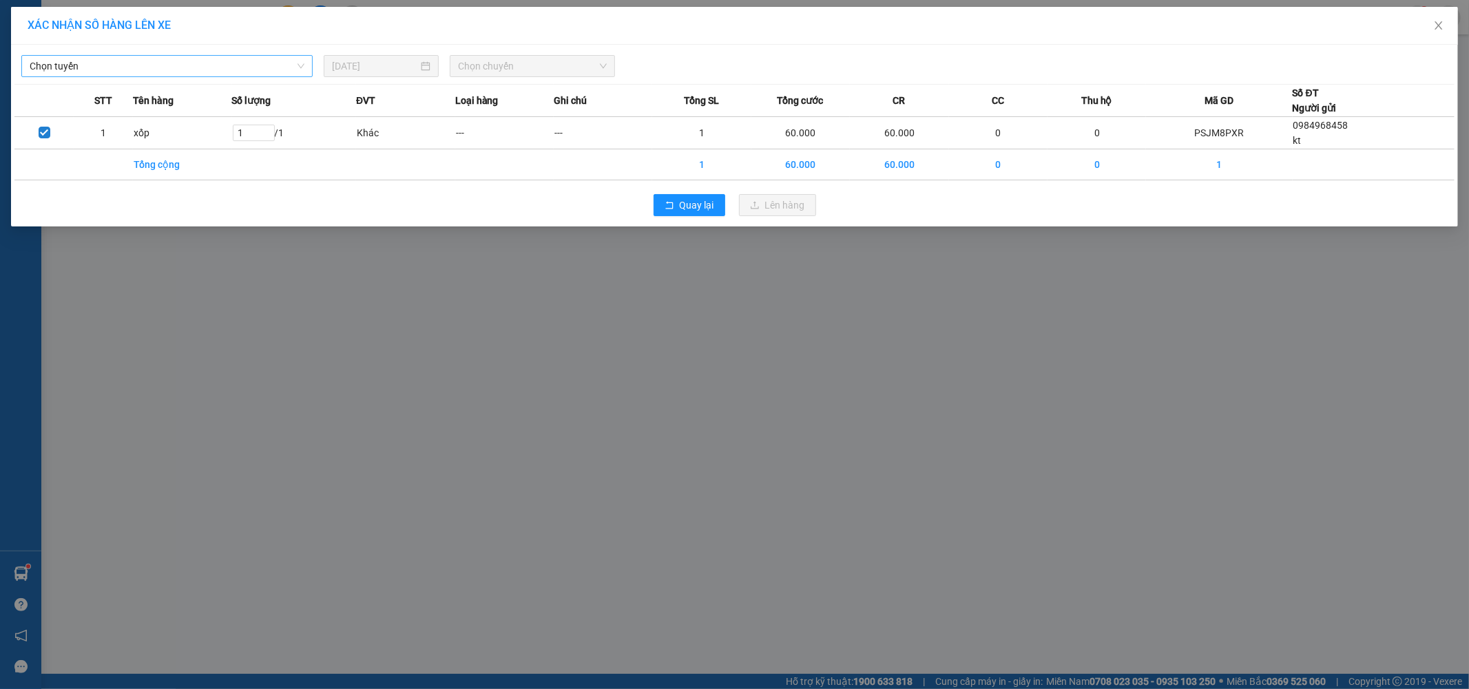
click at [195, 59] on span "Chọn tuyến" at bounding box center [167, 66] width 275 height 21
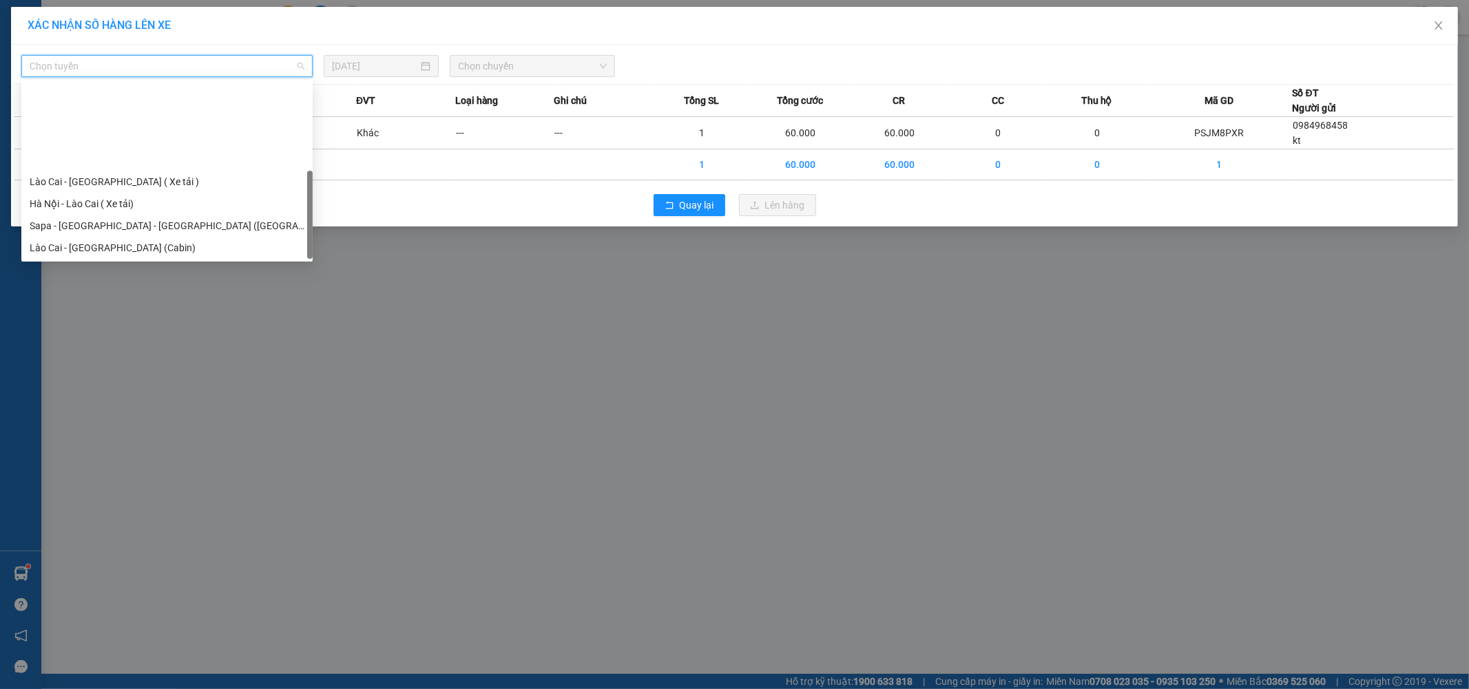
click at [162, 284] on div "Sapa - [GEOGRAPHIC_DATA] (Cabin)" at bounding box center [167, 291] width 275 height 15
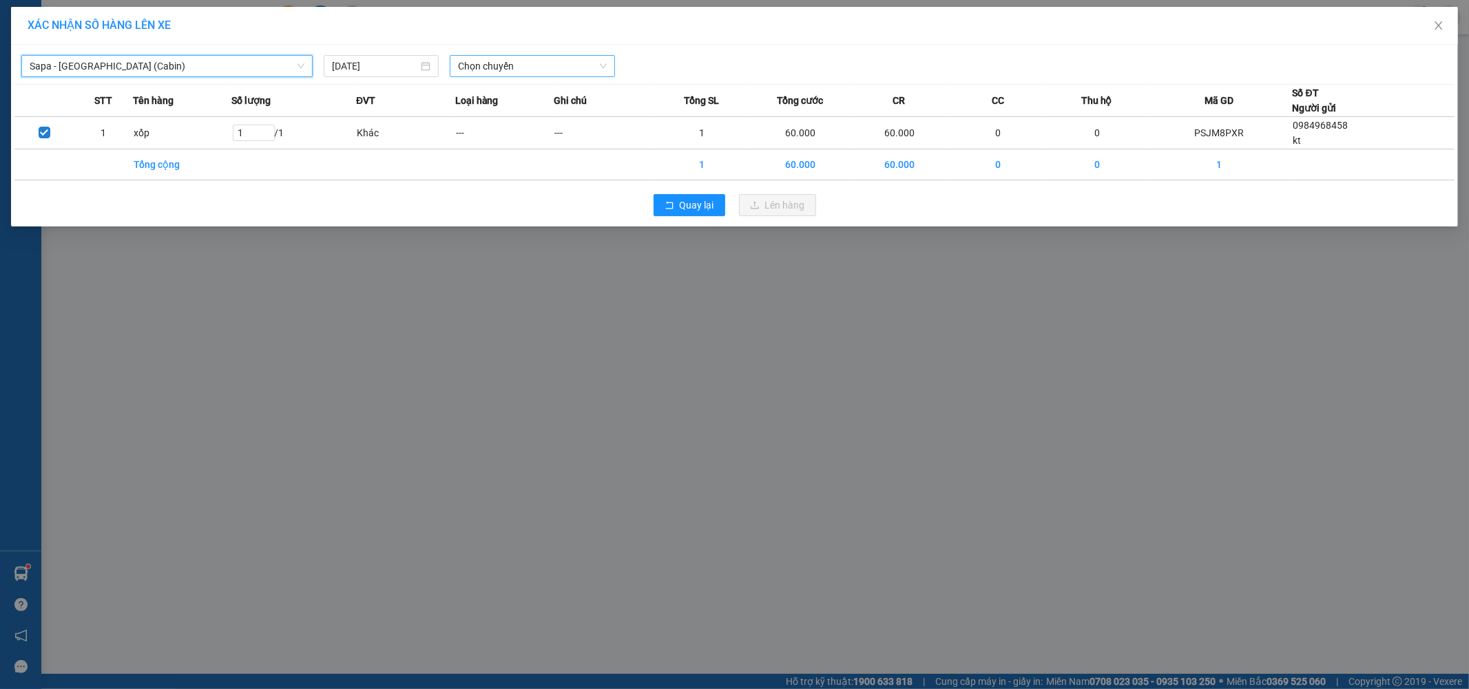
click at [510, 61] on span "Chọn chuyến" at bounding box center [532, 66] width 149 height 21
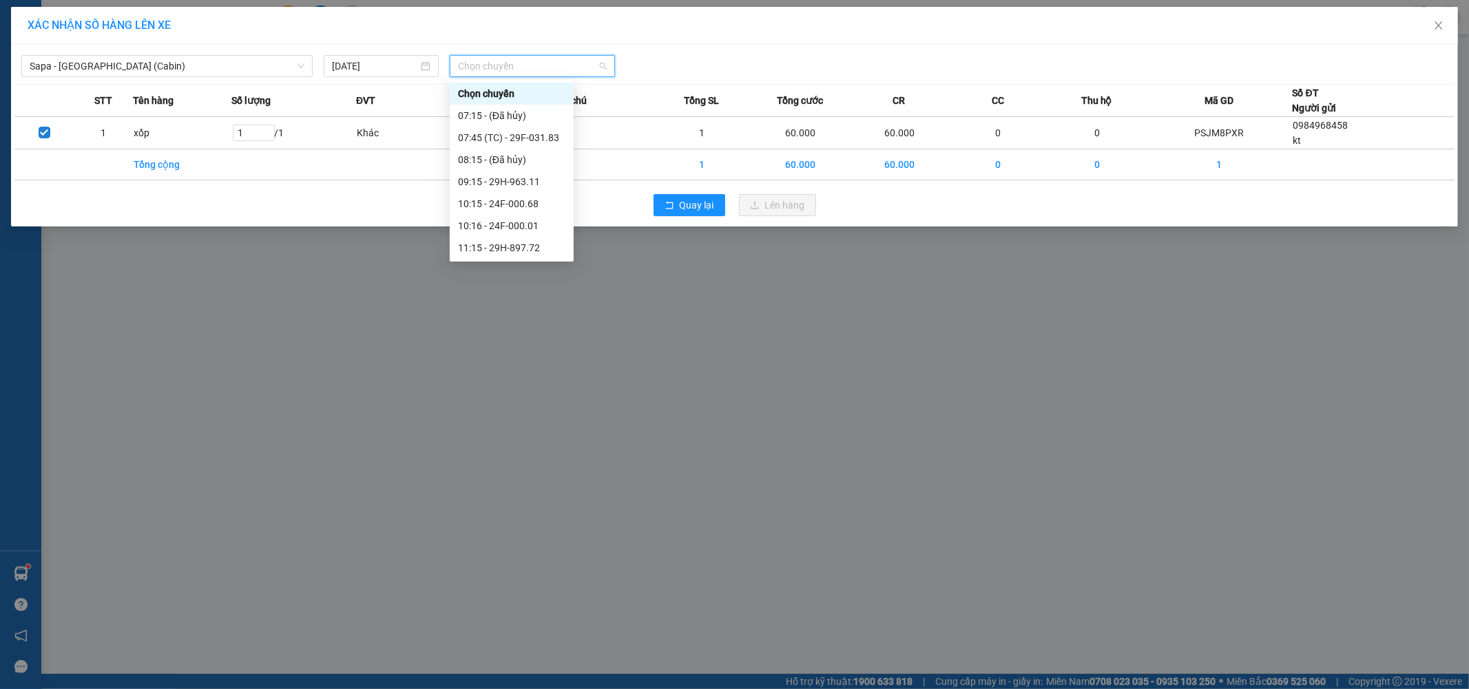
click at [530, 350] on div "13:15 - 29H-898.39" at bounding box center [511, 357] width 107 height 15
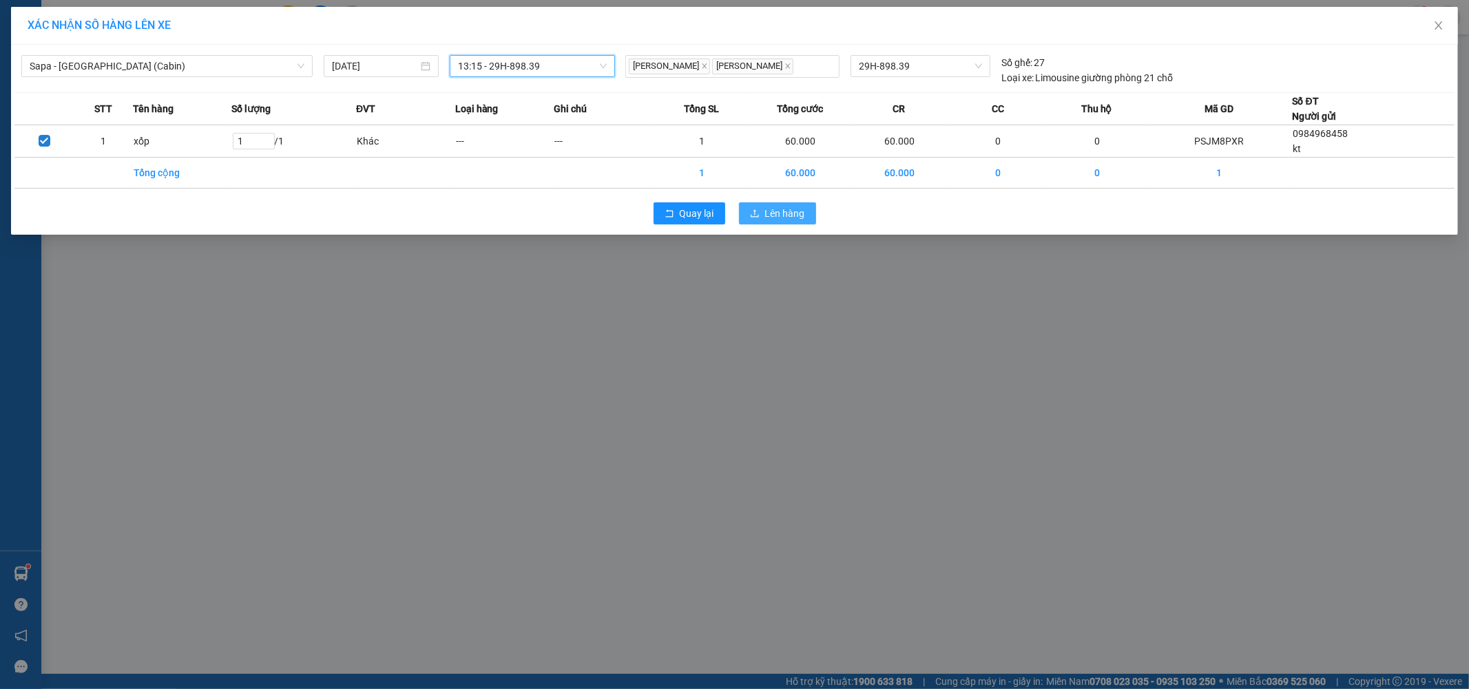
click at [779, 211] on span "Lên hàng" at bounding box center [785, 213] width 40 height 15
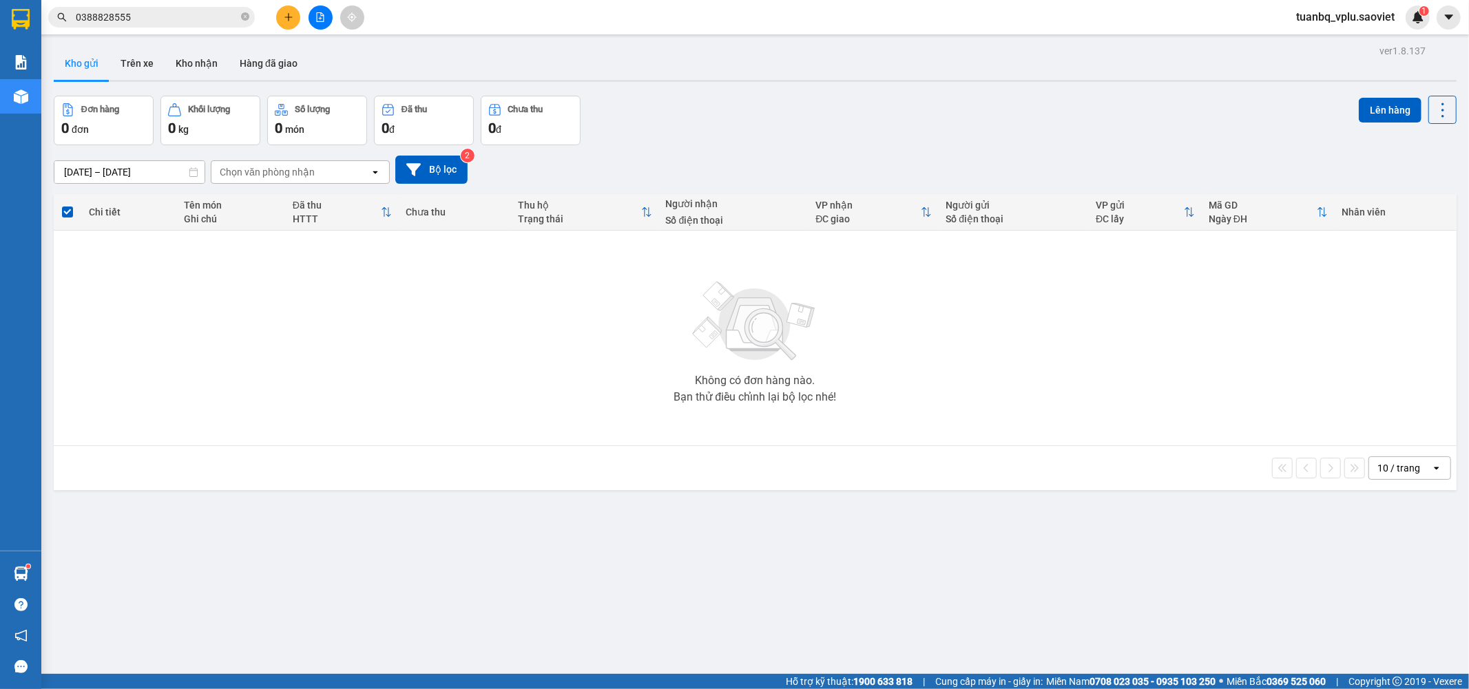
click at [320, 18] on icon "file-add" at bounding box center [321, 17] width 8 height 10
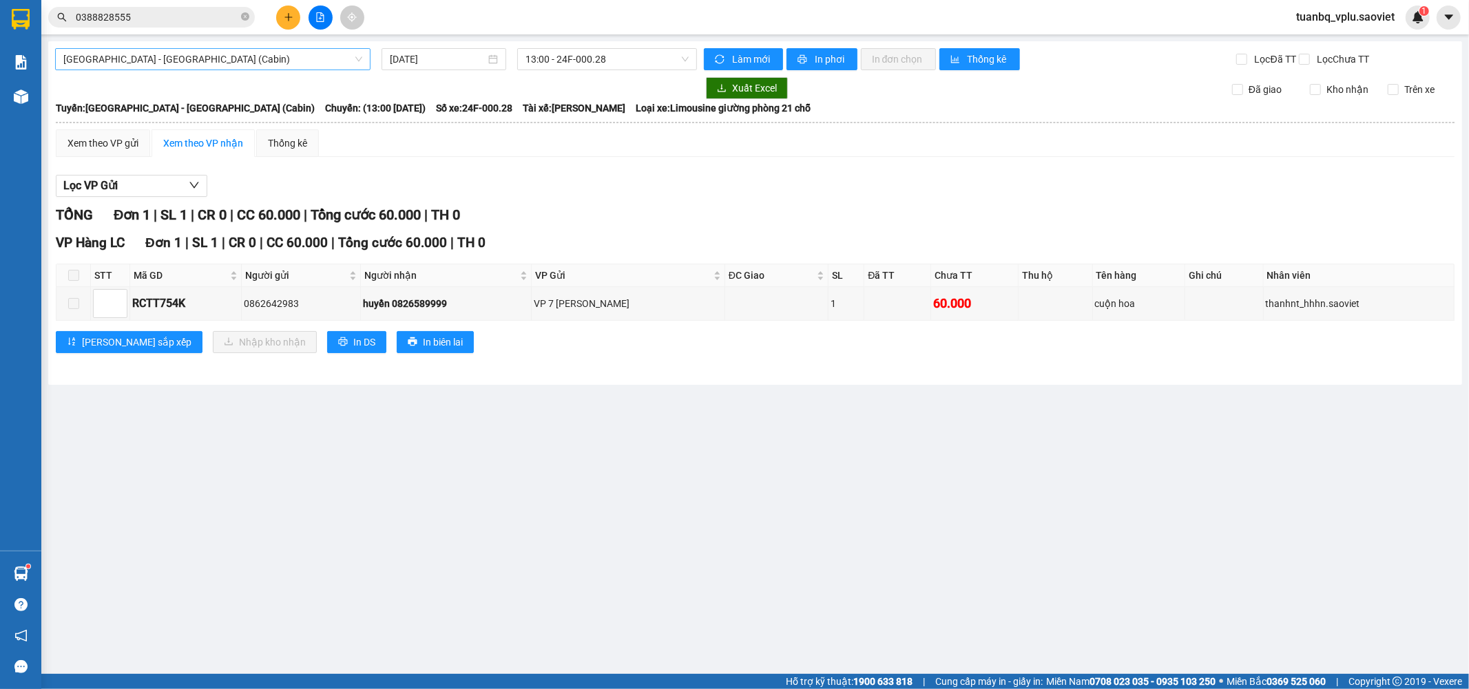
click at [251, 52] on span "[GEOGRAPHIC_DATA] - [GEOGRAPHIC_DATA] (Cabin)" at bounding box center [212, 59] width 299 height 21
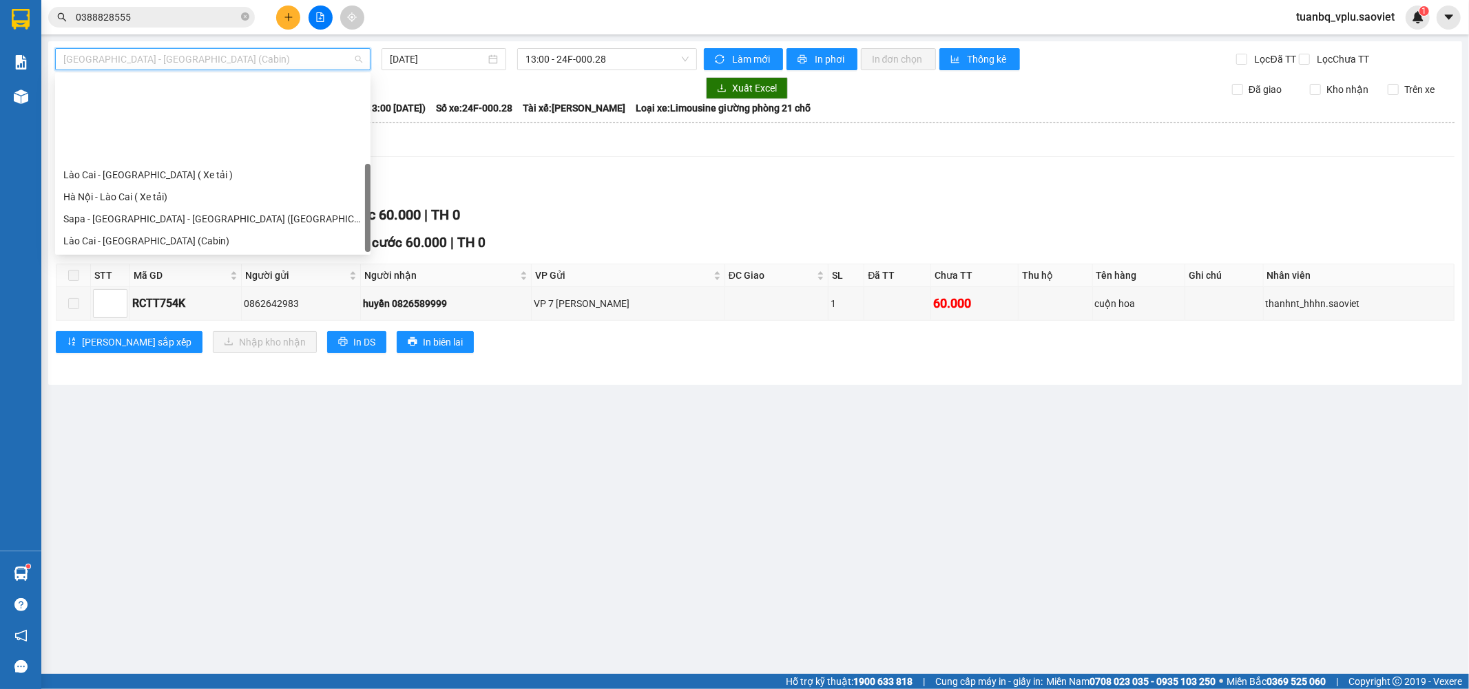
click at [183, 277] on div "Sapa - [GEOGRAPHIC_DATA] (Cabin)" at bounding box center [212, 284] width 299 height 15
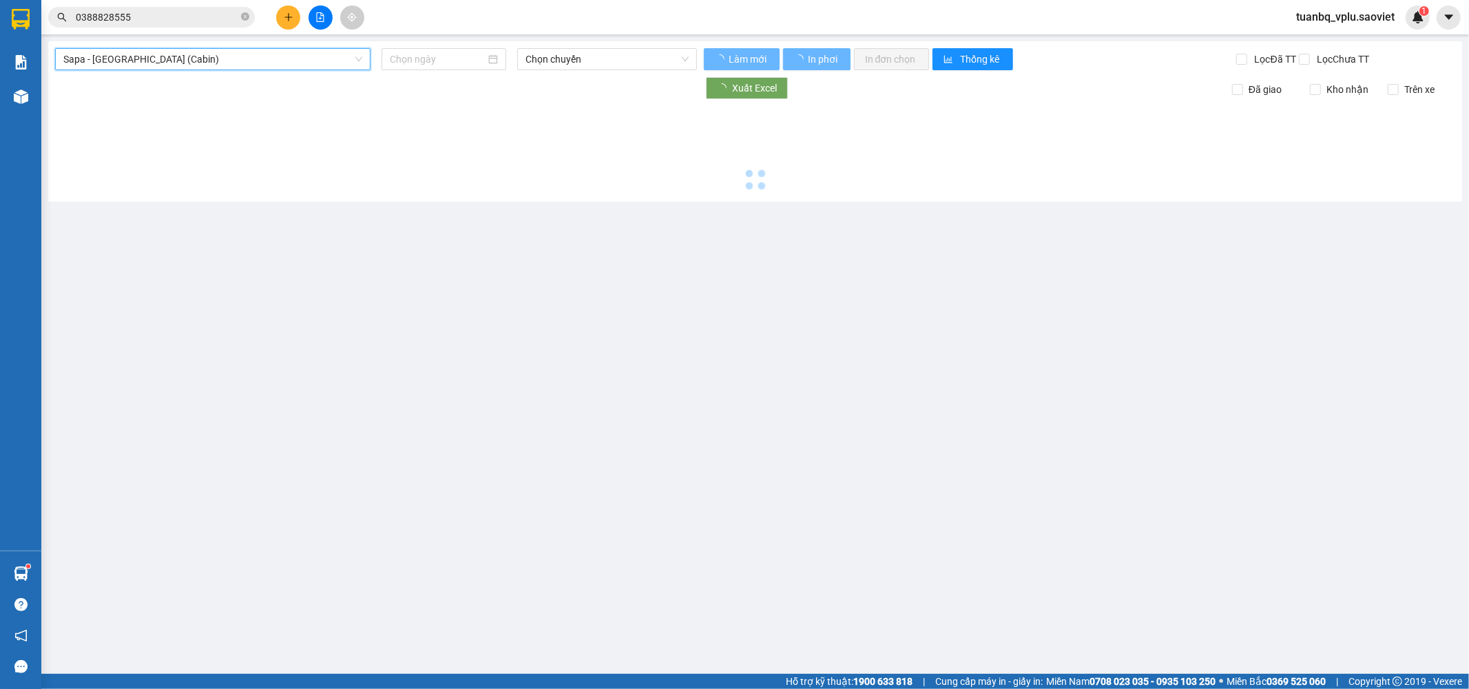
type input "[DATE]"
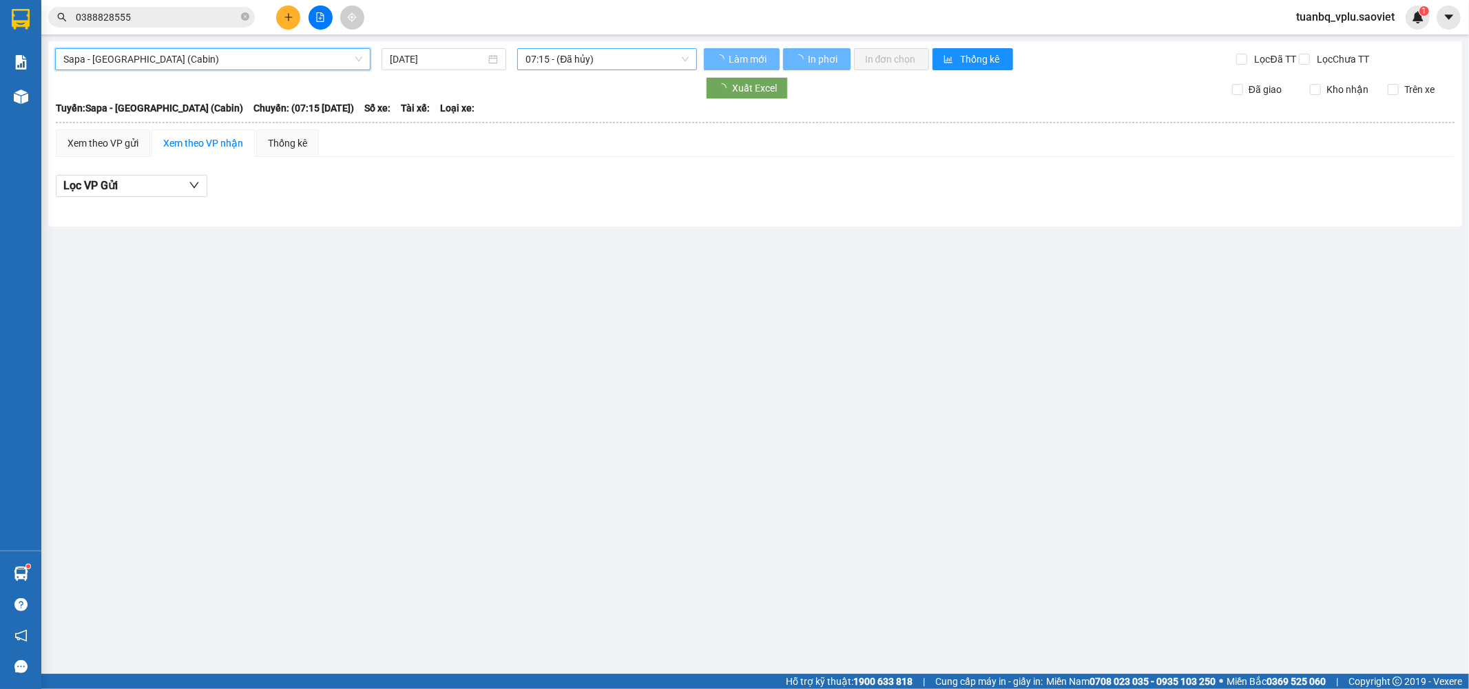
click at [614, 65] on span "07:15 - (Đã hủy)" at bounding box center [606, 59] width 163 height 21
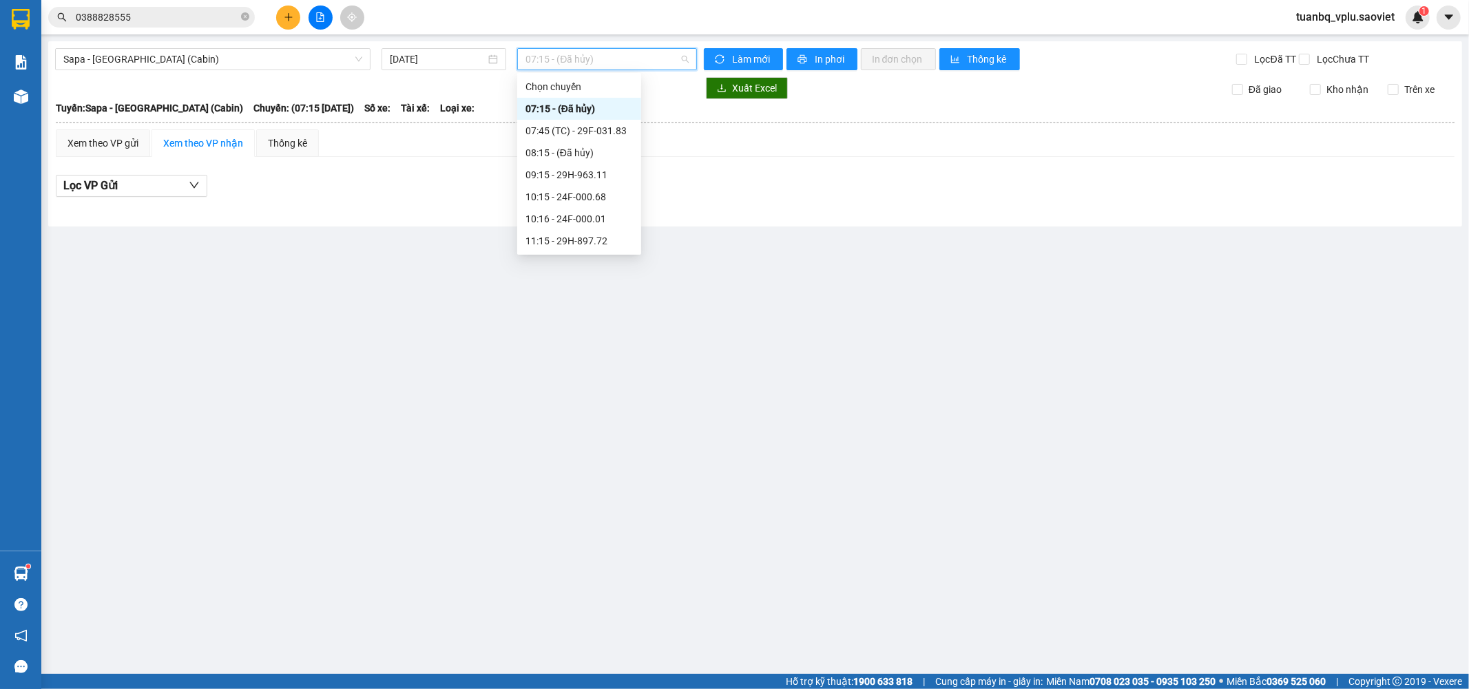
click at [608, 344] on div "13:15 - 29H-898.39" at bounding box center [578, 351] width 107 height 15
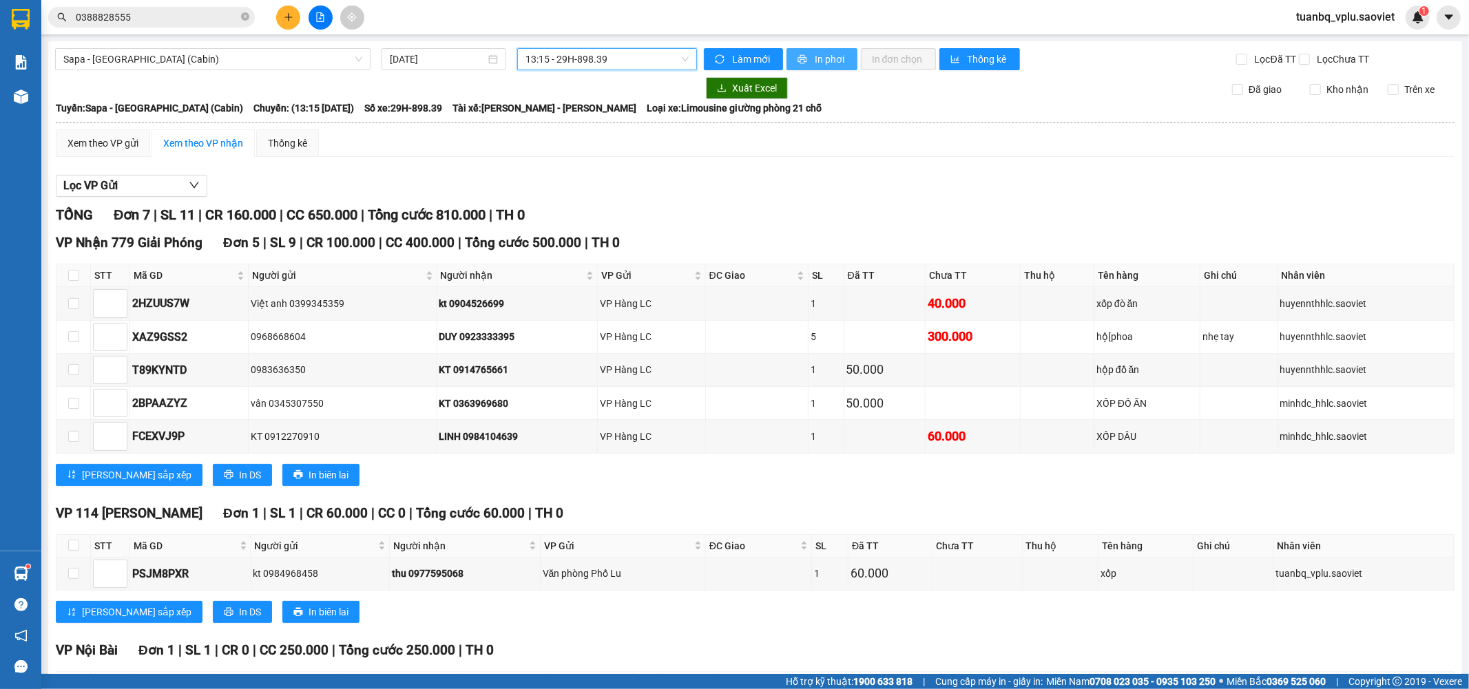
click at [816, 58] on span "In phơi" at bounding box center [831, 59] width 32 height 15
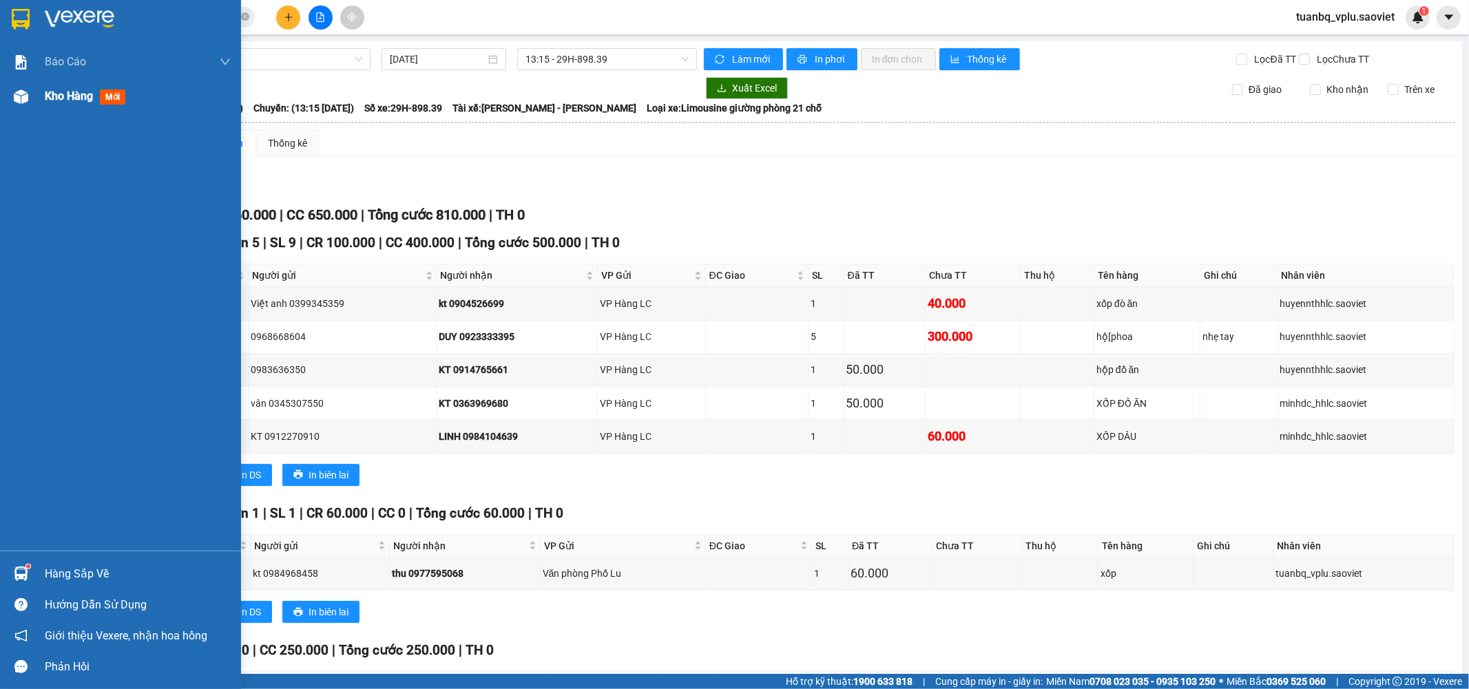
click at [60, 106] on div "Kho hàng mới" at bounding box center [138, 96] width 186 height 34
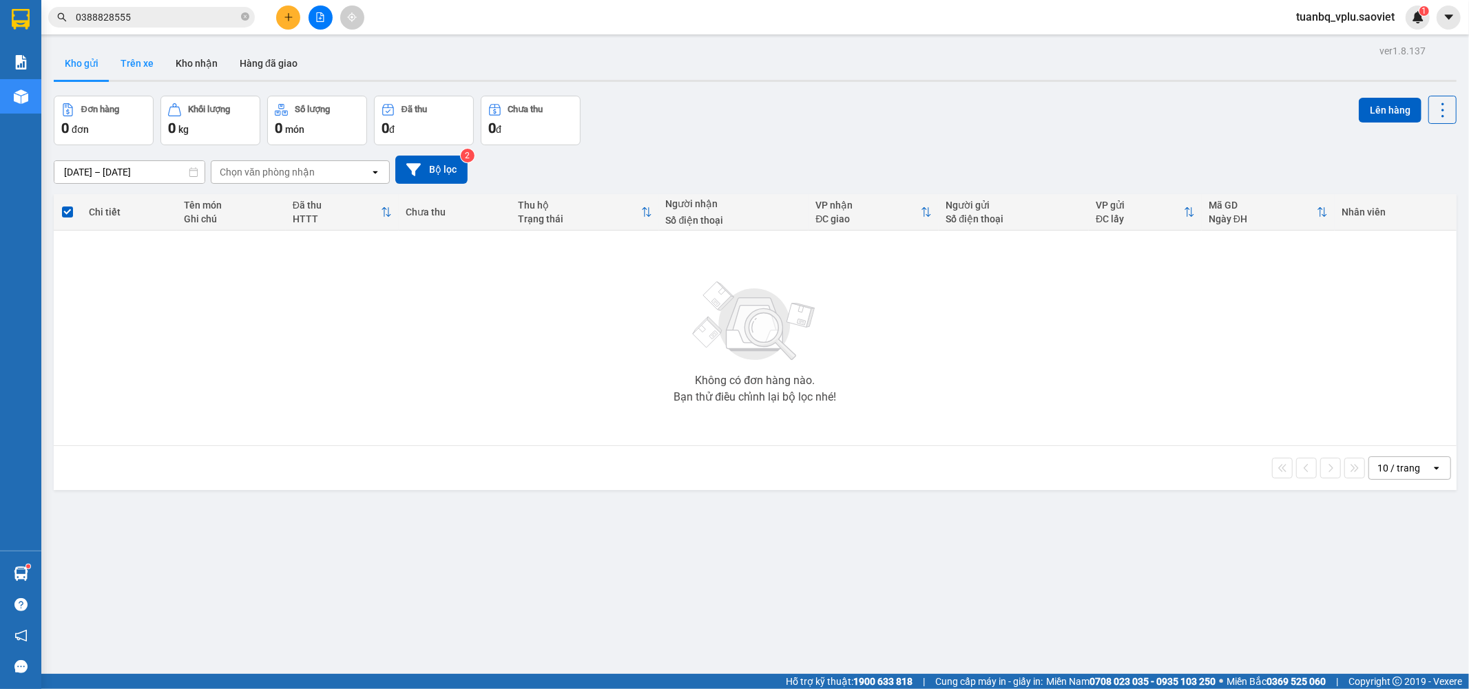
click at [147, 66] on button "Trên xe" at bounding box center [136, 63] width 55 height 33
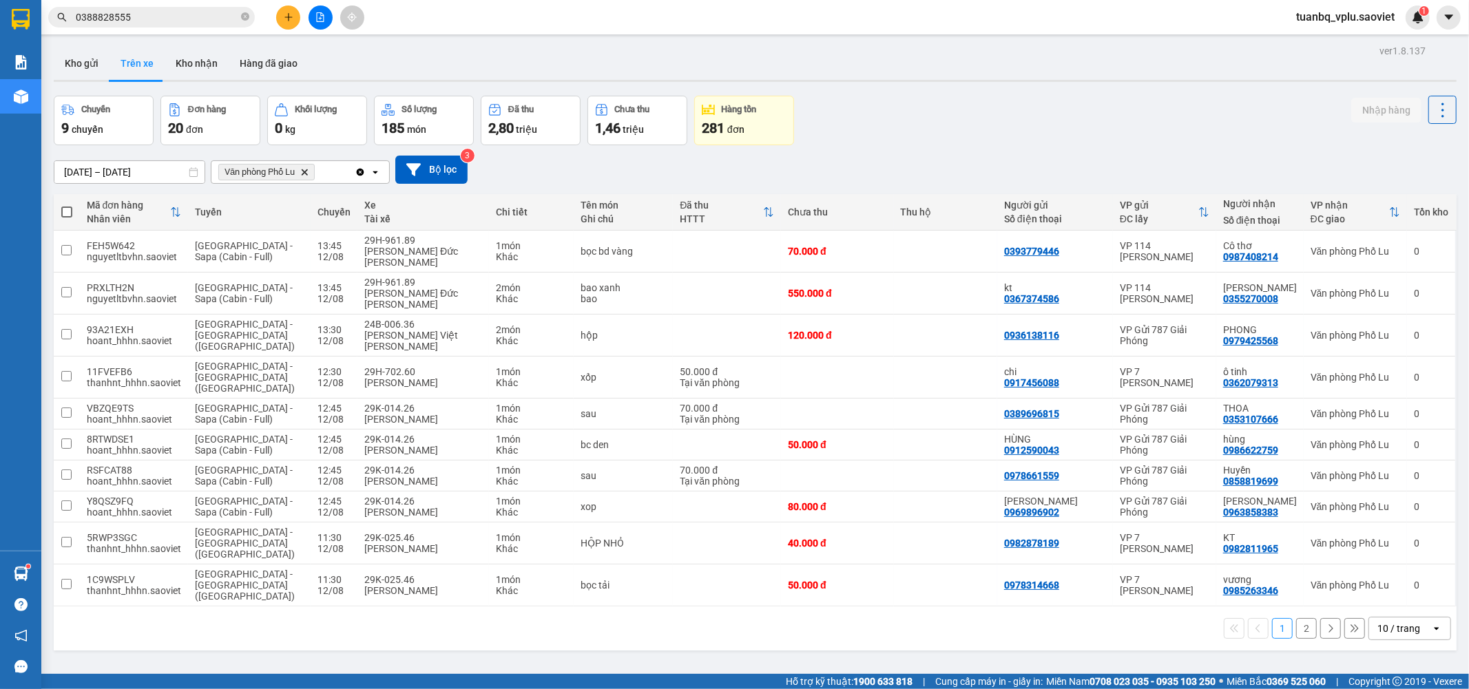
click at [1296, 618] on button "2" at bounding box center [1306, 628] width 21 height 21
